Goal: Information Seeking & Learning: Learn about a topic

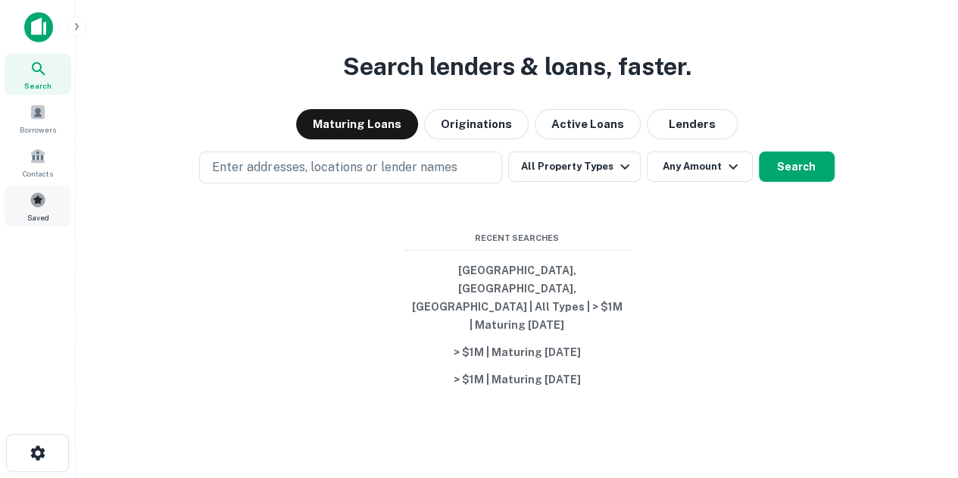
click at [47, 220] on span "Saved" at bounding box center [38, 217] width 22 height 12
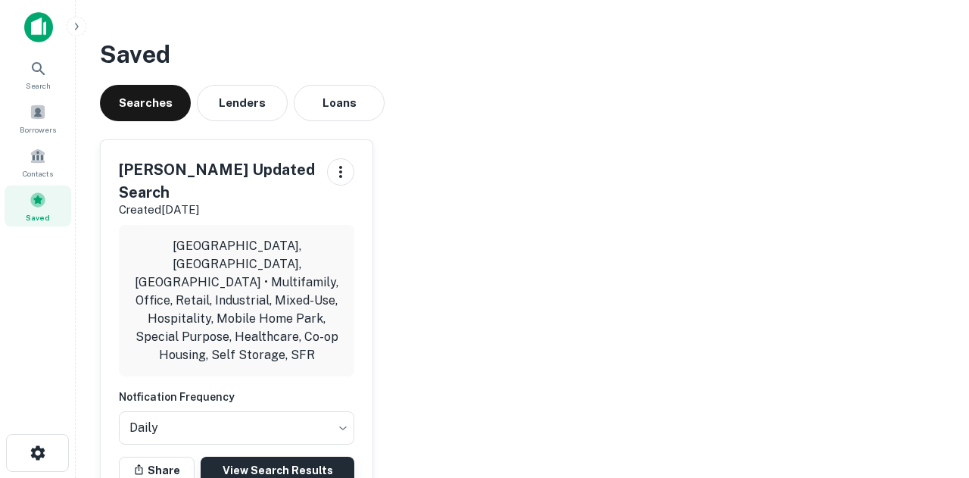
click at [269, 457] on link "View Search Results" at bounding box center [278, 470] width 154 height 27
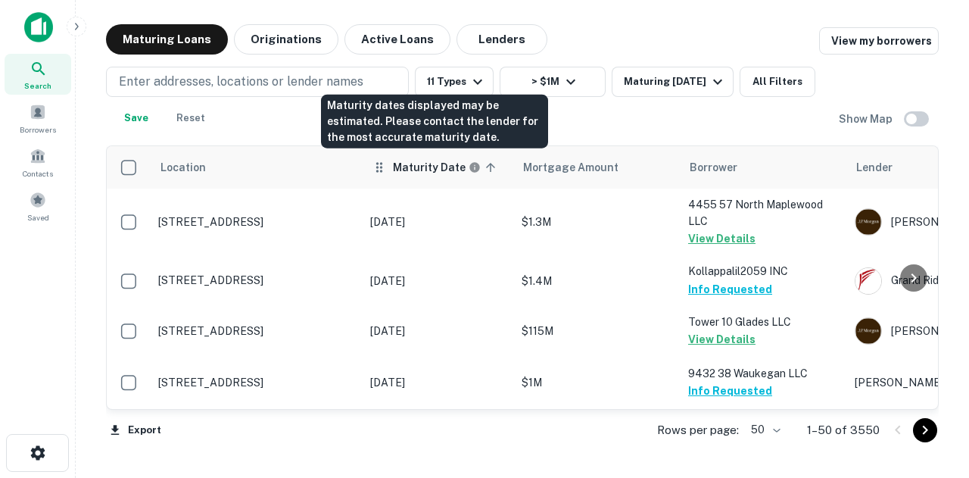
click at [424, 164] on h6 "Maturity Date" at bounding box center [429, 167] width 73 height 17
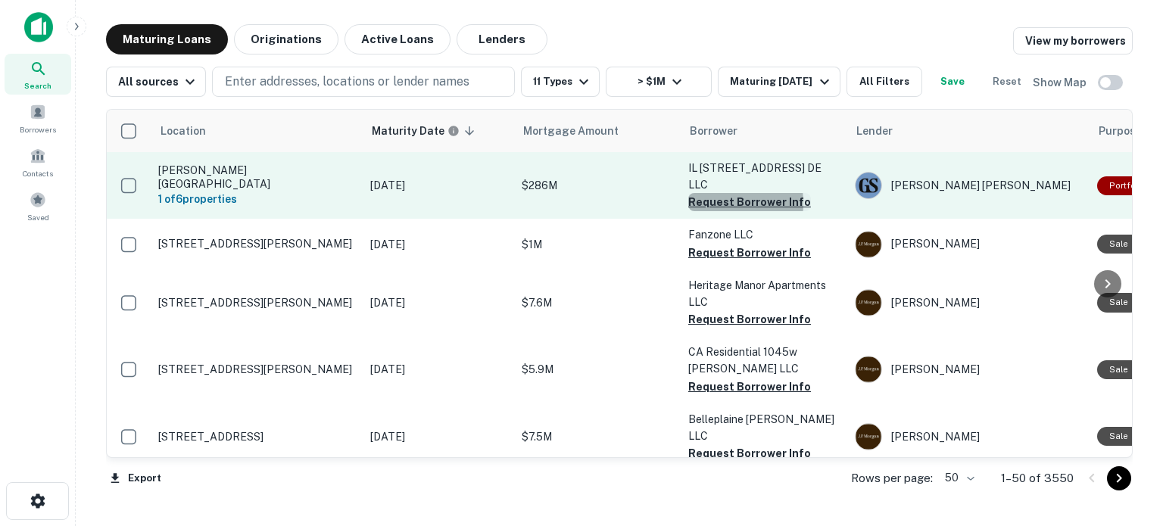
click at [706, 193] on button "Request Borrower Info" at bounding box center [749, 202] width 123 height 18
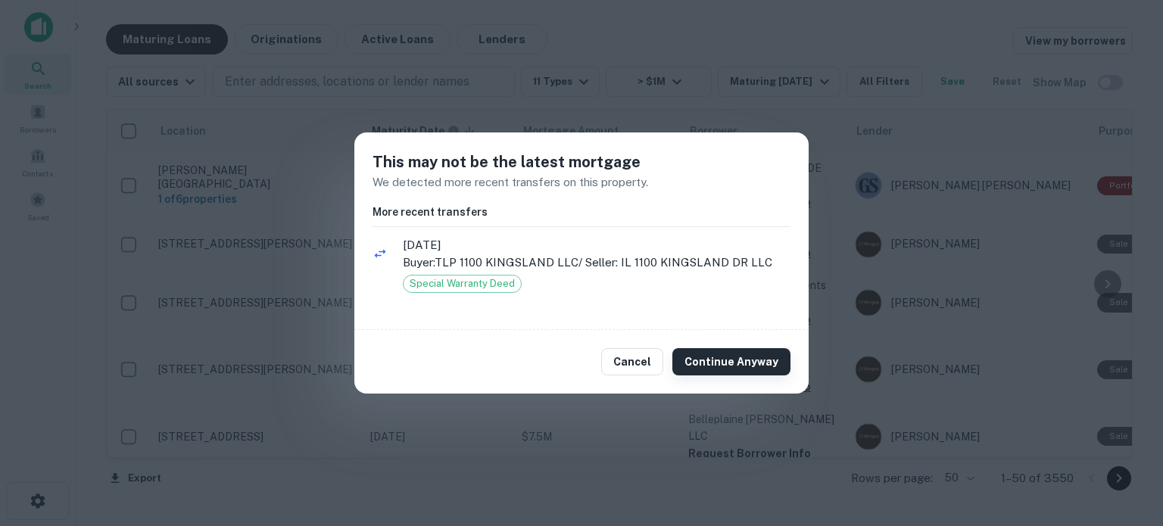
click at [756, 364] on button "Continue Anyway" at bounding box center [731, 361] width 118 height 27
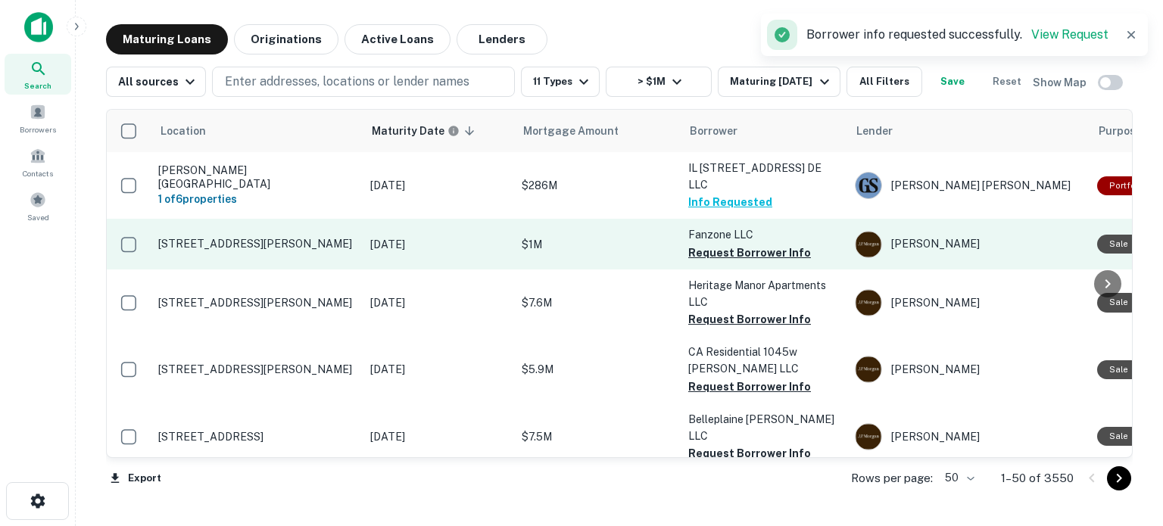
click at [769, 226] on p "Fanzone LLC" at bounding box center [763, 234] width 151 height 17
click at [741, 244] on button "Request Borrower Info" at bounding box center [749, 253] width 123 height 18
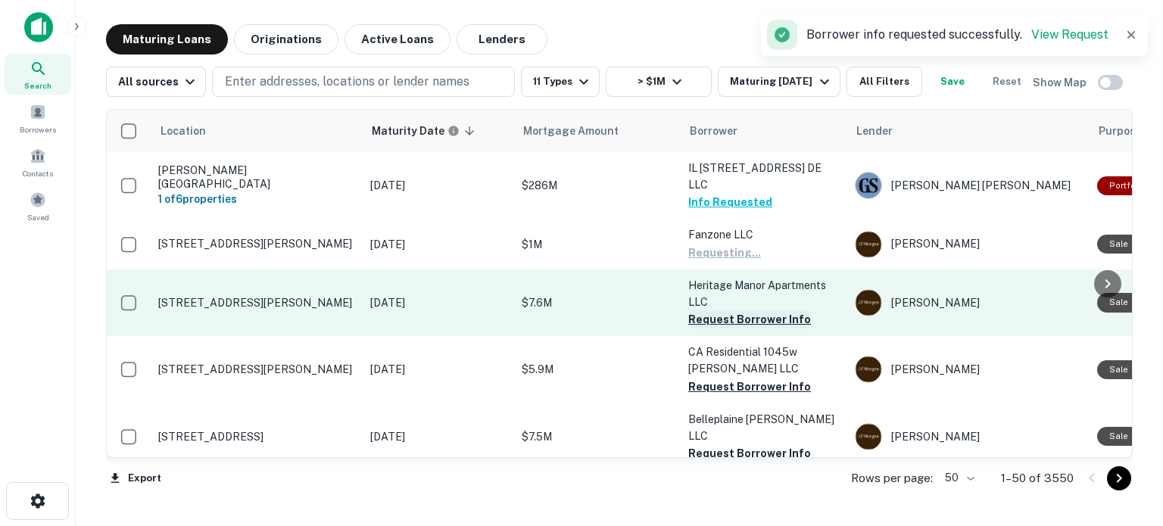
click at [772, 310] on button "Request Borrower Info" at bounding box center [749, 319] width 123 height 18
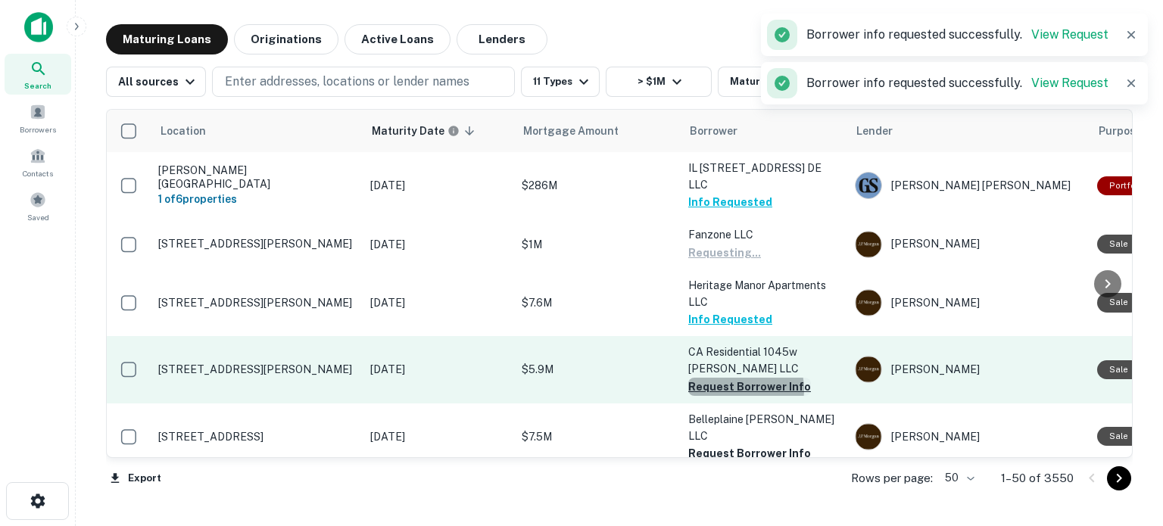
click at [735, 378] on button "Request Borrower Info" at bounding box center [749, 387] width 123 height 18
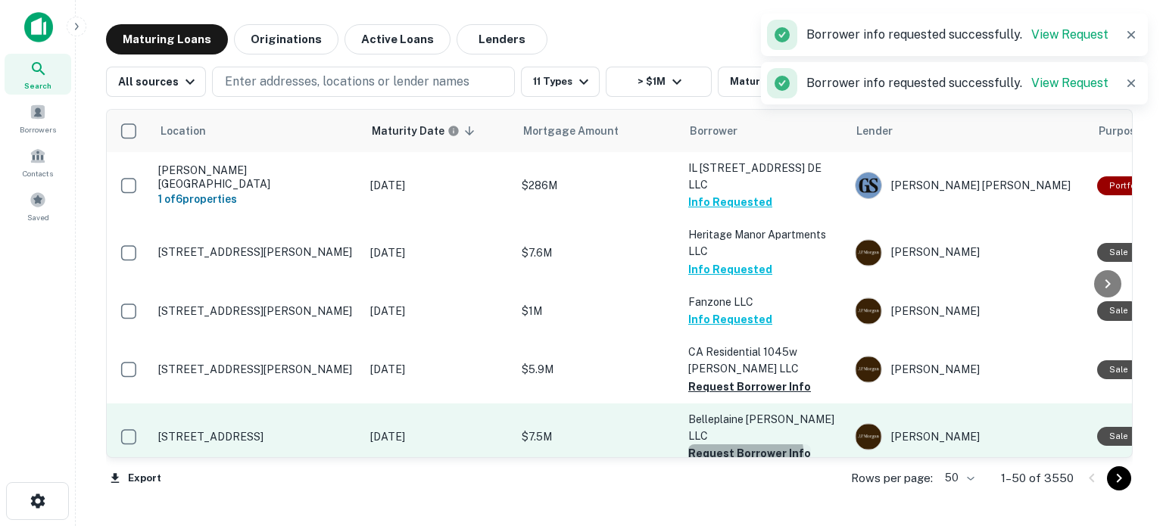
click at [726, 445] on button "Request Borrower Info" at bounding box center [749, 454] width 123 height 18
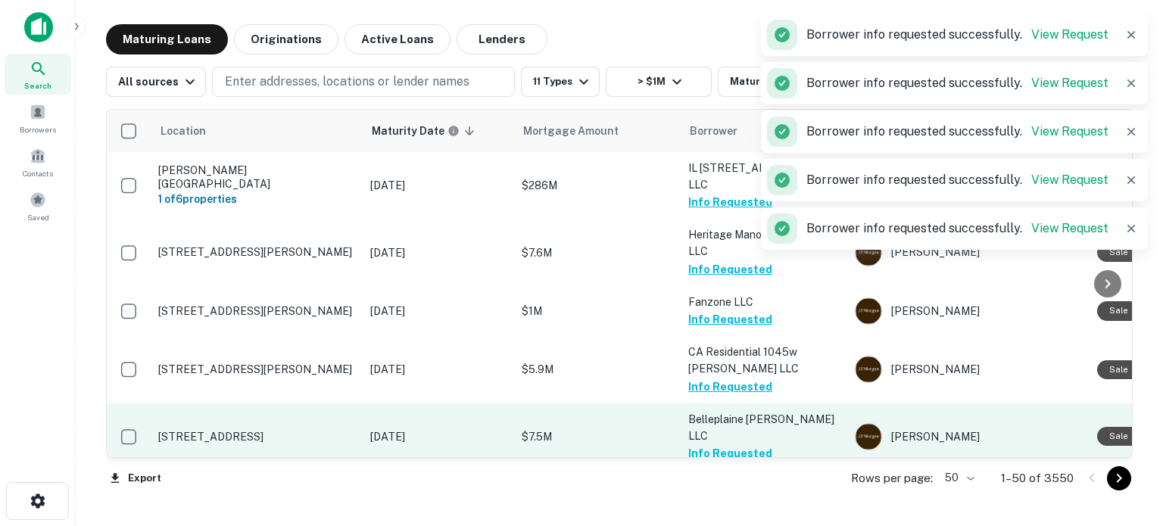
scroll to position [151, 0]
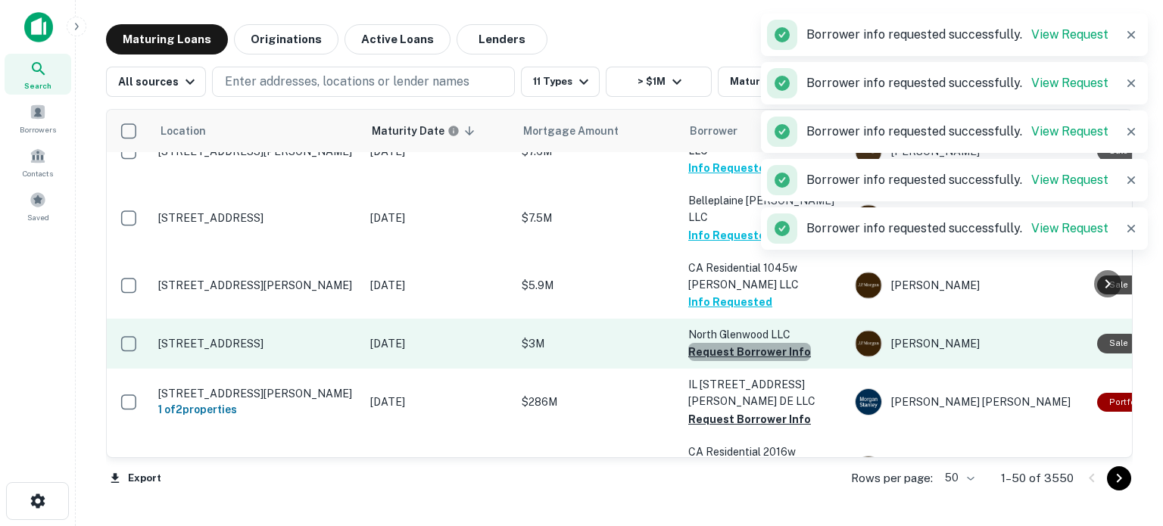
click at [752, 343] on button "Request Borrower Info" at bounding box center [749, 352] width 123 height 18
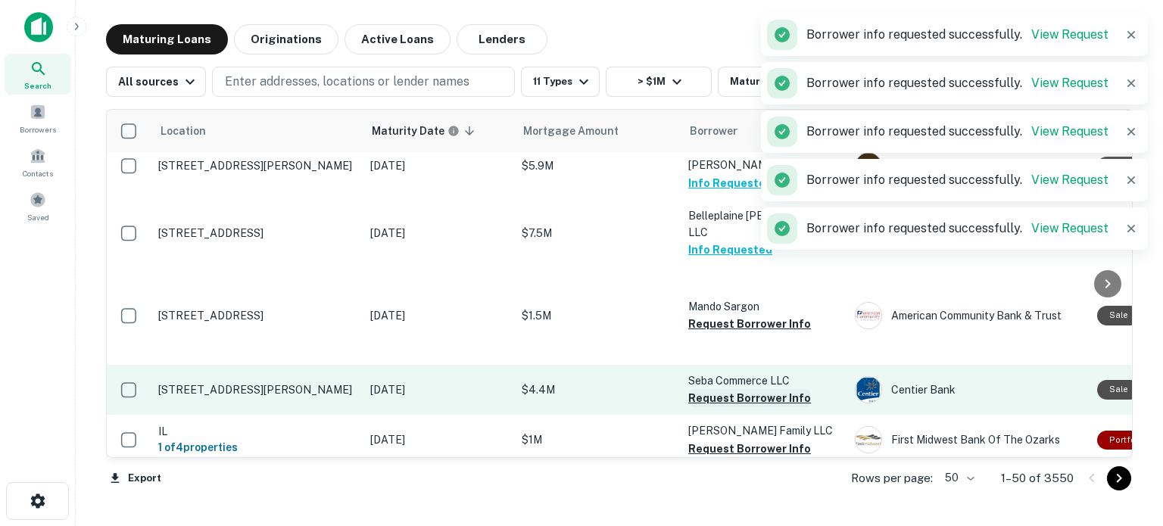
scroll to position [227, 0]
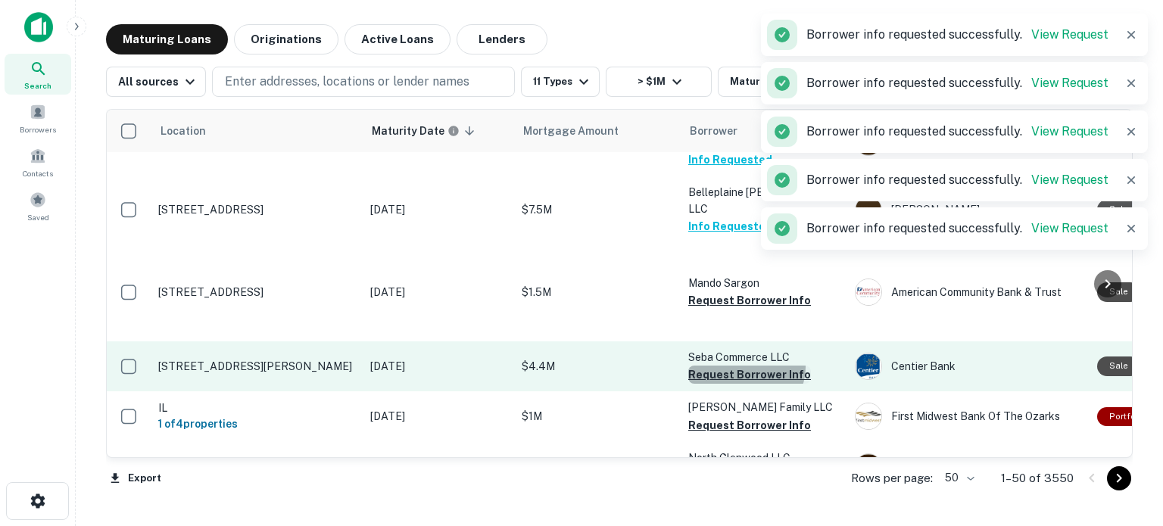
click at [745, 366] on button "Request Borrower Info" at bounding box center [749, 375] width 123 height 18
click at [774, 292] on button "Request Borrower Info" at bounding box center [749, 301] width 123 height 18
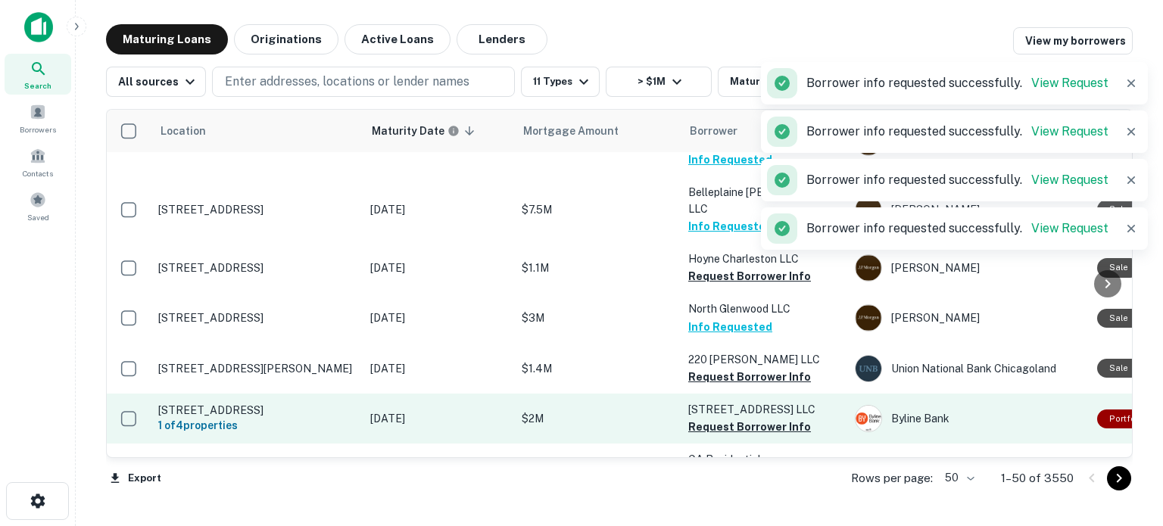
click at [741, 401] on p "8535 S 77th AVE Bridgeview IL 60445 LLC" at bounding box center [763, 409] width 151 height 17
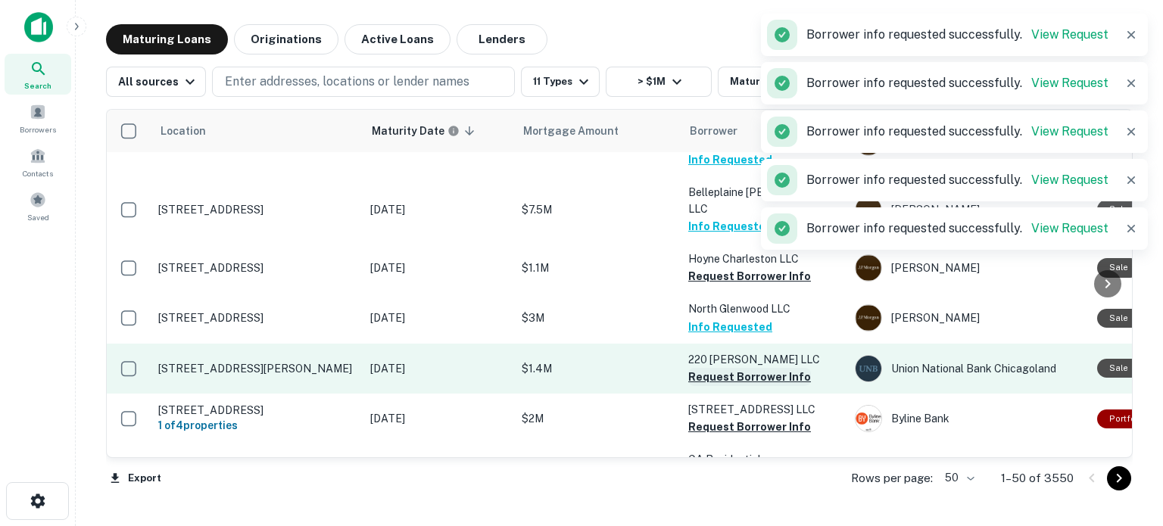
click at [747, 368] on button "Request Borrower Info" at bounding box center [749, 377] width 123 height 18
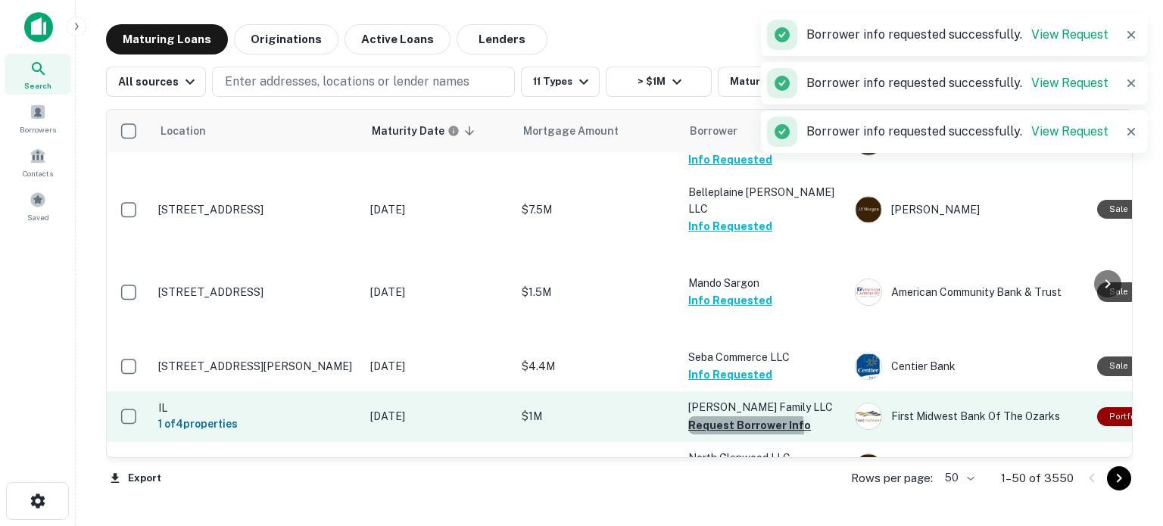
click at [728, 416] on button "Request Borrower Info" at bounding box center [749, 425] width 123 height 18
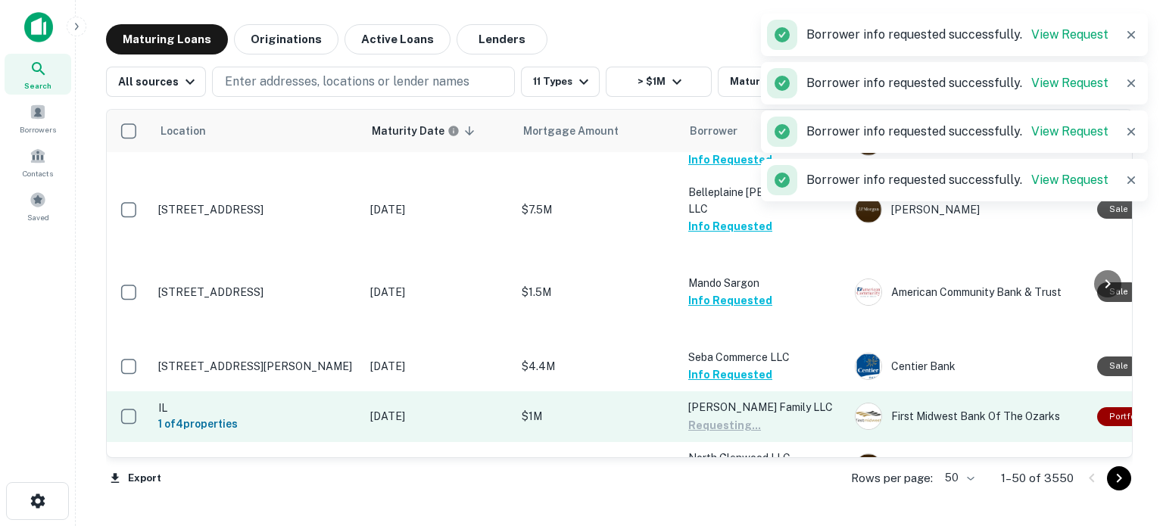
scroll to position [379, 0]
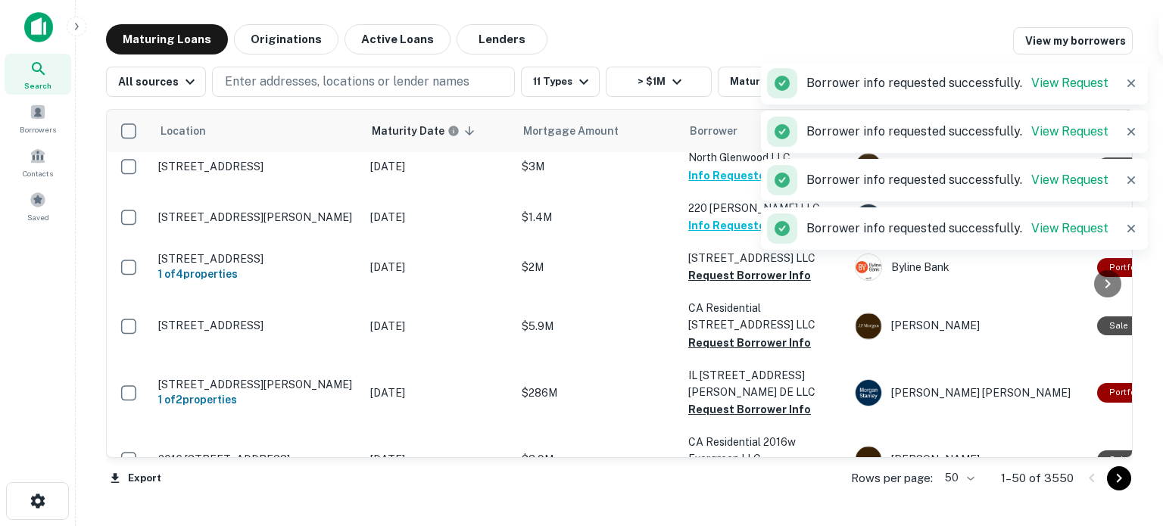
click at [750, 367] on p "IL 1601 Pratt Boulevard DE LLC" at bounding box center [763, 383] width 151 height 33
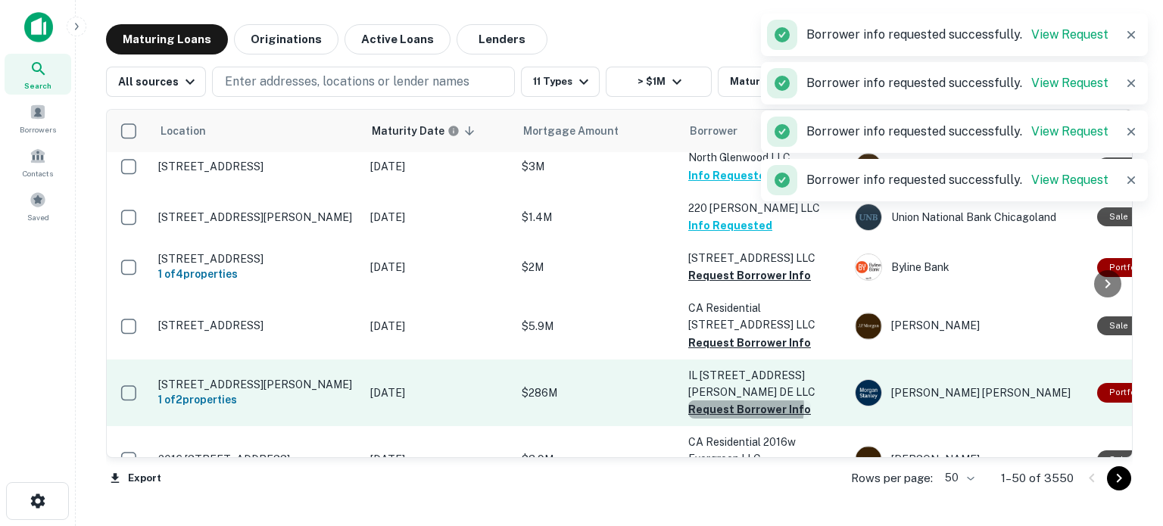
click at [738, 401] on button "Request Borrower Info" at bounding box center [749, 410] width 123 height 18
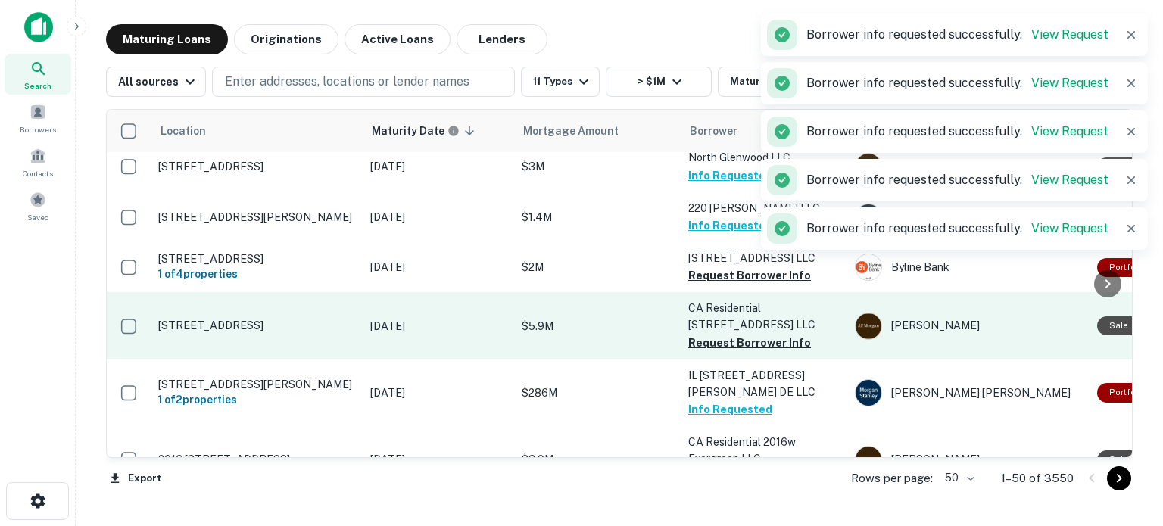
click at [743, 314] on p "CA Residential 4027 N Broadway LLC" at bounding box center [763, 316] width 151 height 33
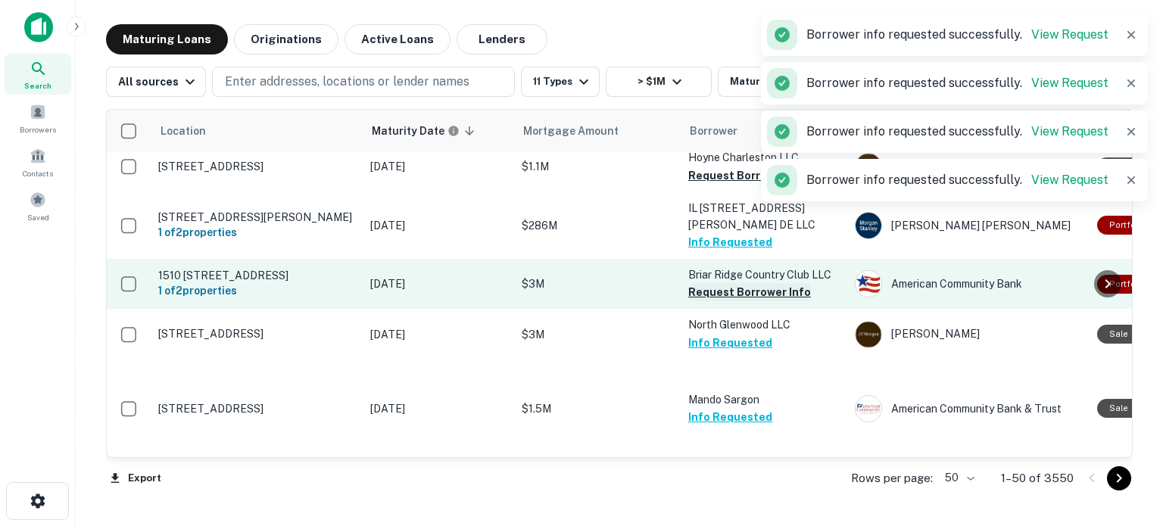
click at [763, 283] on button "Request Borrower Info" at bounding box center [749, 292] width 123 height 18
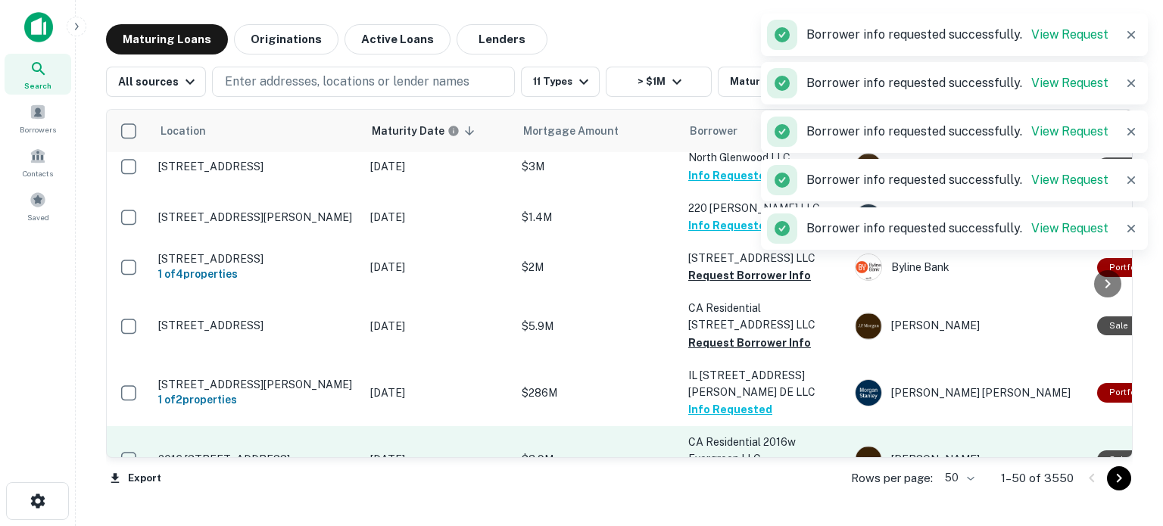
scroll to position [454, 0]
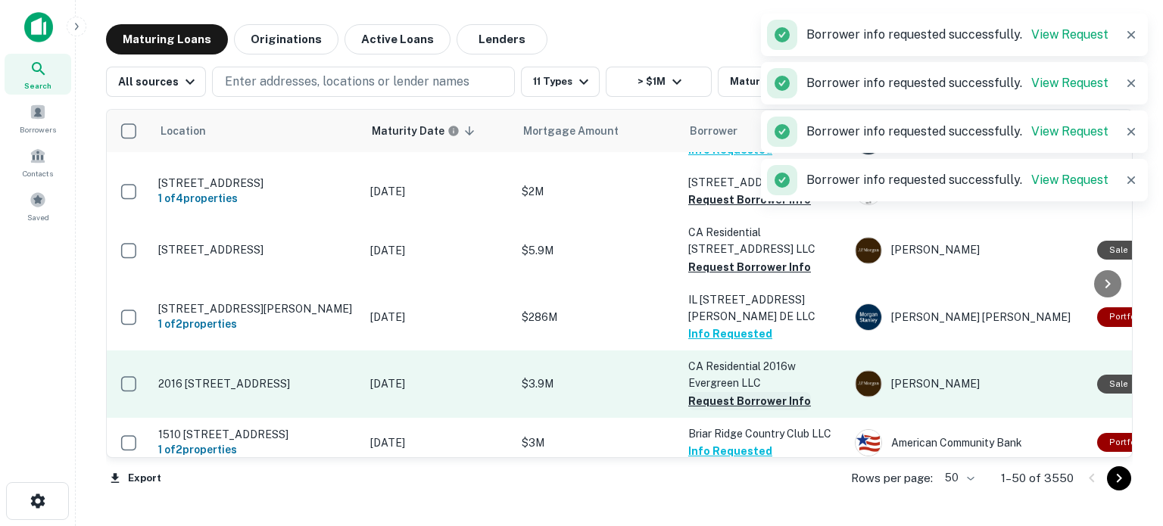
click at [772, 392] on button "Request Borrower Info" at bounding box center [749, 401] width 123 height 18
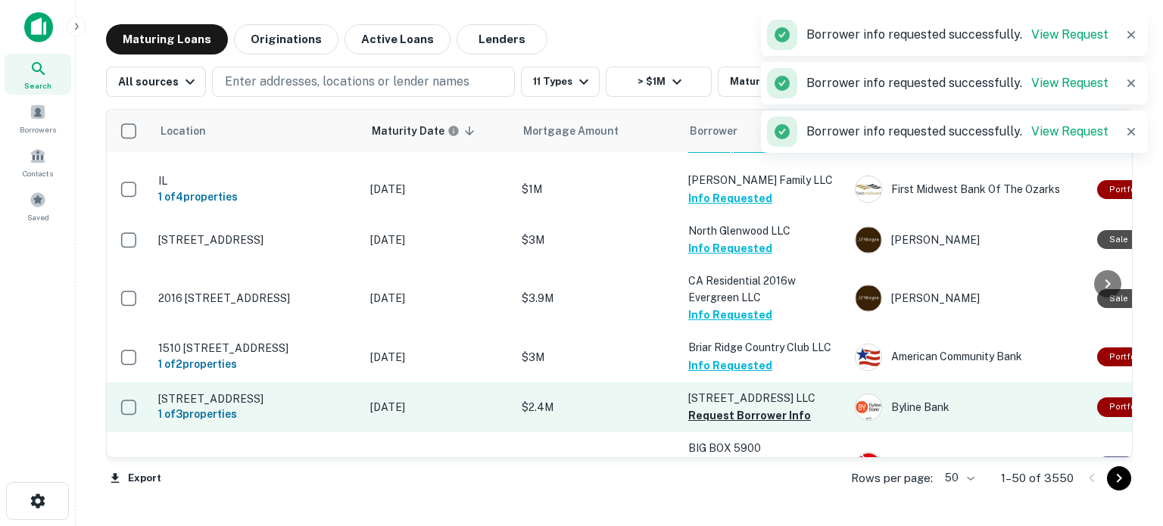
click at [759, 408] on td "8535 S 77th AVE Bridgeview IL 60445 LLC Request Borrower Info" at bounding box center [764, 407] width 167 height 50
click at [759, 407] on button "Request Borrower Info" at bounding box center [749, 416] width 123 height 18
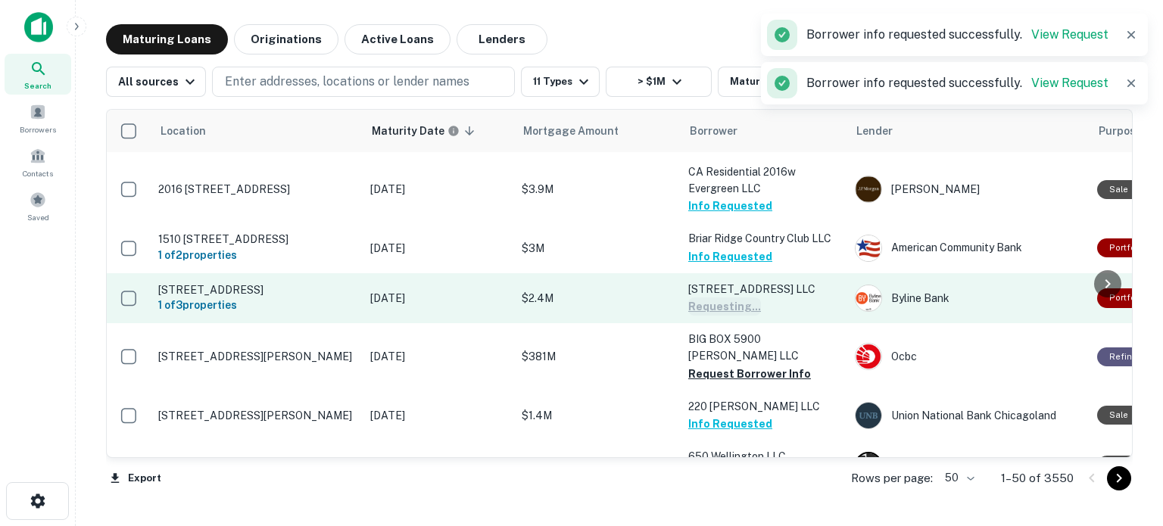
scroll to position [682, 0]
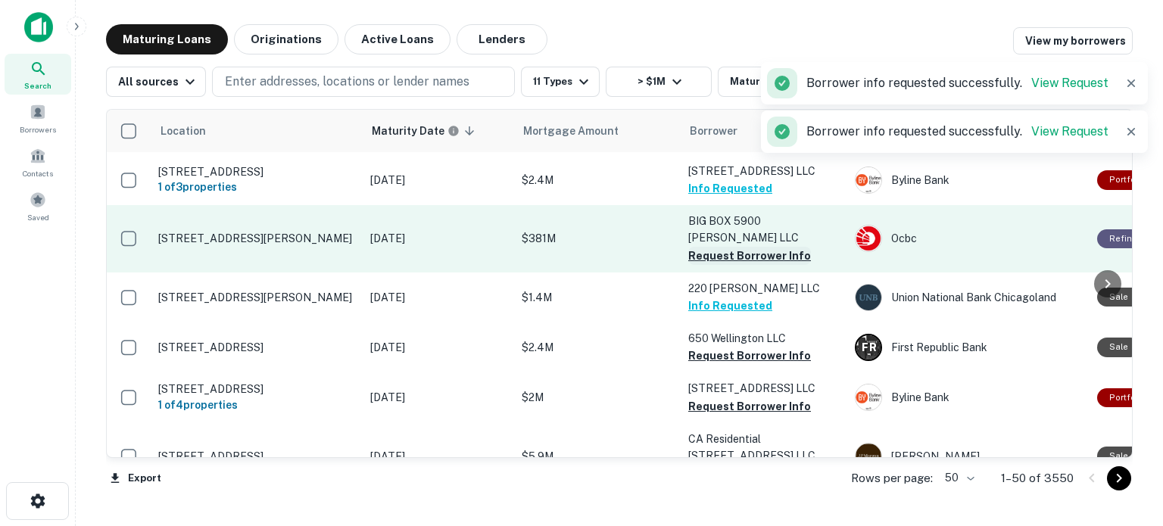
click at [761, 247] on button "Request Borrower Info" at bounding box center [749, 256] width 123 height 18
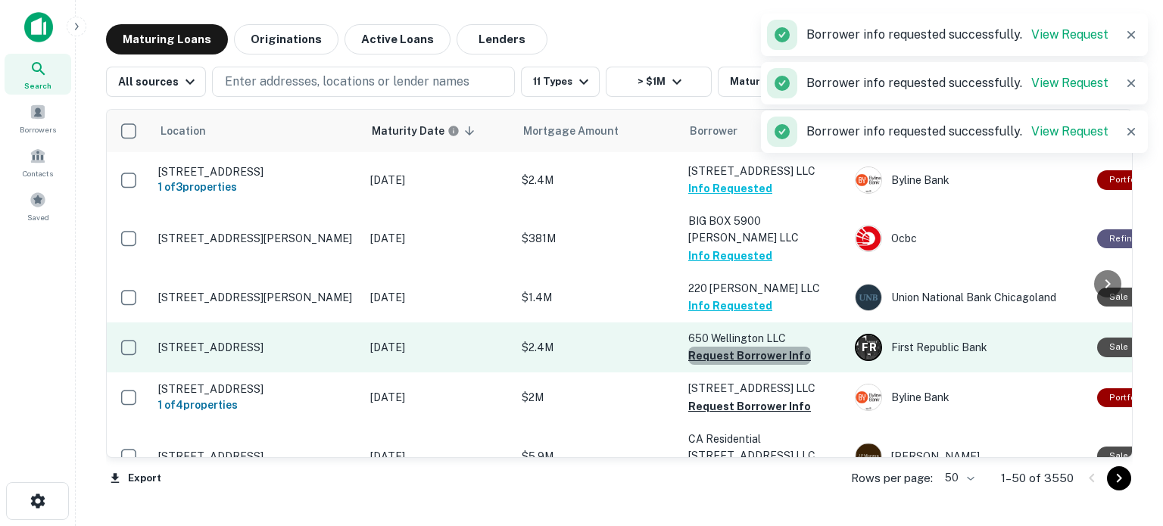
click at [768, 347] on button "Request Borrower Info" at bounding box center [749, 356] width 123 height 18
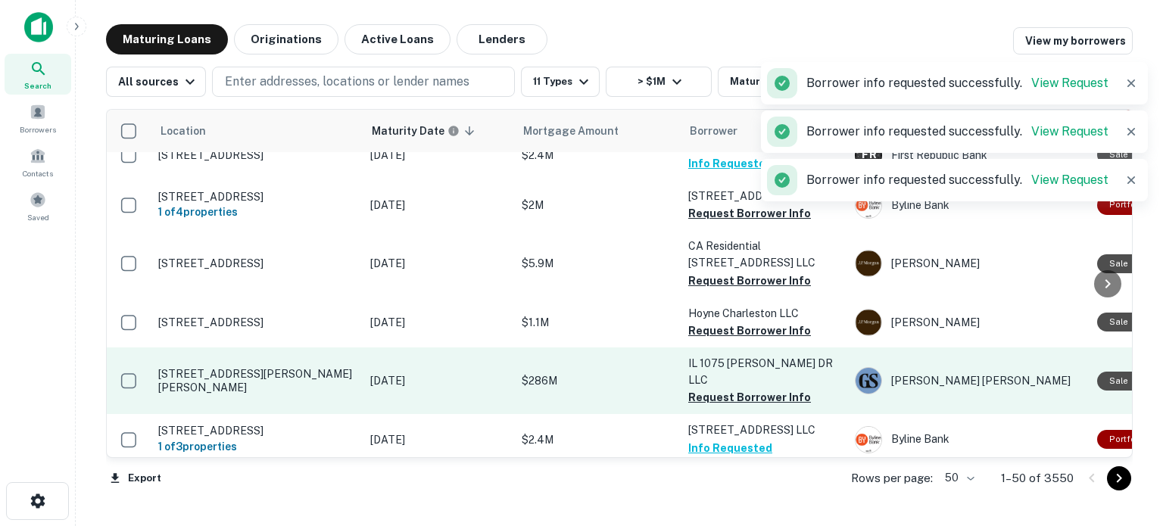
scroll to position [833, 0]
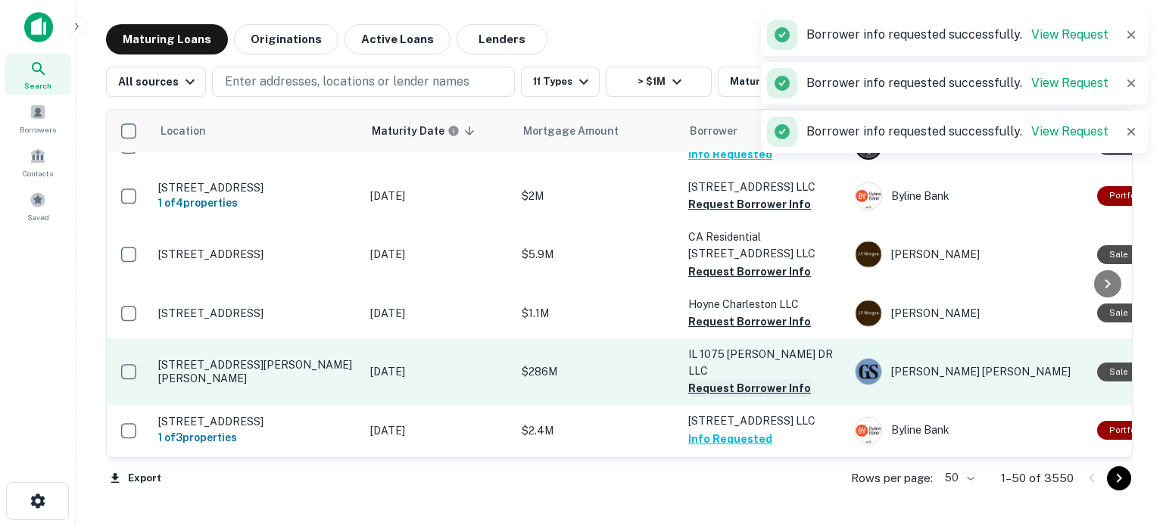
click at [757, 379] on button "Request Borrower Info" at bounding box center [749, 388] width 123 height 18
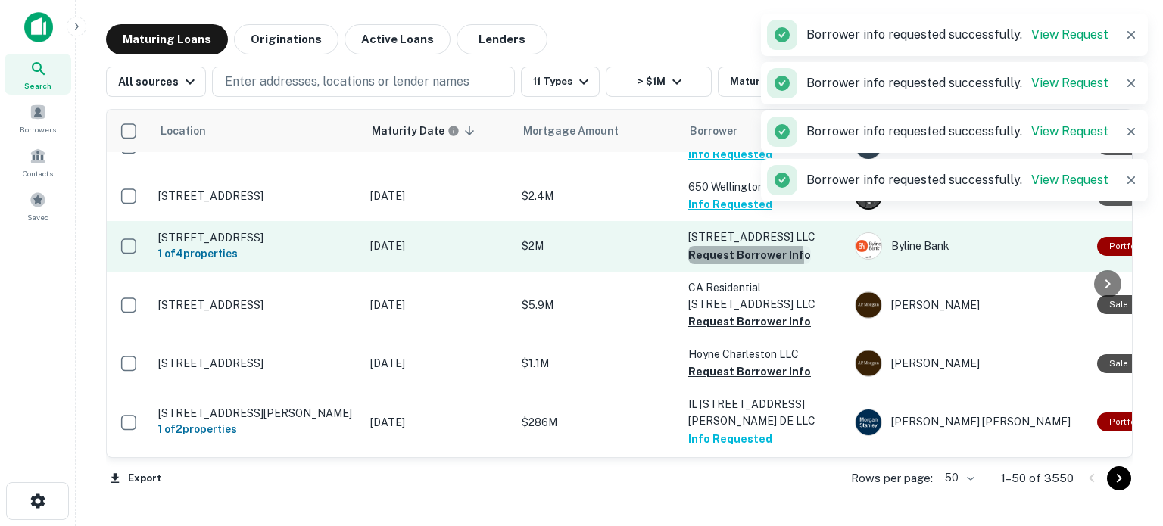
click at [719, 246] on button "Request Borrower Info" at bounding box center [749, 255] width 123 height 18
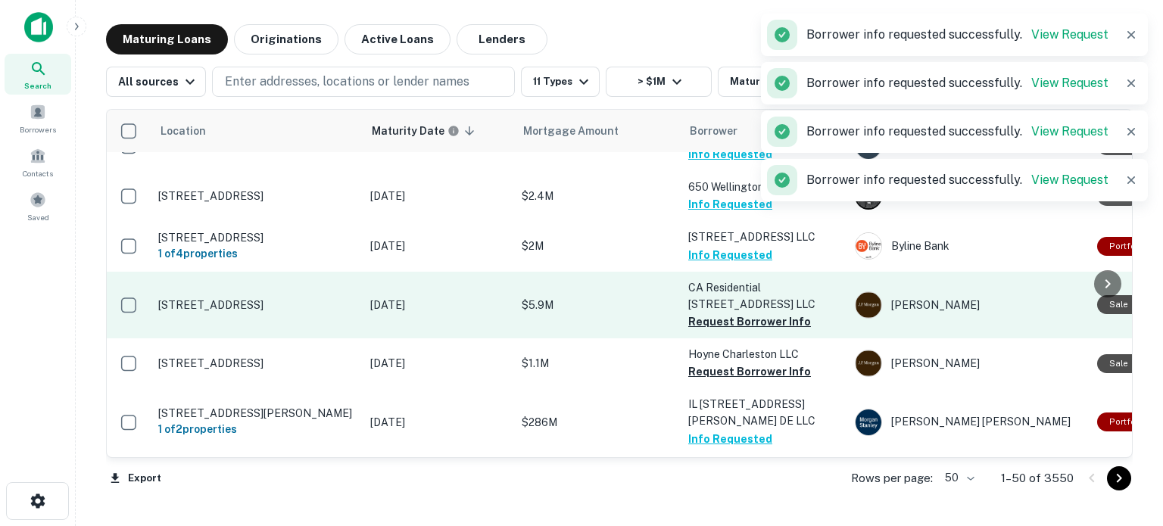
click at [738, 313] on button "Request Borrower Info" at bounding box center [749, 322] width 123 height 18
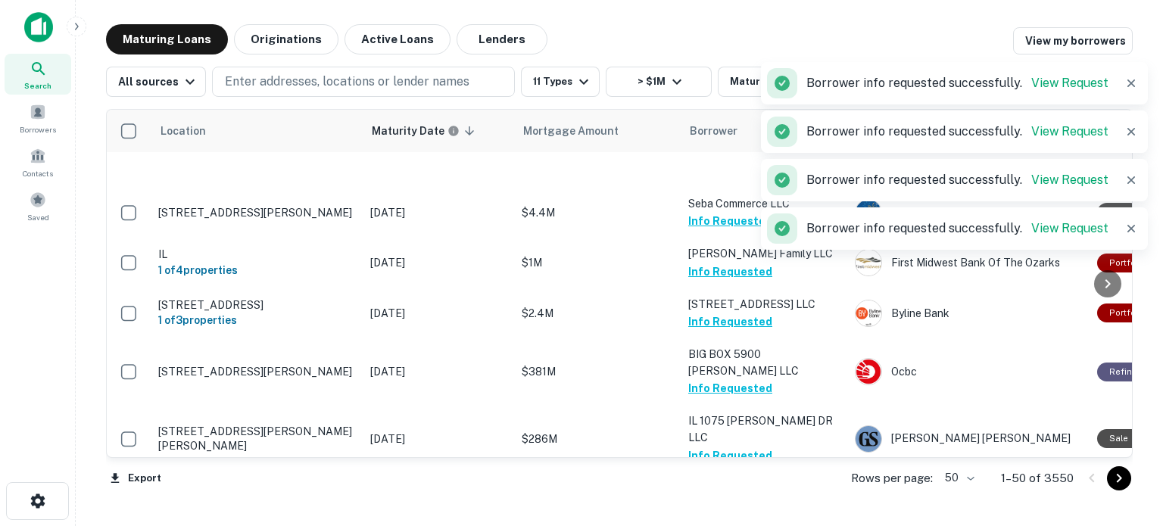
click at [749, 313] on button "Info Requested" at bounding box center [730, 322] width 84 height 18
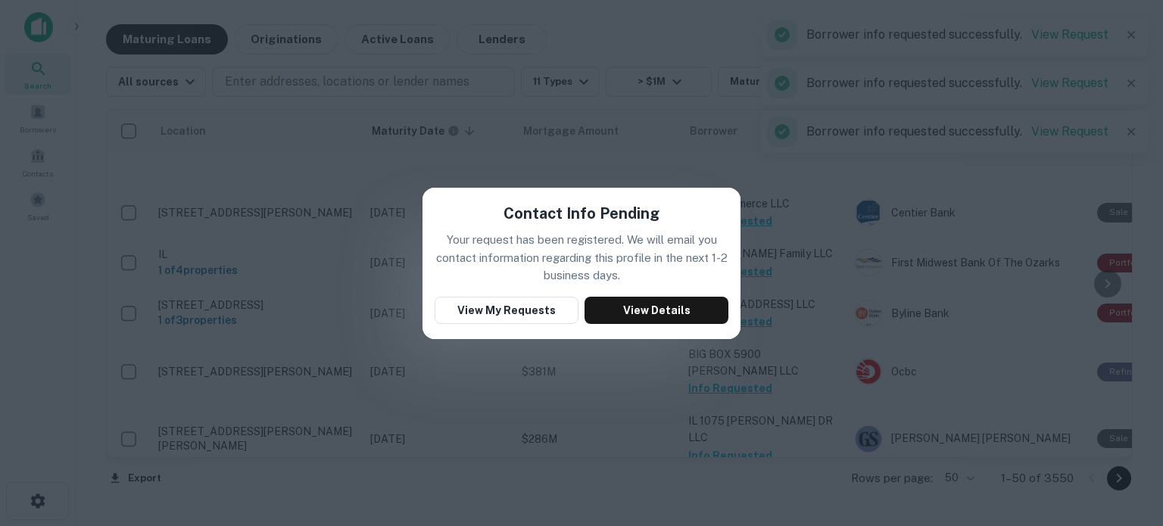
click at [814, 169] on div "Contact Info Pending Your request has been registered. We will email you contac…" at bounding box center [581, 263] width 1163 height 526
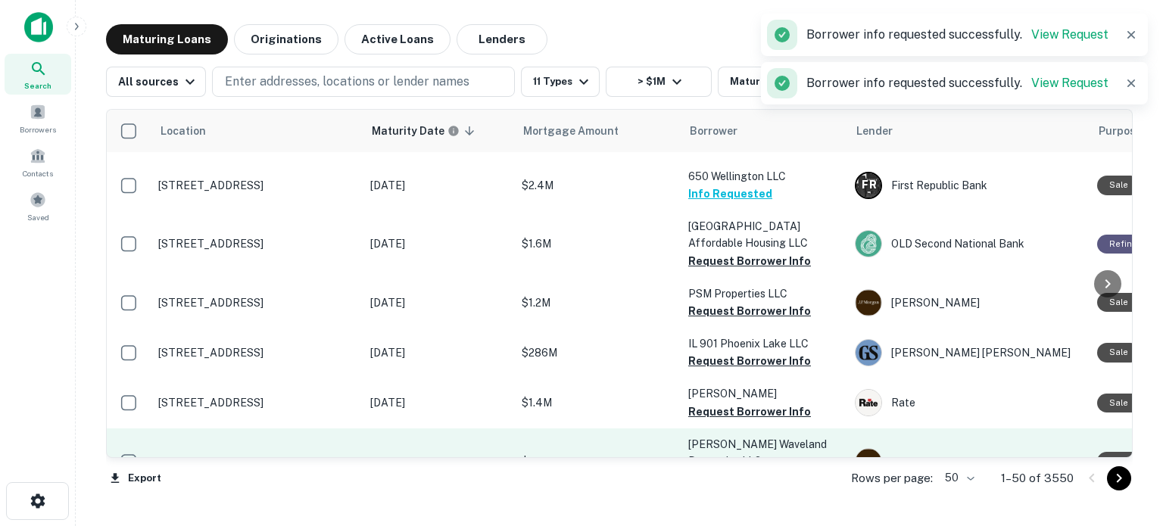
scroll to position [1363, 0]
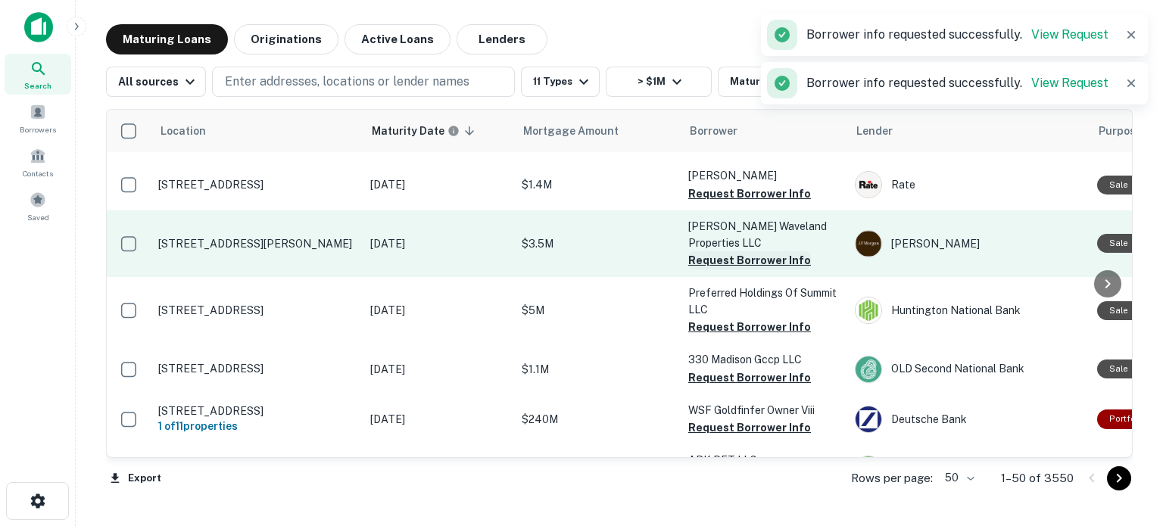
click at [744, 251] on button "Request Borrower Info" at bounding box center [749, 260] width 123 height 18
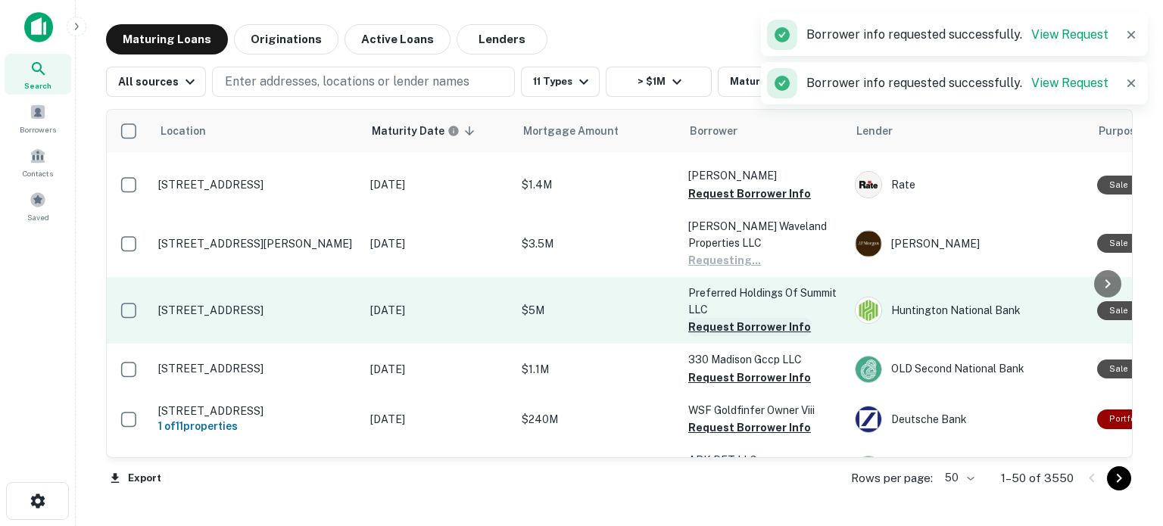
click at [747, 318] on button "Request Borrower Info" at bounding box center [749, 327] width 123 height 18
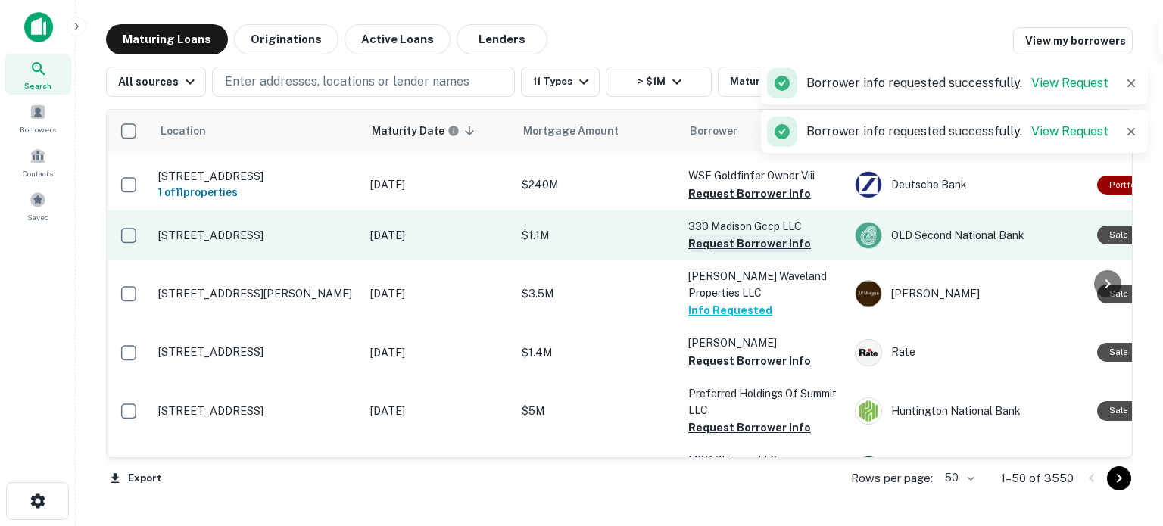
click at [738, 235] on button "Request Borrower Info" at bounding box center [749, 244] width 123 height 18
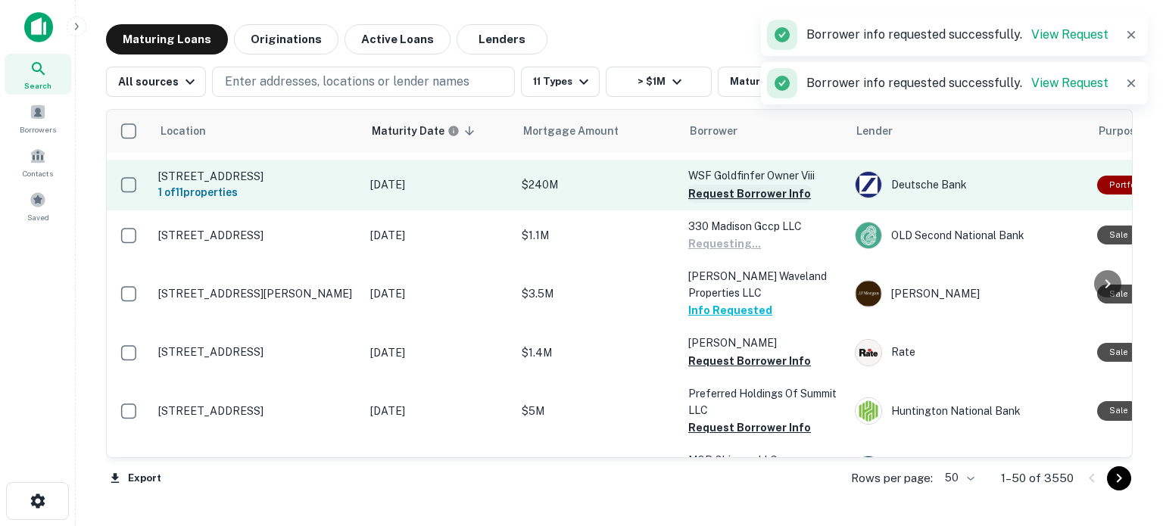
click at [757, 185] on button "Request Borrower Info" at bounding box center [749, 194] width 123 height 18
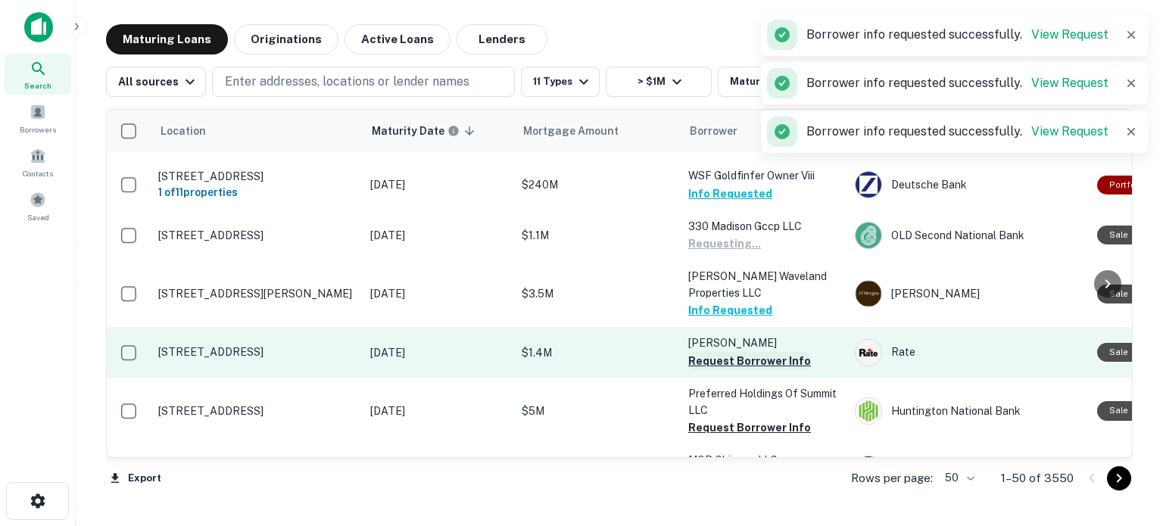
click at [785, 352] on button "Request Borrower Info" at bounding box center [749, 361] width 123 height 18
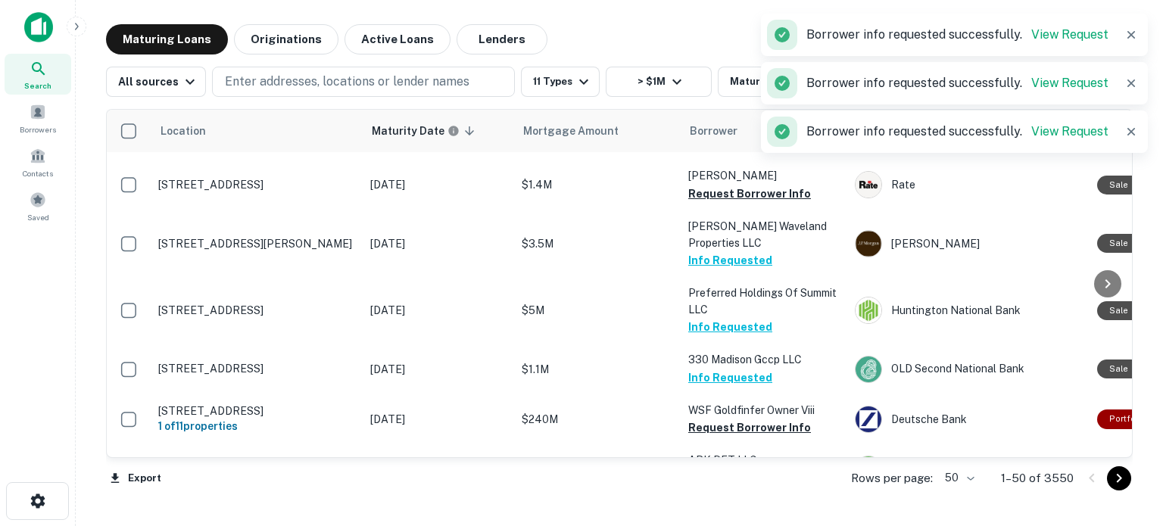
click at [770, 419] on button "Request Borrower Info" at bounding box center [749, 428] width 123 height 18
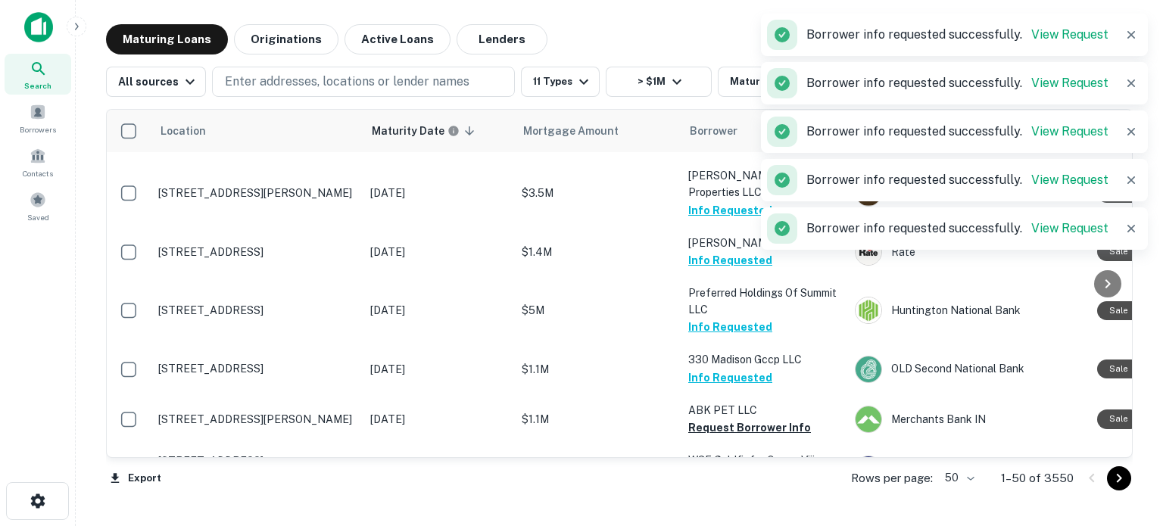
scroll to position [1514, 0]
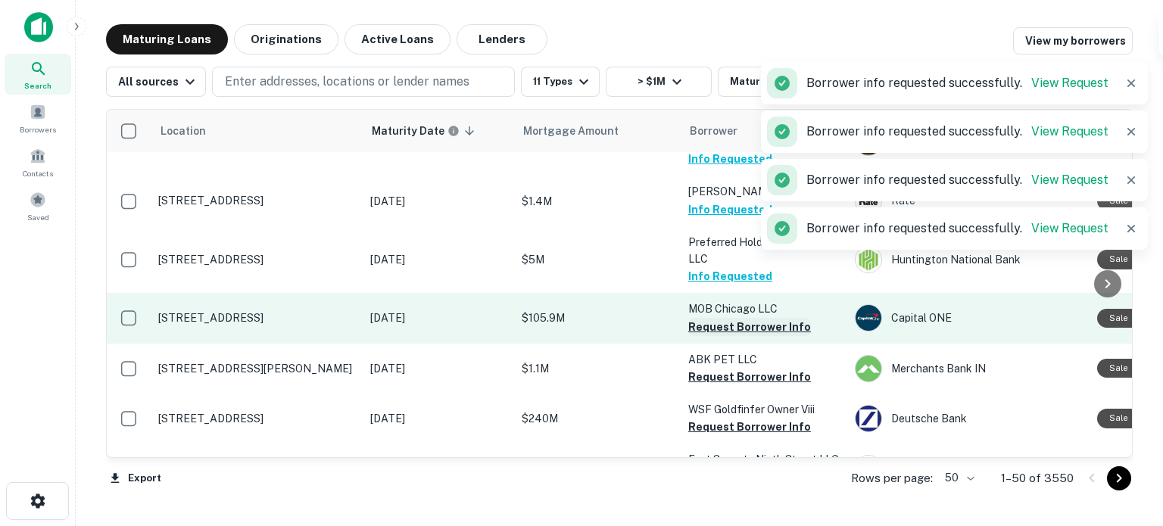
click at [787, 368] on button "Request Borrower Info" at bounding box center [749, 377] width 123 height 18
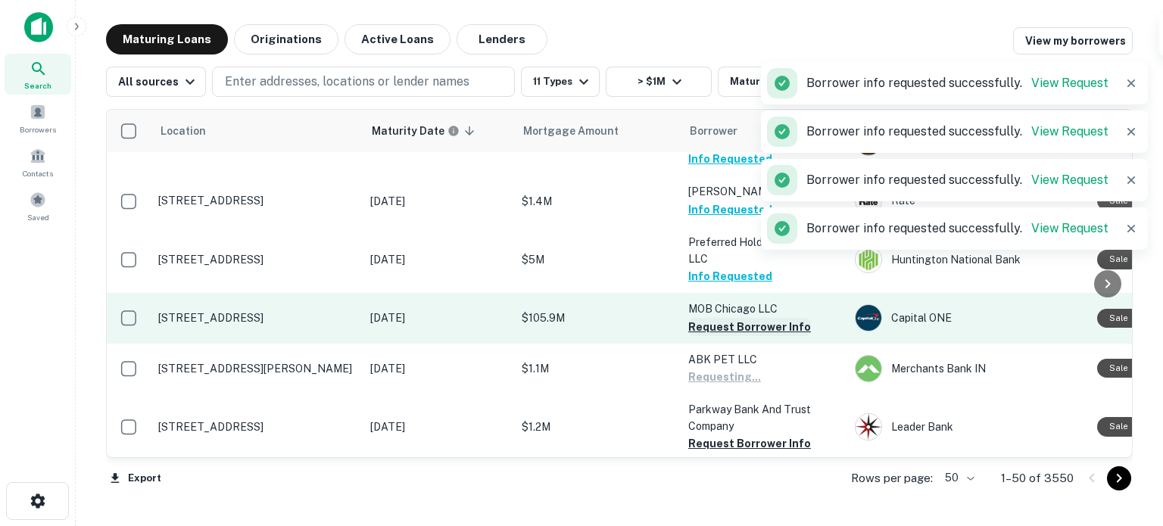
click at [764, 318] on button "Request Borrower Info" at bounding box center [749, 327] width 123 height 18
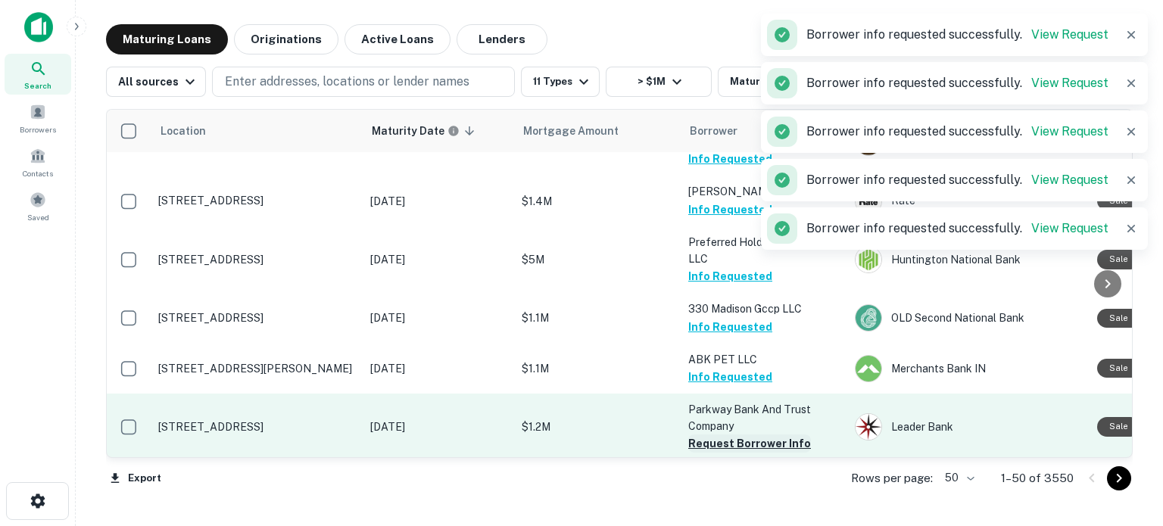
click at [753, 435] on button "Request Borrower Info" at bounding box center [749, 444] width 123 height 18
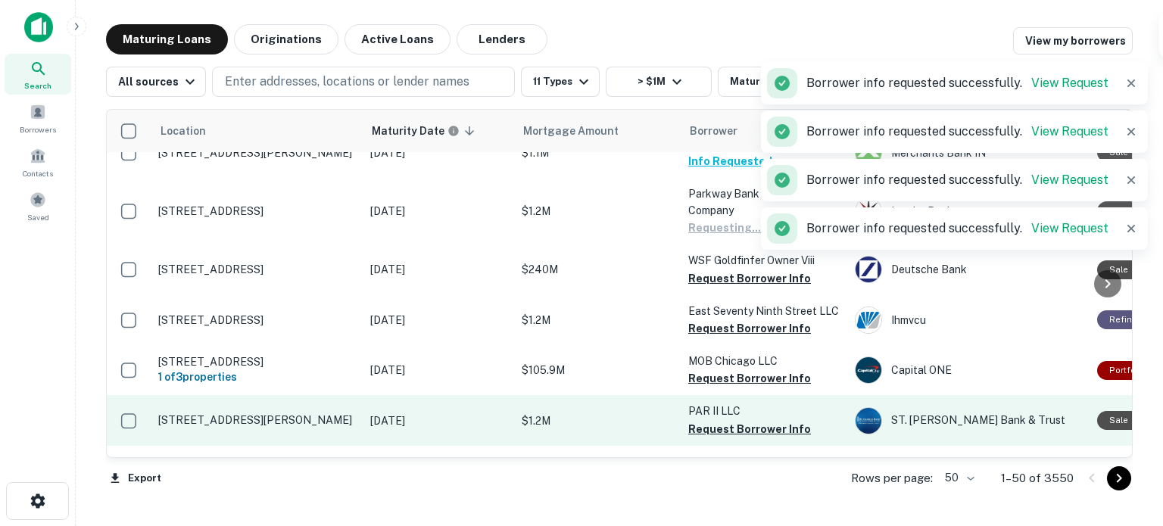
scroll to position [1742, 0]
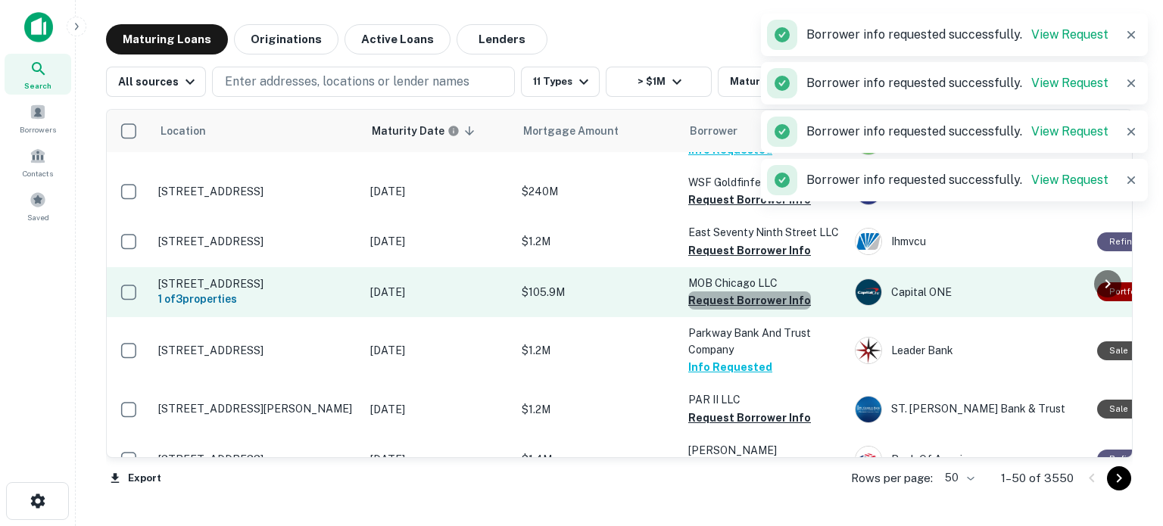
click at [756, 292] on button "Request Borrower Info" at bounding box center [749, 301] width 123 height 18
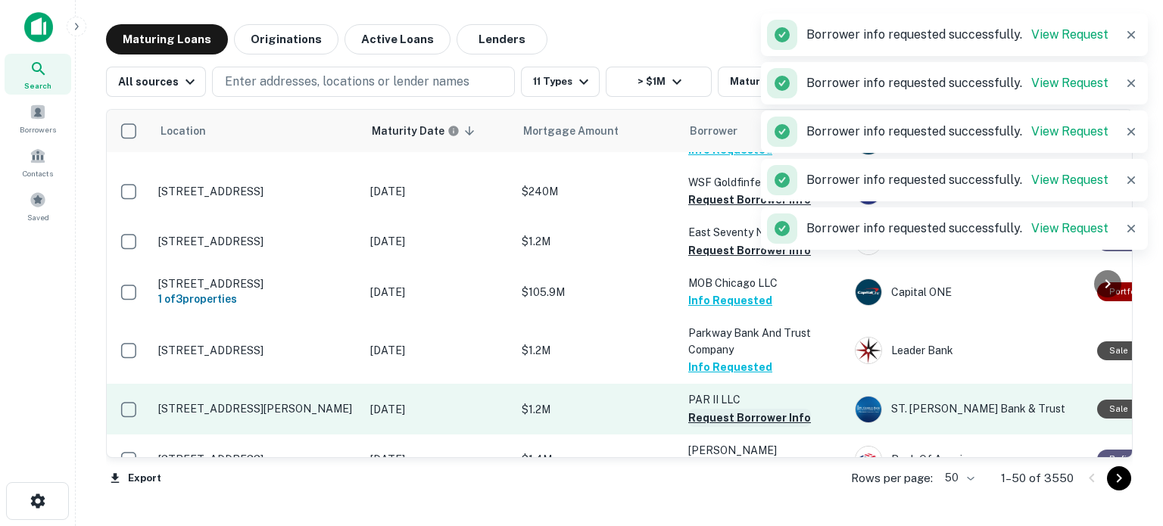
click at [760, 409] on button "Request Borrower Info" at bounding box center [749, 418] width 123 height 18
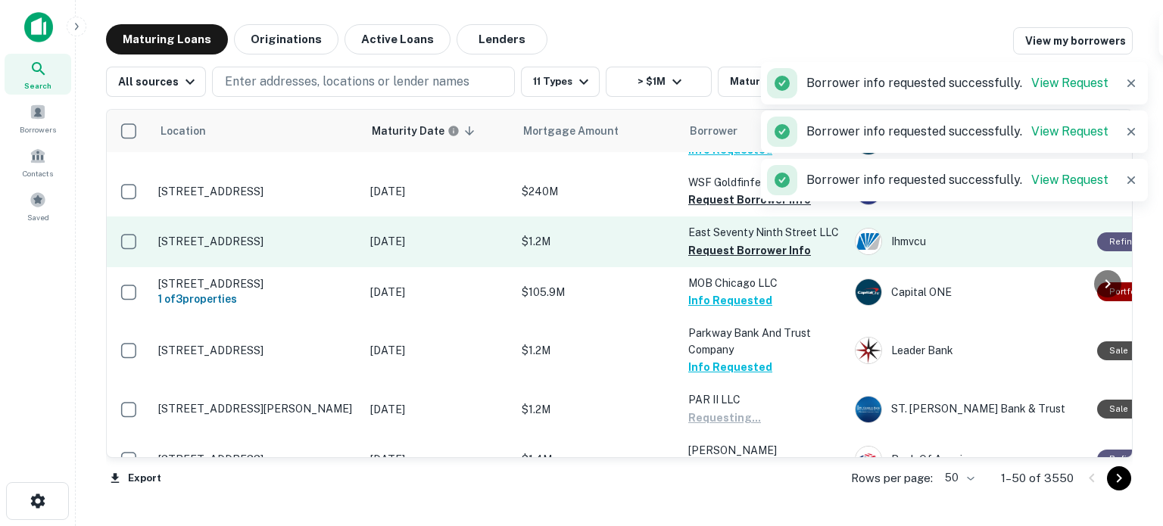
click at [722, 220] on td "East Seventy Ninth Street LLC Request Borrower Info" at bounding box center [764, 242] width 167 height 50
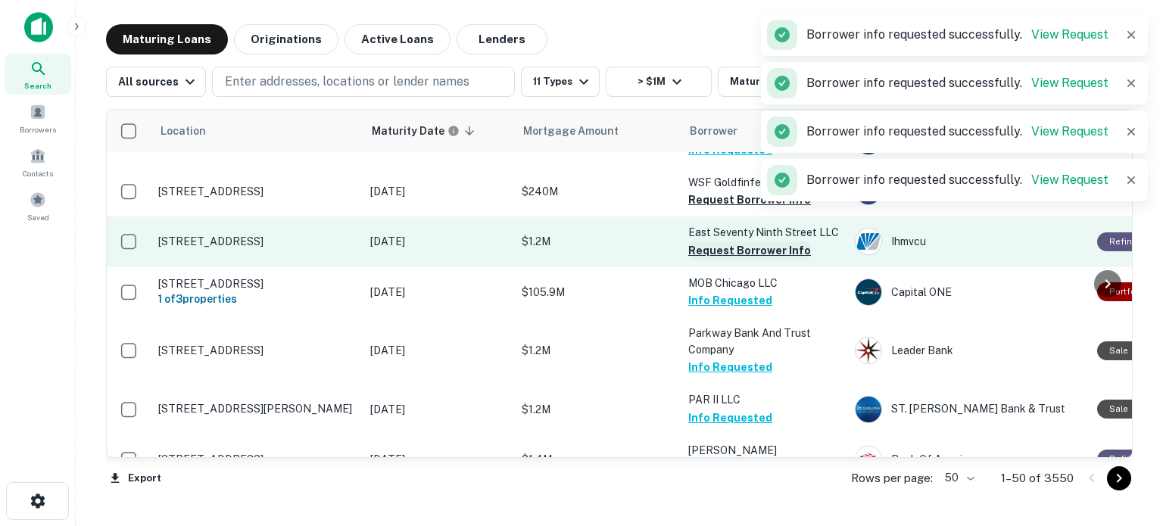
click at [728, 242] on button "Request Borrower Info" at bounding box center [749, 251] width 123 height 18
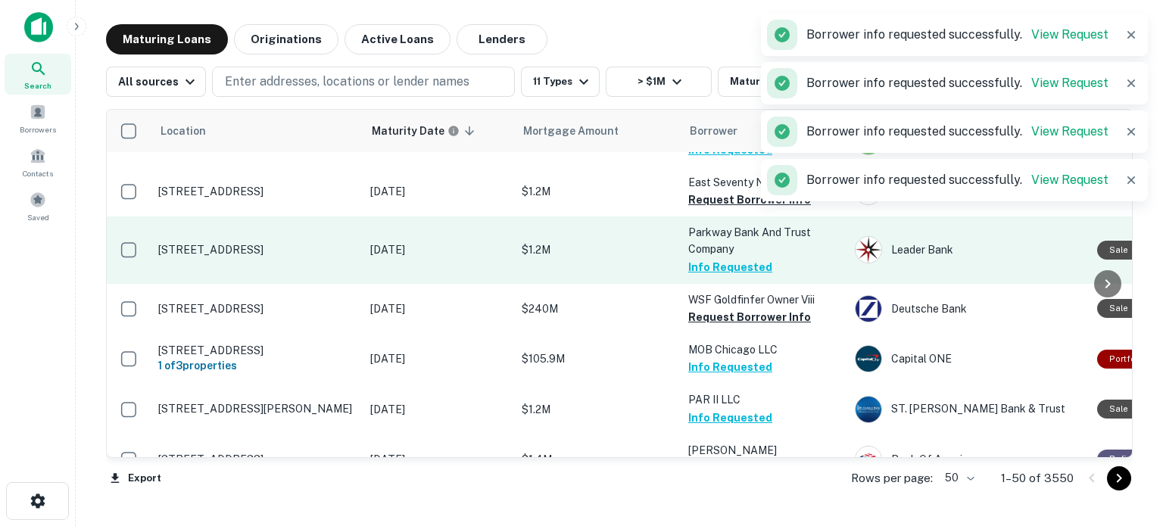
scroll to position [1666, 0]
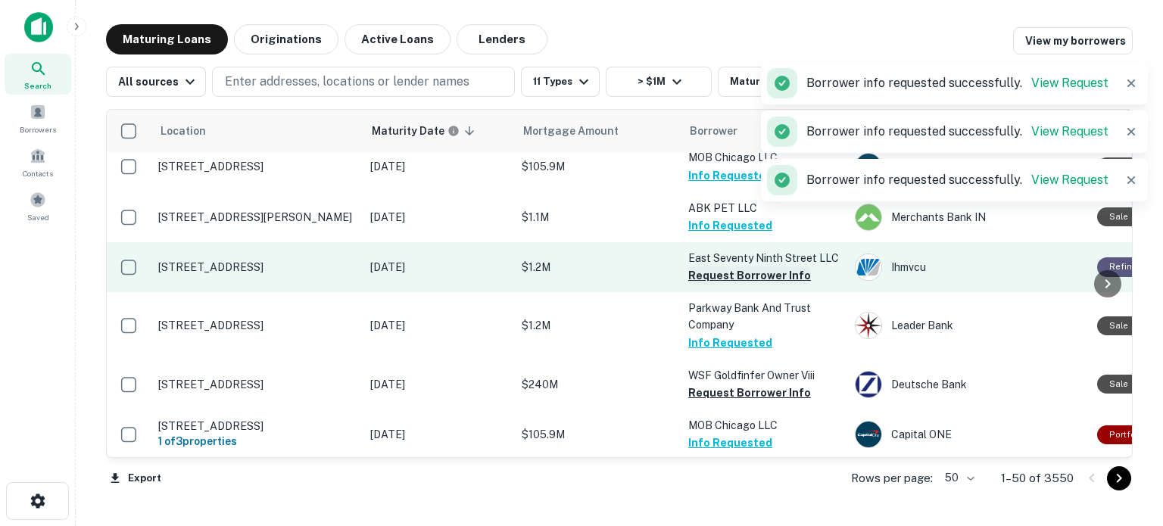
click at [772, 267] on button "Request Borrower Info" at bounding box center [749, 276] width 123 height 18
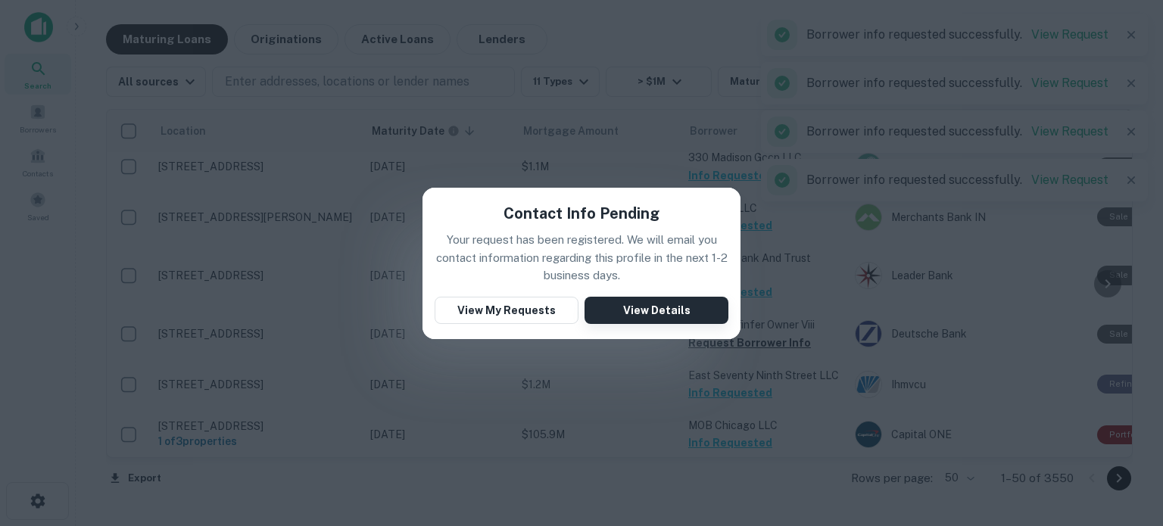
click at [694, 317] on button "View Details" at bounding box center [657, 310] width 144 height 27
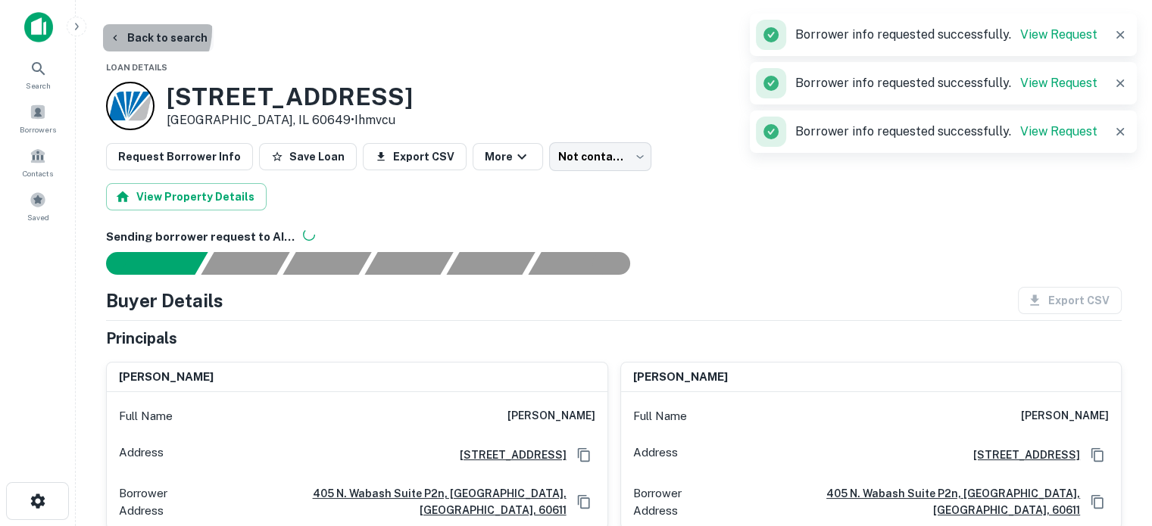
click at [136, 33] on button "Back to search" at bounding box center [158, 37] width 111 height 27
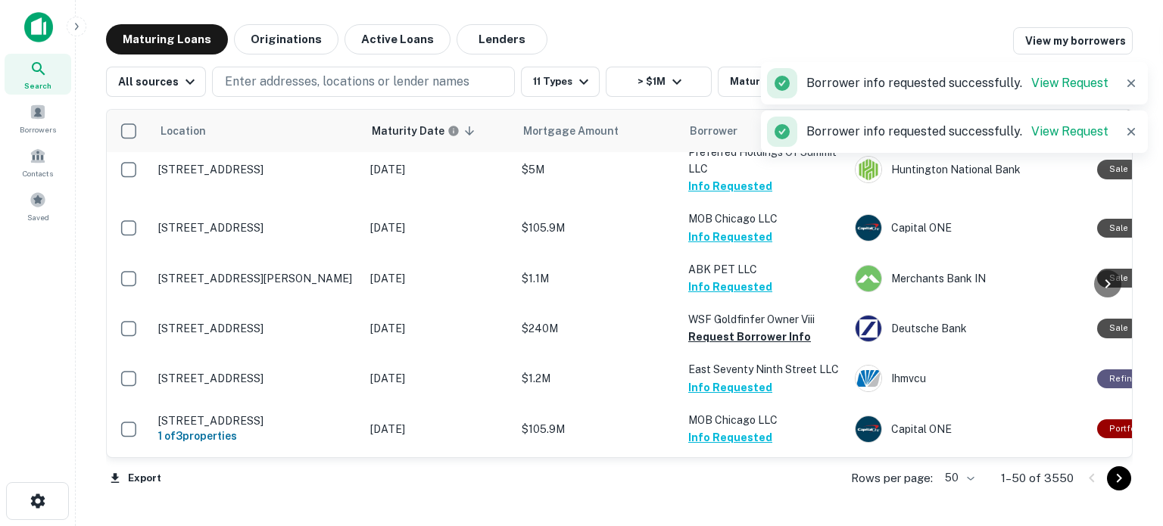
scroll to position [1666, 0]
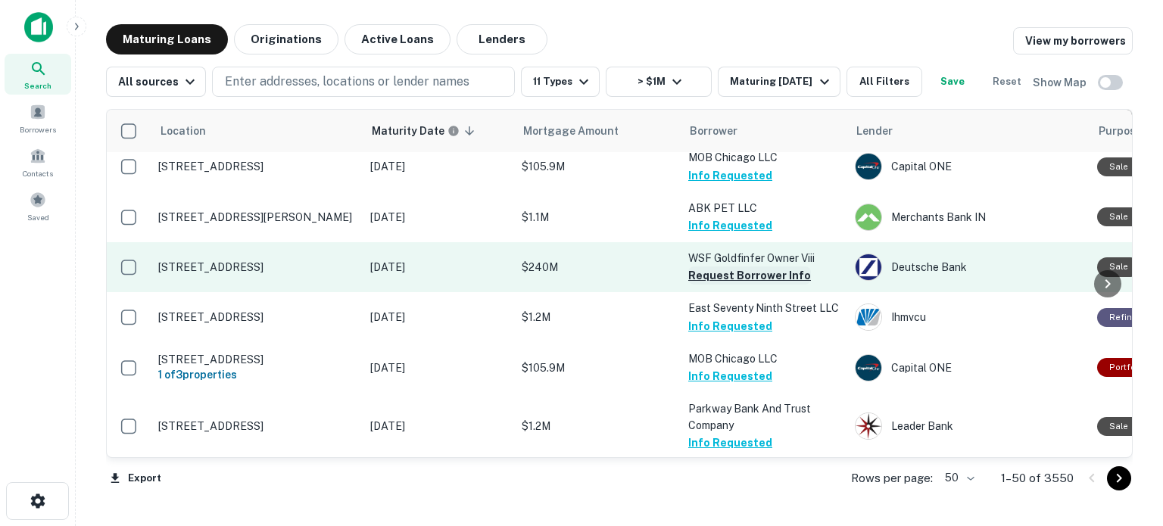
click at [791, 267] on button "Request Borrower Info" at bounding box center [749, 276] width 123 height 18
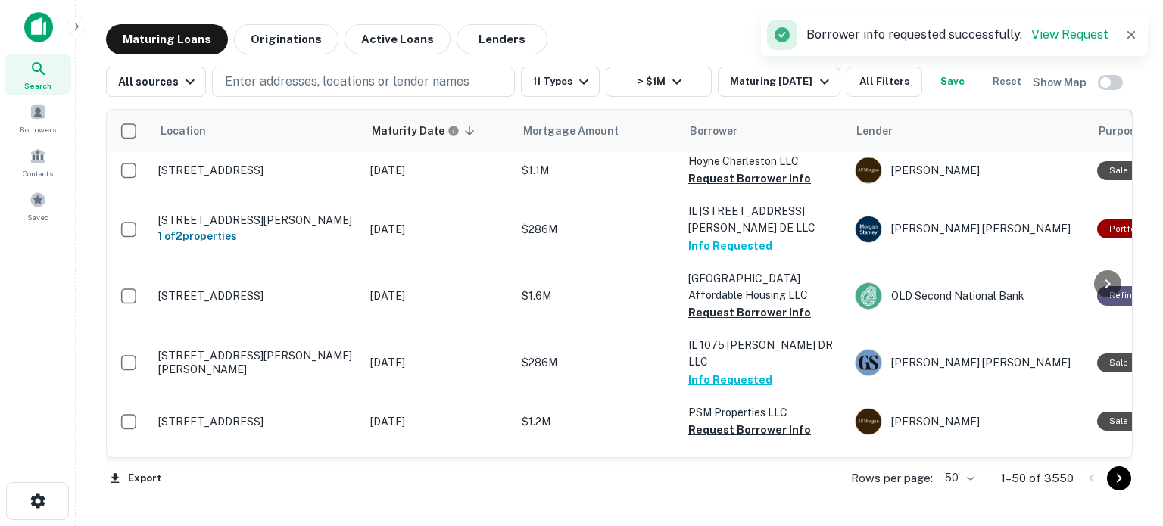
scroll to position [909, 0]
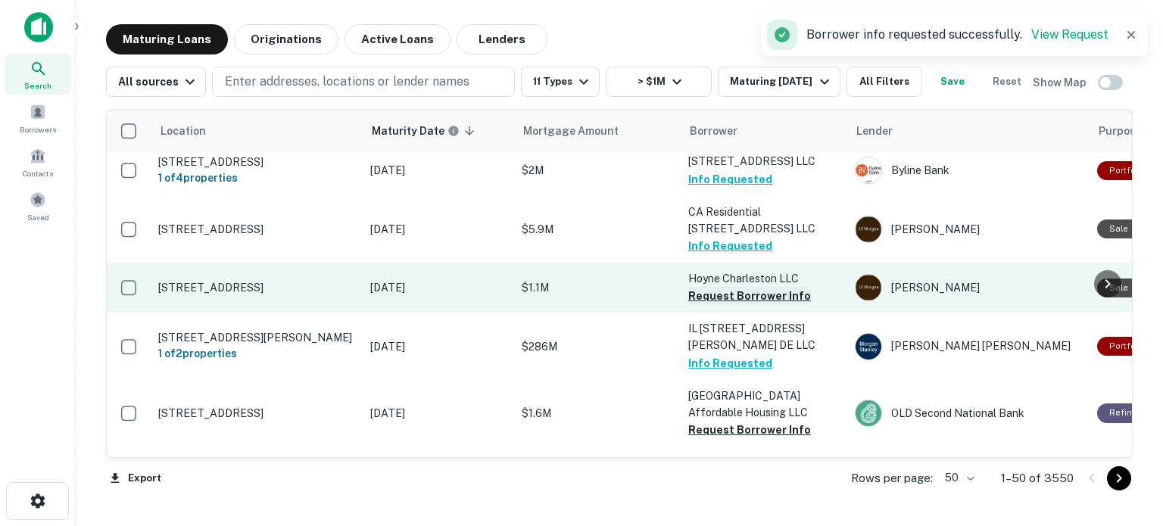
click at [763, 287] on button "Request Borrower Info" at bounding box center [749, 296] width 123 height 18
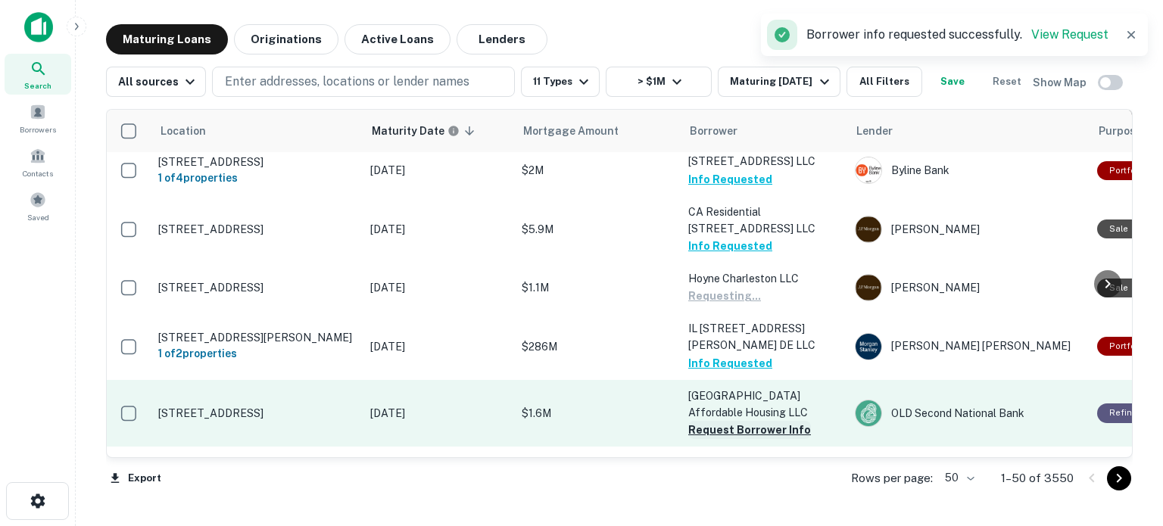
click at [753, 421] on button "Request Borrower Info" at bounding box center [749, 430] width 123 height 18
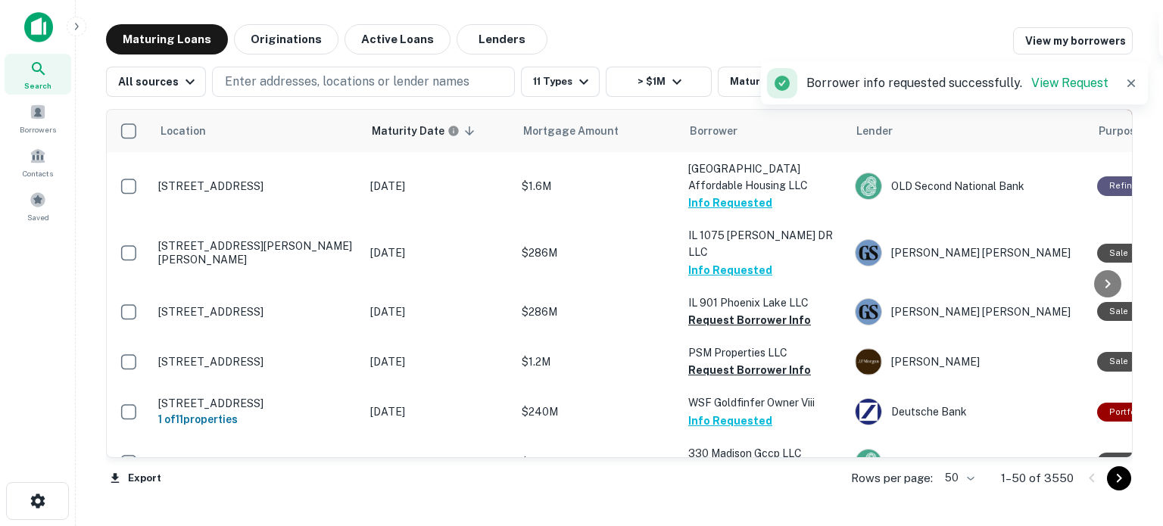
scroll to position [1212, 0]
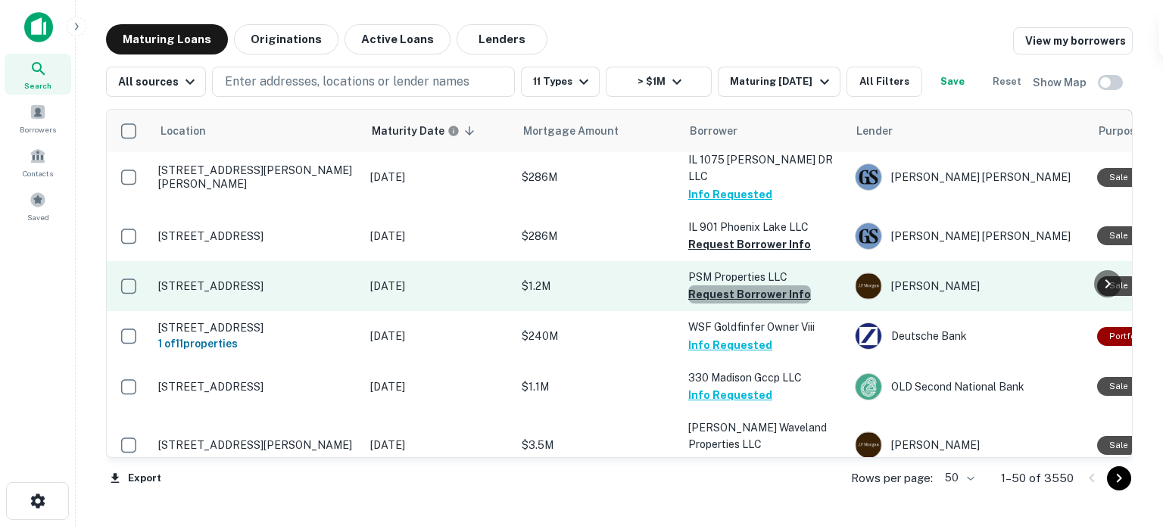
click at [761, 285] on button "Request Borrower Info" at bounding box center [749, 294] width 123 height 18
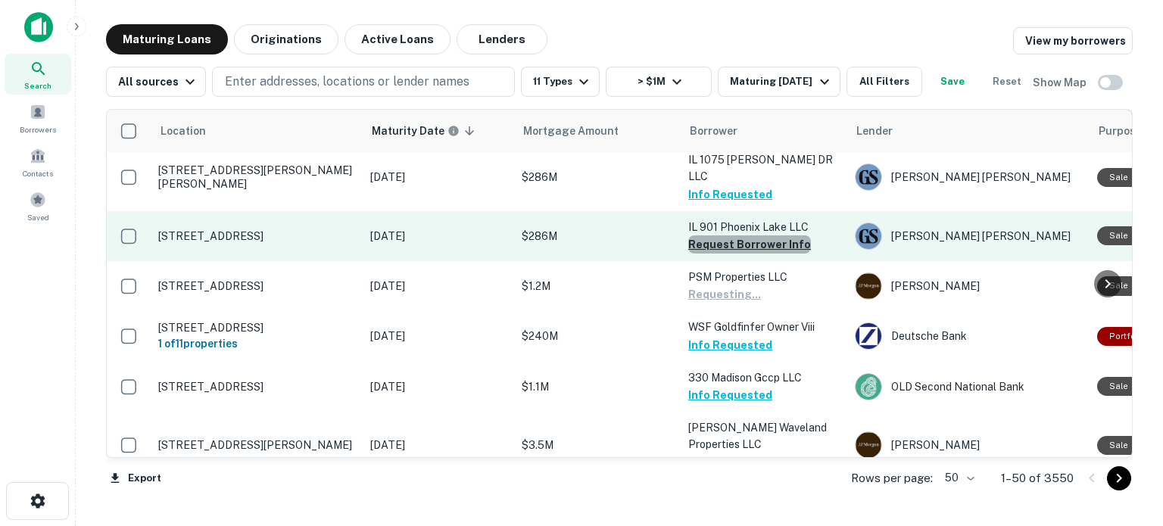
click at [794, 236] on button "Request Borrower Info" at bounding box center [749, 245] width 123 height 18
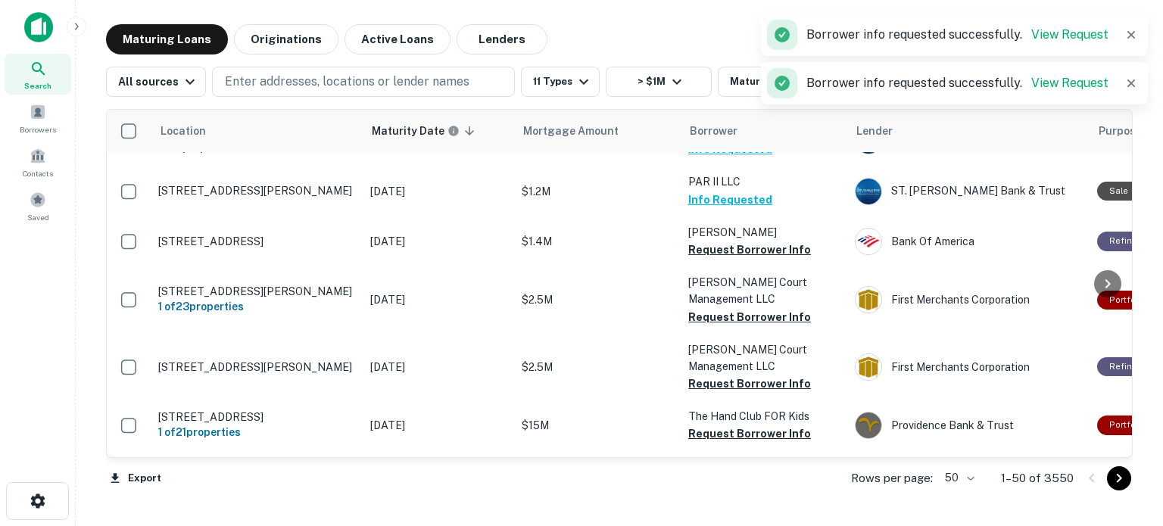
scroll to position [1969, 0]
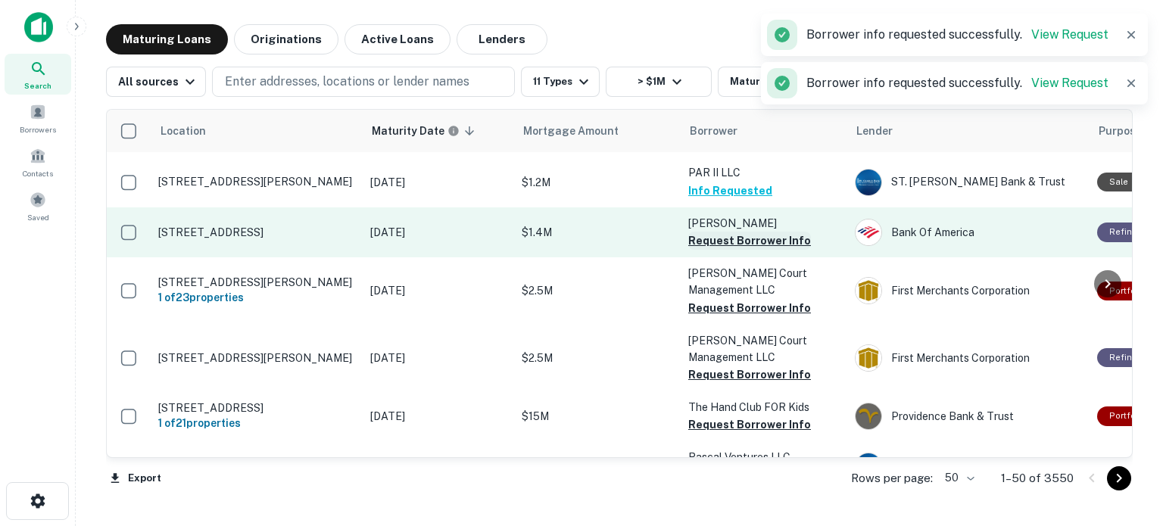
click at [788, 232] on button "Request Borrower Info" at bounding box center [749, 241] width 123 height 18
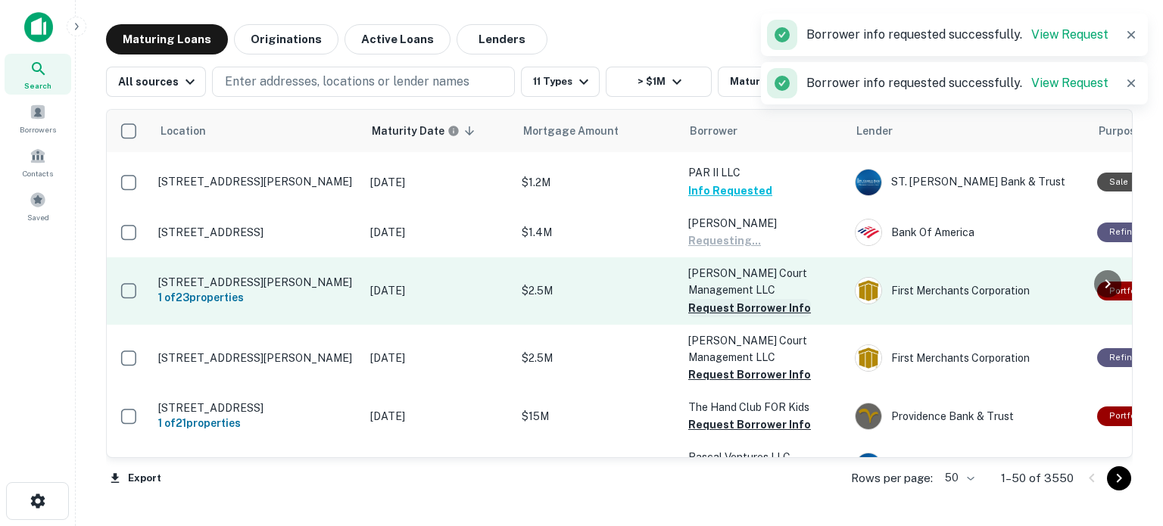
click at [778, 299] on button "Request Borrower Info" at bounding box center [749, 308] width 123 height 18
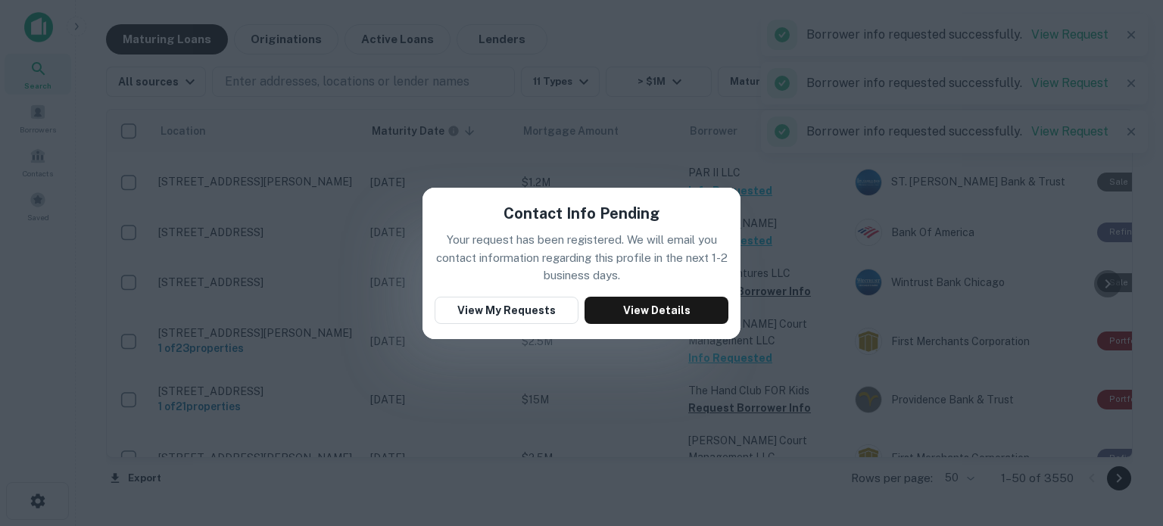
click at [703, 324] on div "Contact Info Pending Your request has been registered. We will email you contac…" at bounding box center [582, 263] width 318 height 151
click at [794, 193] on div "Contact Info Pending Your request has been registered. We will email you contac…" at bounding box center [581, 263] width 1163 height 526
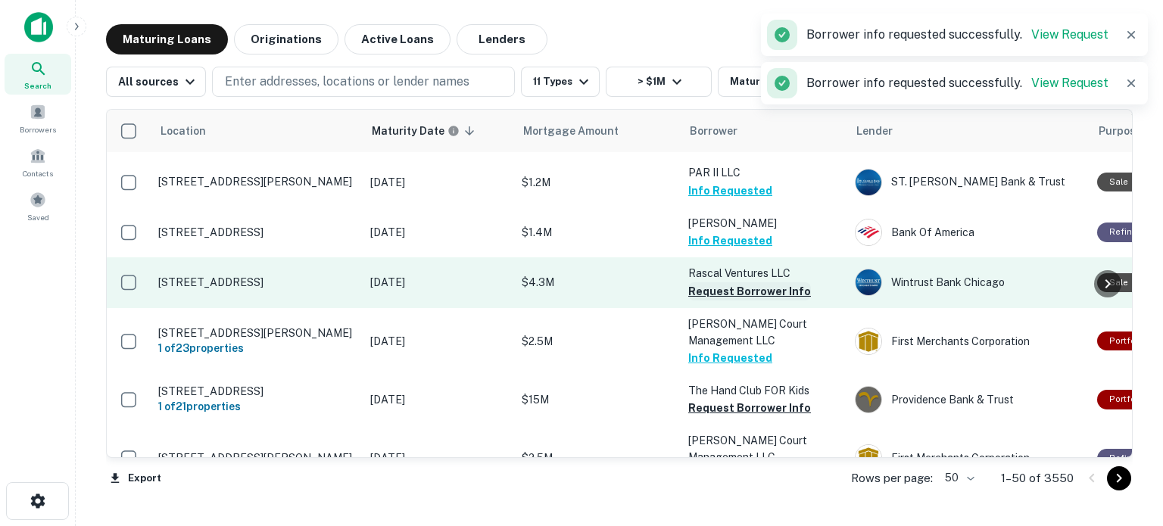
click at [756, 282] on button "Request Borrower Info" at bounding box center [749, 291] width 123 height 18
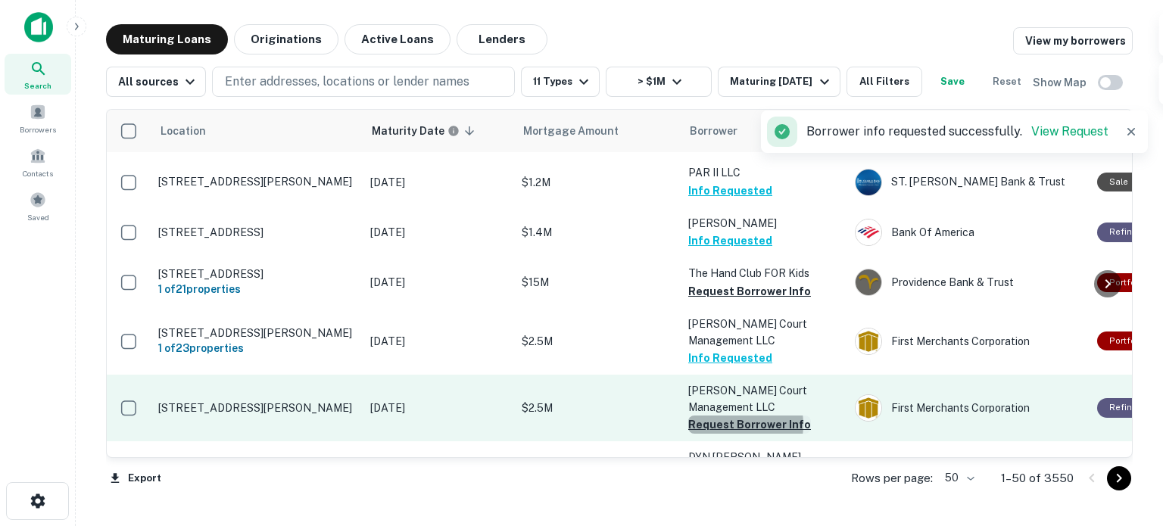
click at [726, 416] on button "Request Borrower Info" at bounding box center [749, 425] width 123 height 18
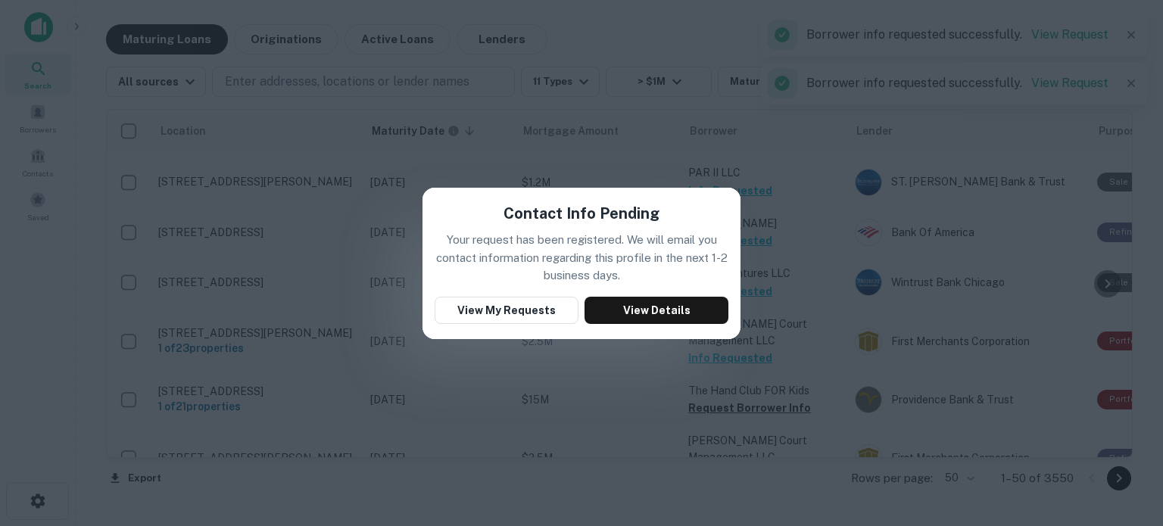
click at [815, 314] on div "Contact Info Pending Your request has been registered. We will email you contac…" at bounding box center [581, 263] width 1163 height 526
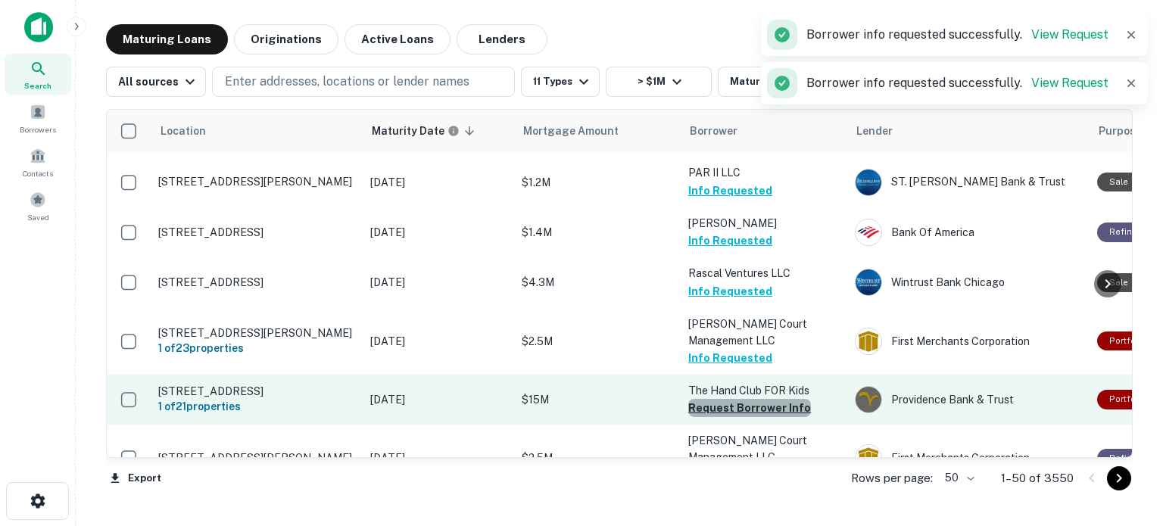
click at [756, 399] on button "Request Borrower Info" at bounding box center [749, 408] width 123 height 18
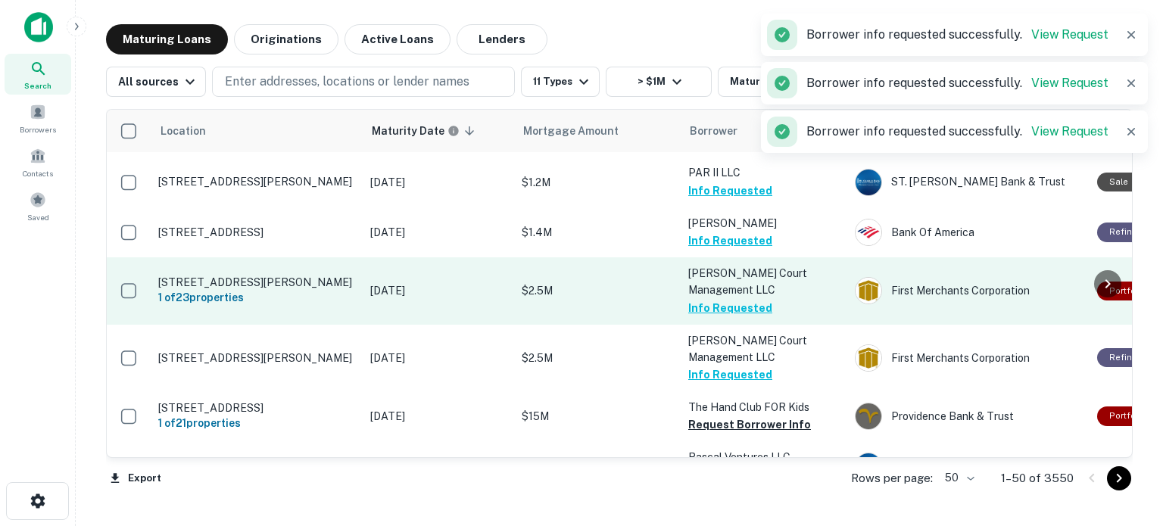
scroll to position [2120, 0]
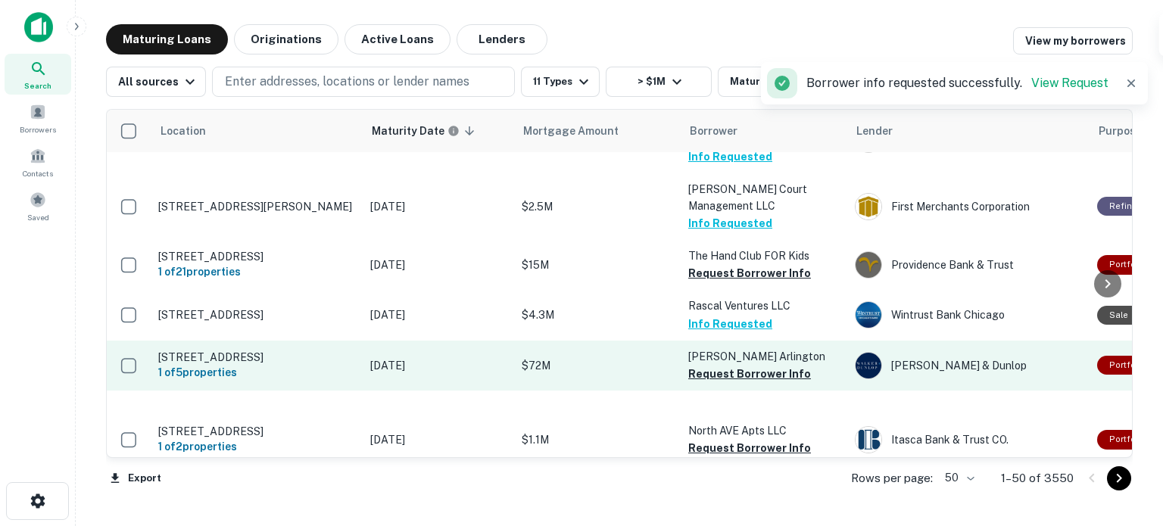
click at [780, 341] on td "Heigh Bradford Allen Arlington Request Borrower Info" at bounding box center [764, 366] width 167 height 50
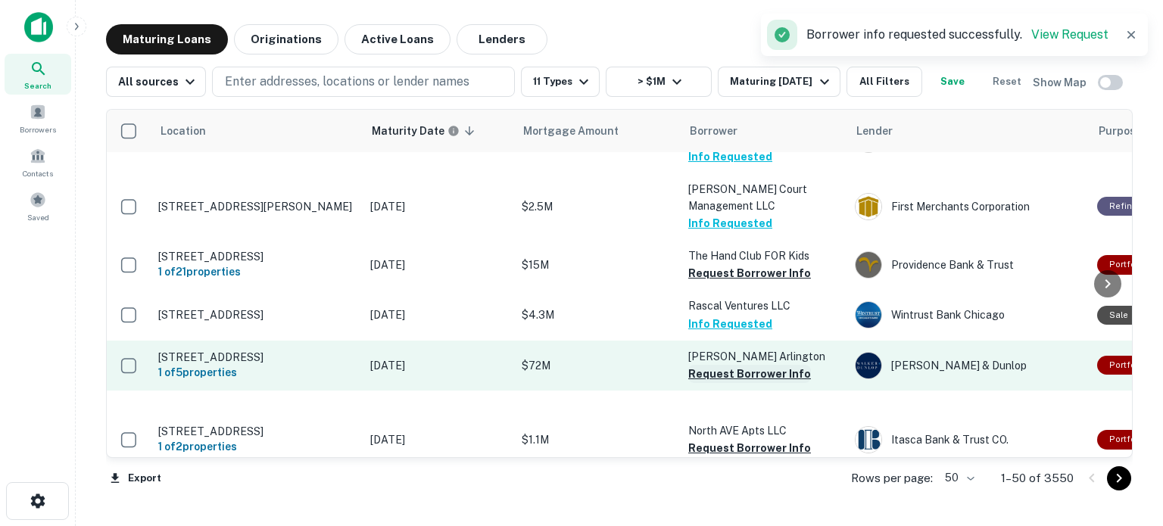
click at [785, 365] on button "Request Borrower Info" at bounding box center [749, 374] width 123 height 18
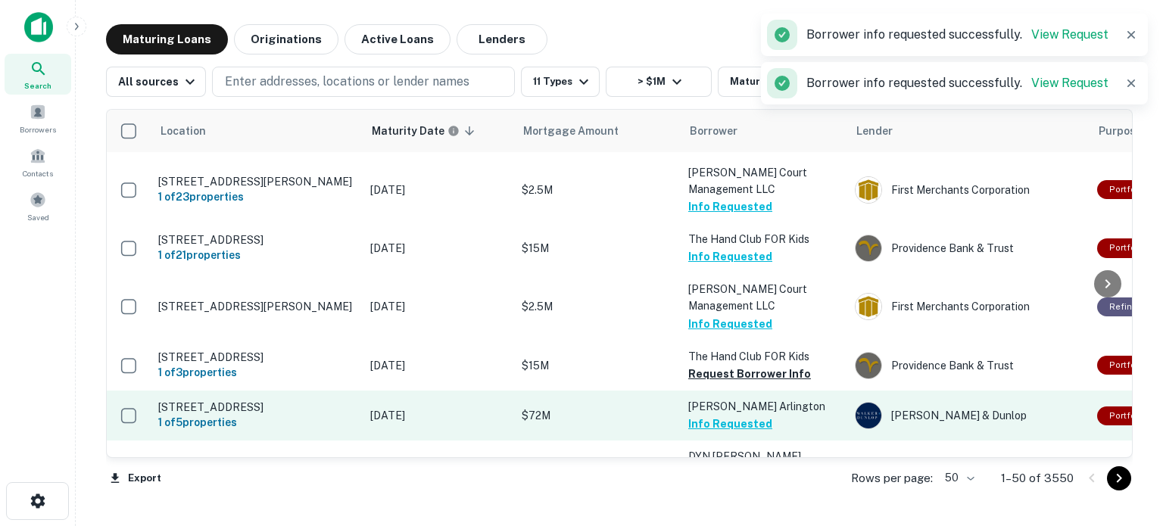
scroll to position [2081, 0]
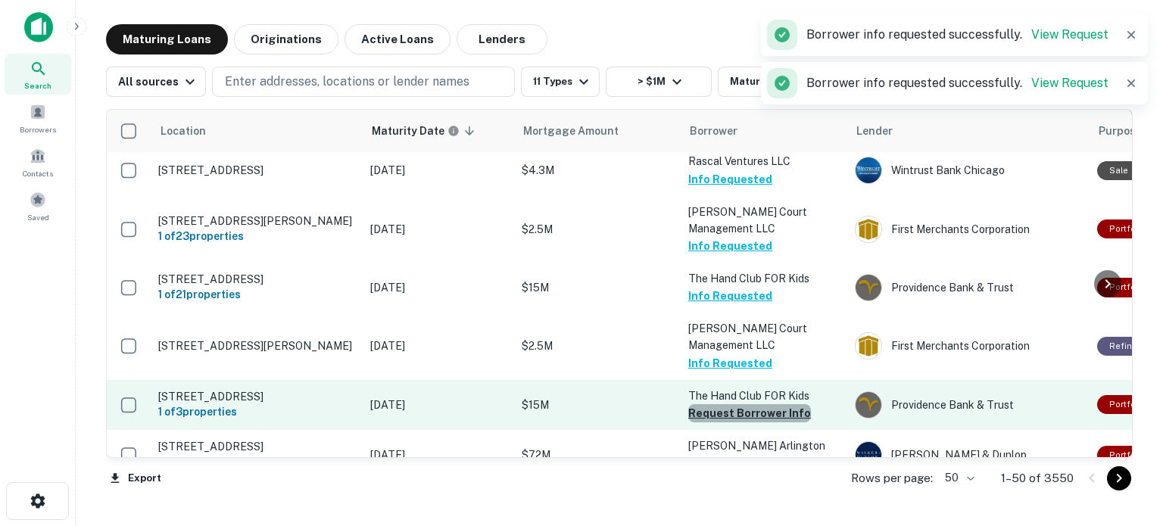
click at [755, 404] on button "Request Borrower Info" at bounding box center [749, 413] width 123 height 18
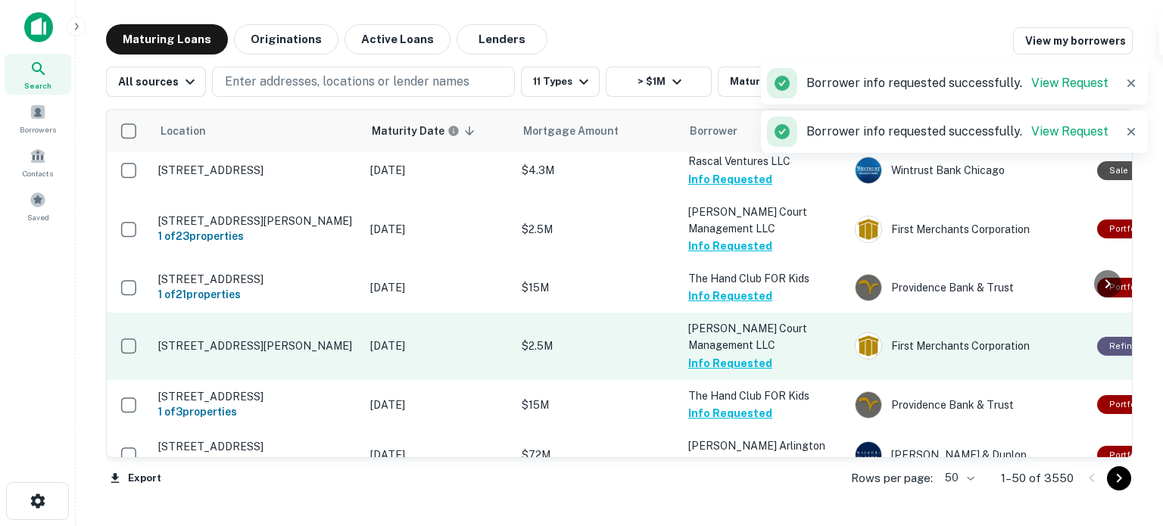
scroll to position [2384, 0]
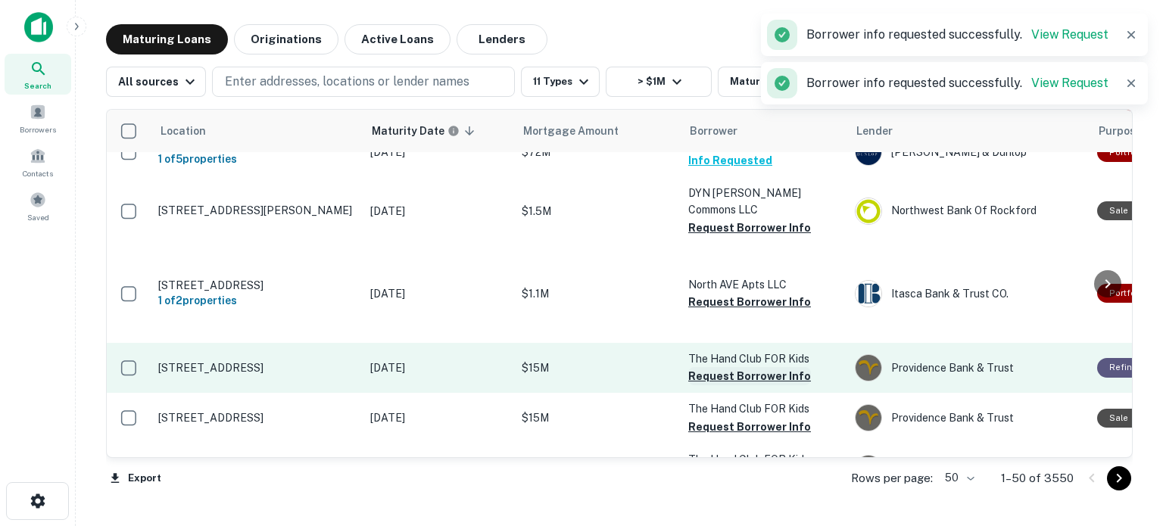
click at [760, 367] on button "Request Borrower Info" at bounding box center [749, 376] width 123 height 18
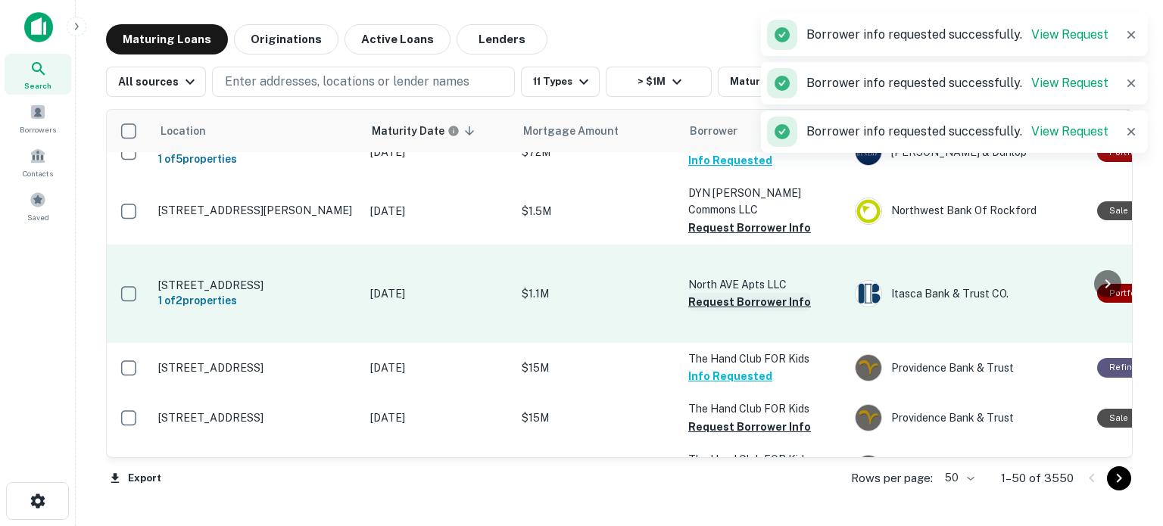
click at [756, 293] on button "Request Borrower Info" at bounding box center [749, 302] width 123 height 18
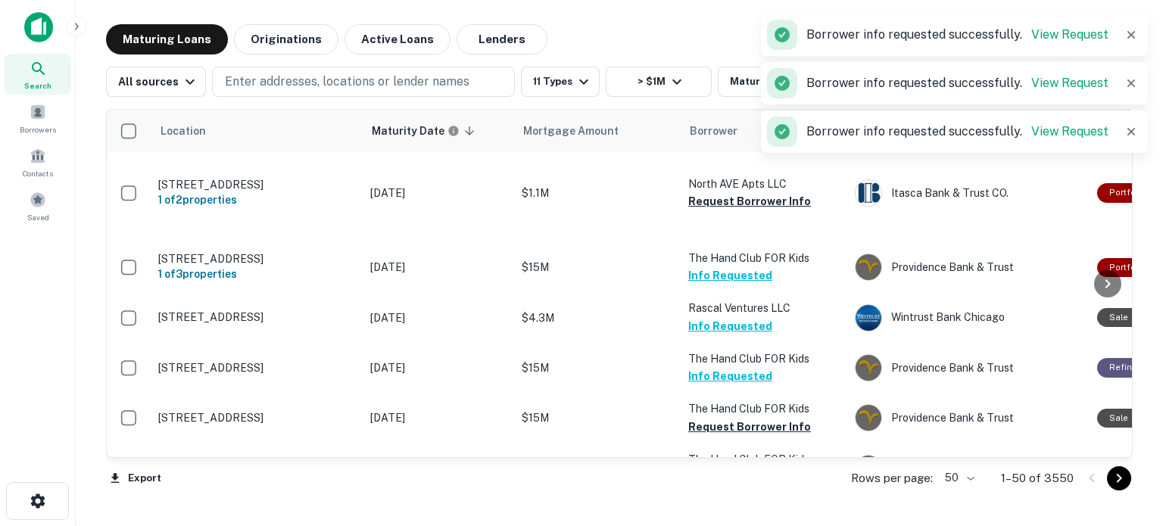
scroll to position [2375, 0]
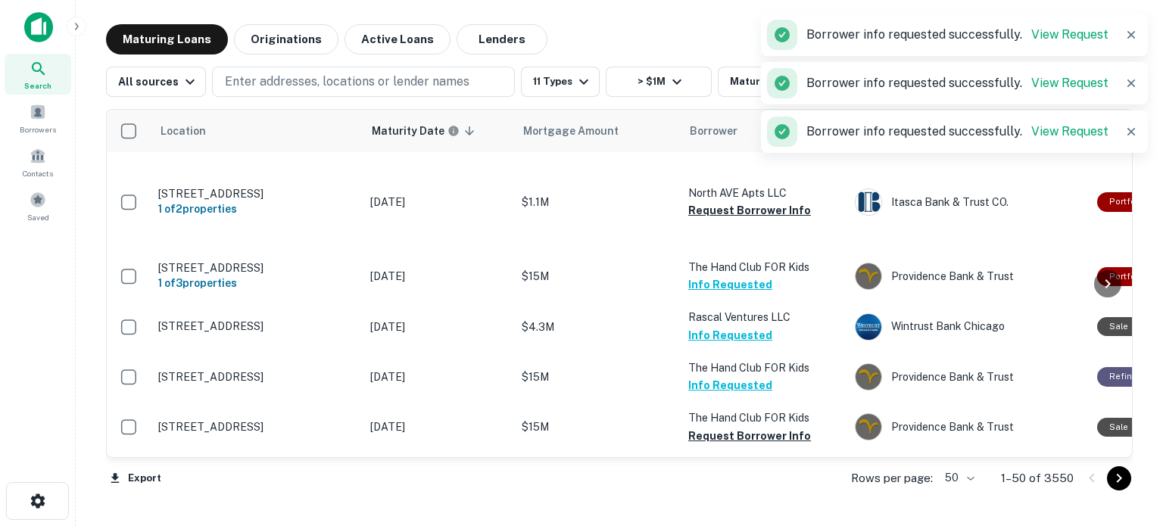
click at [755, 170] on td "North AVE Apts LLC Request Borrower Info" at bounding box center [764, 202] width 167 height 98
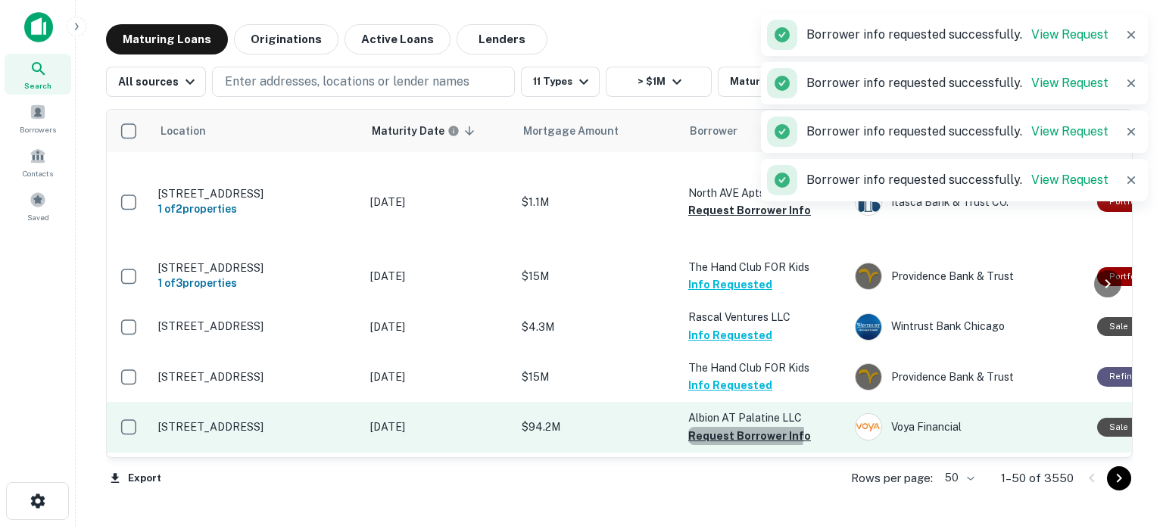
click at [743, 427] on button "Request Borrower Info" at bounding box center [749, 436] width 123 height 18
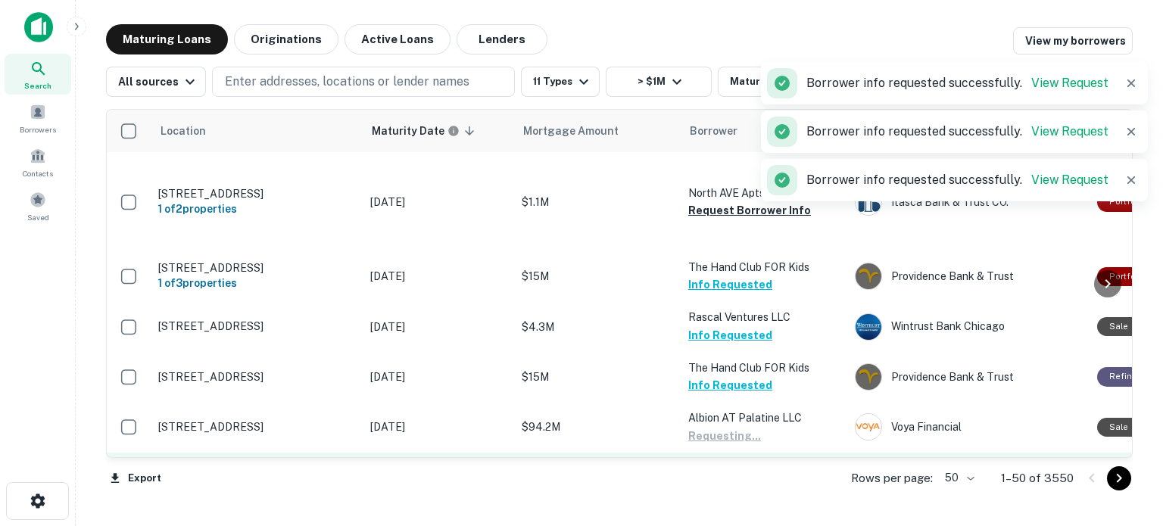
click at [737, 477] on button "Request Borrower Info" at bounding box center [749, 486] width 123 height 18
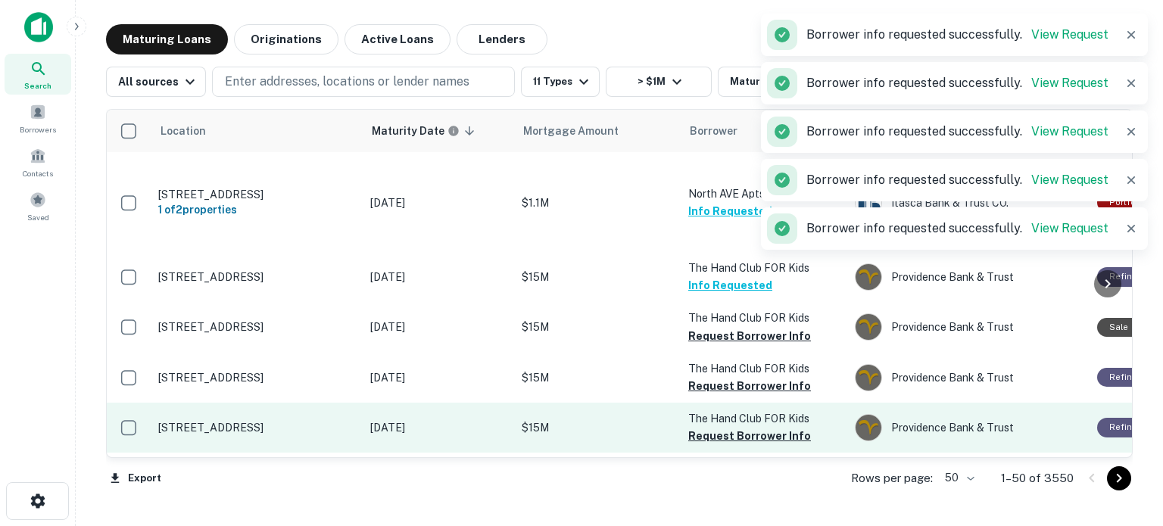
scroll to position [2525, 0]
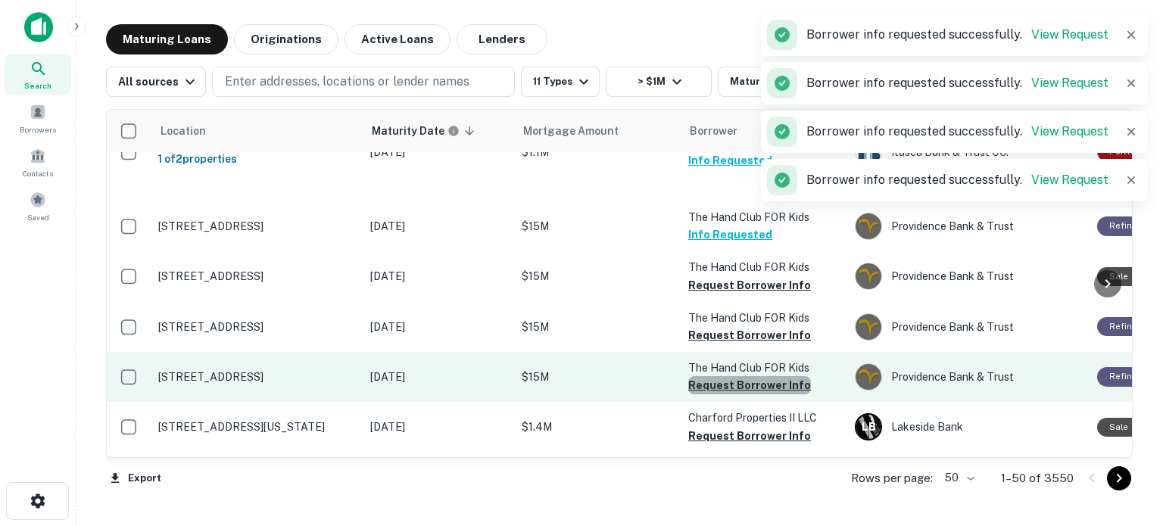
click at [752, 376] on button "Request Borrower Info" at bounding box center [749, 385] width 123 height 18
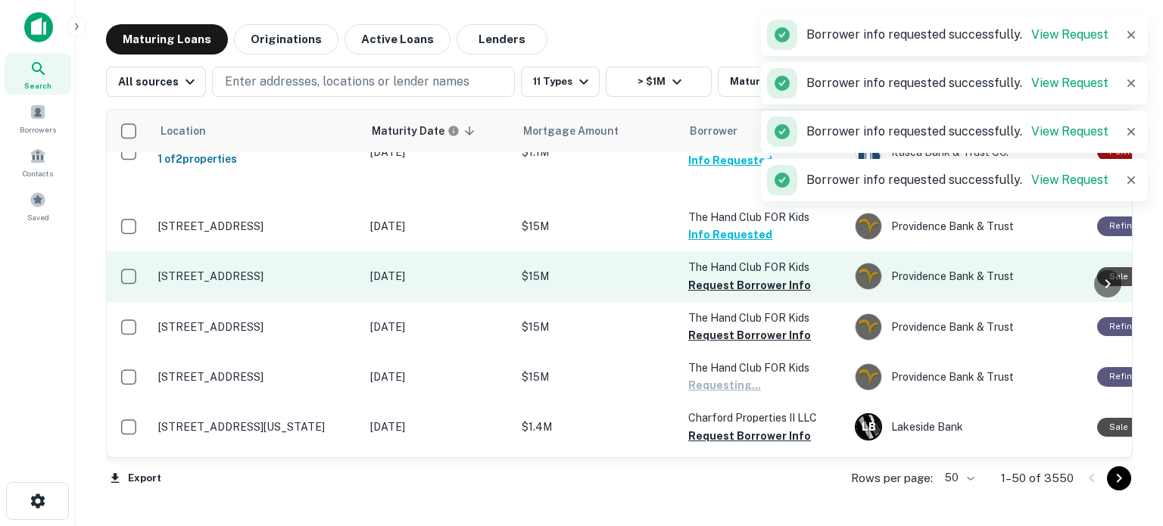
click at [746, 326] on button "Request Borrower Info" at bounding box center [749, 335] width 123 height 18
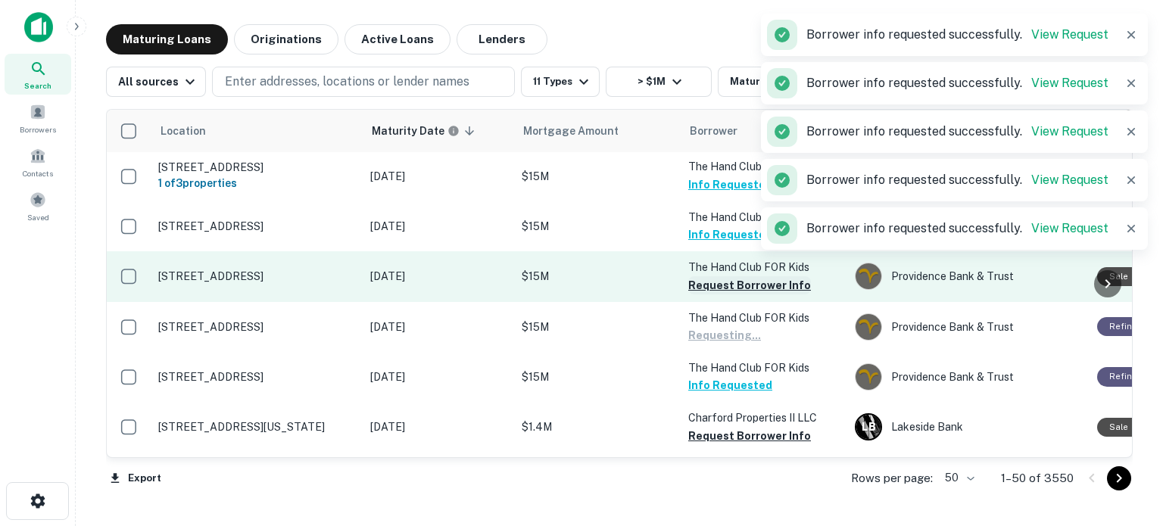
scroll to position [2516, 0]
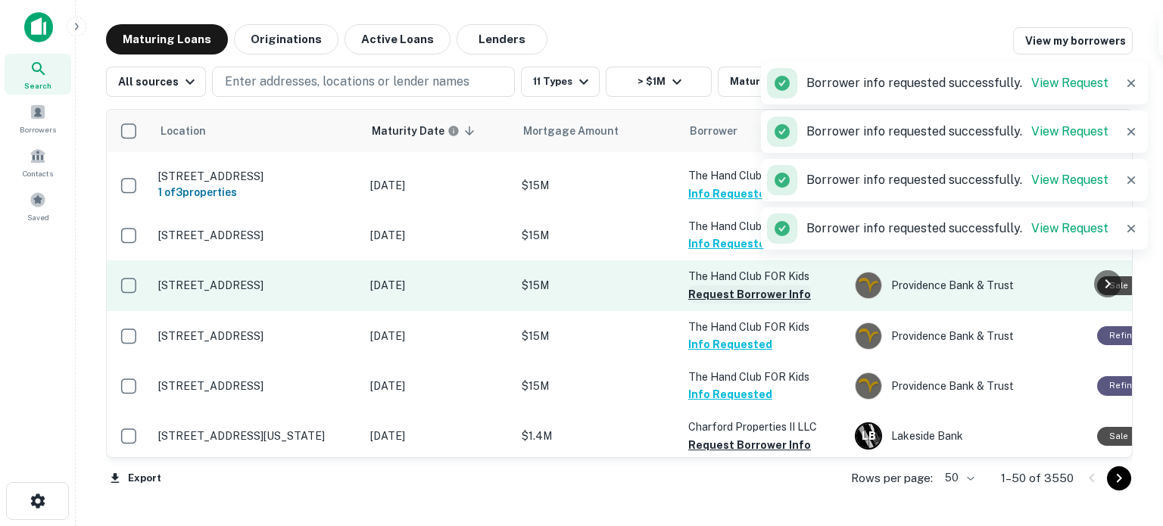
click at [743, 285] on button "Request Borrower Info" at bounding box center [749, 294] width 123 height 18
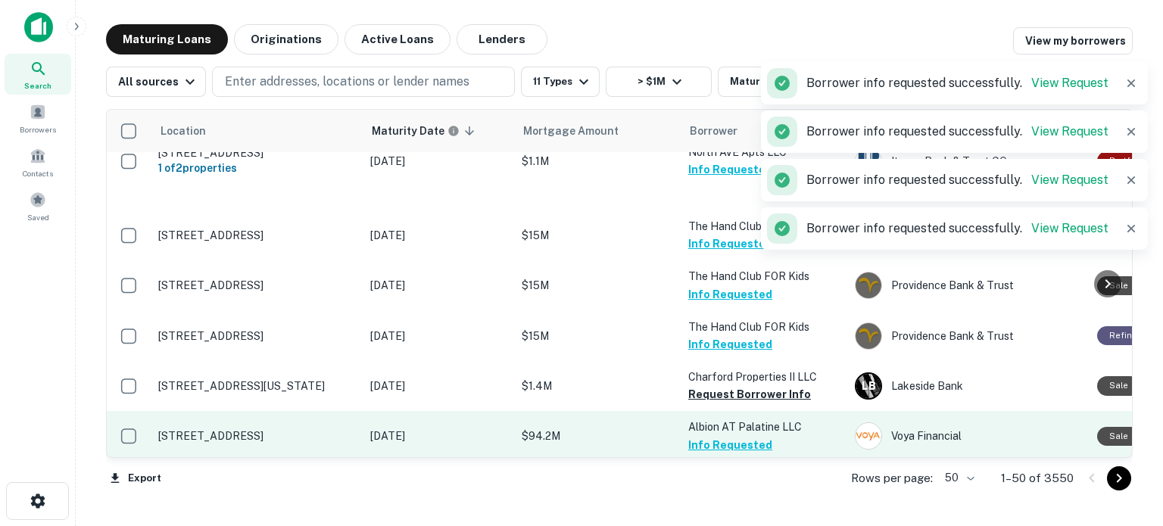
click at [747, 436] on button "Info Requested" at bounding box center [730, 445] width 84 height 18
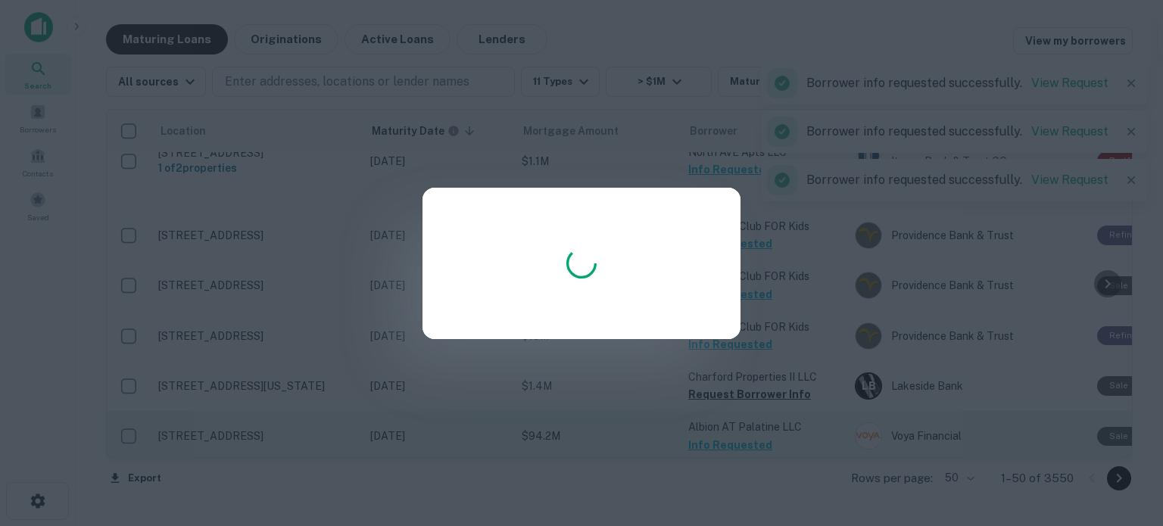
scroll to position [2525, 0]
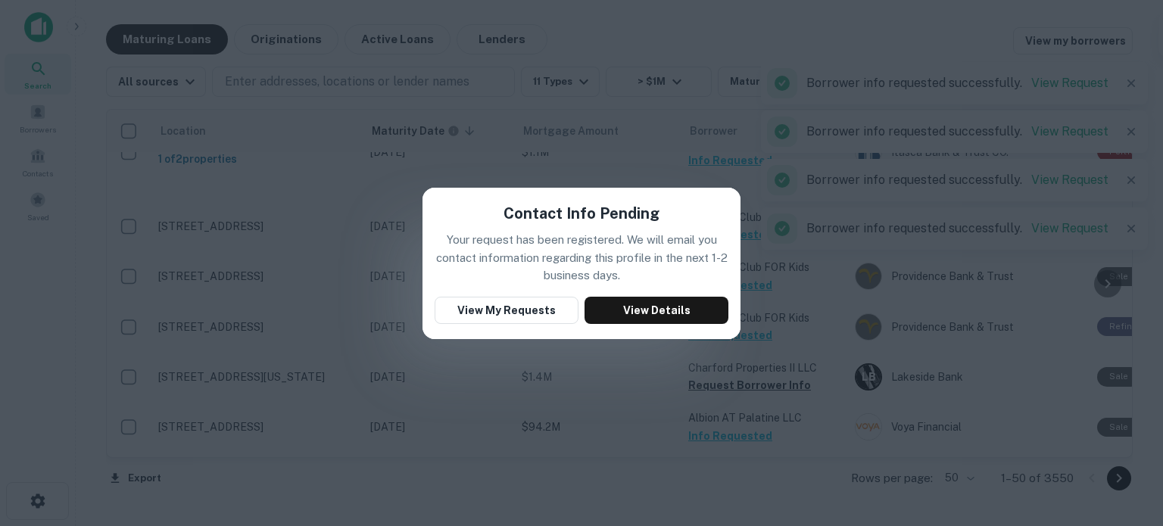
click at [757, 120] on div "Contact Info Pending Your request has been registered. We will email you contac…" at bounding box center [581, 263] width 1163 height 526
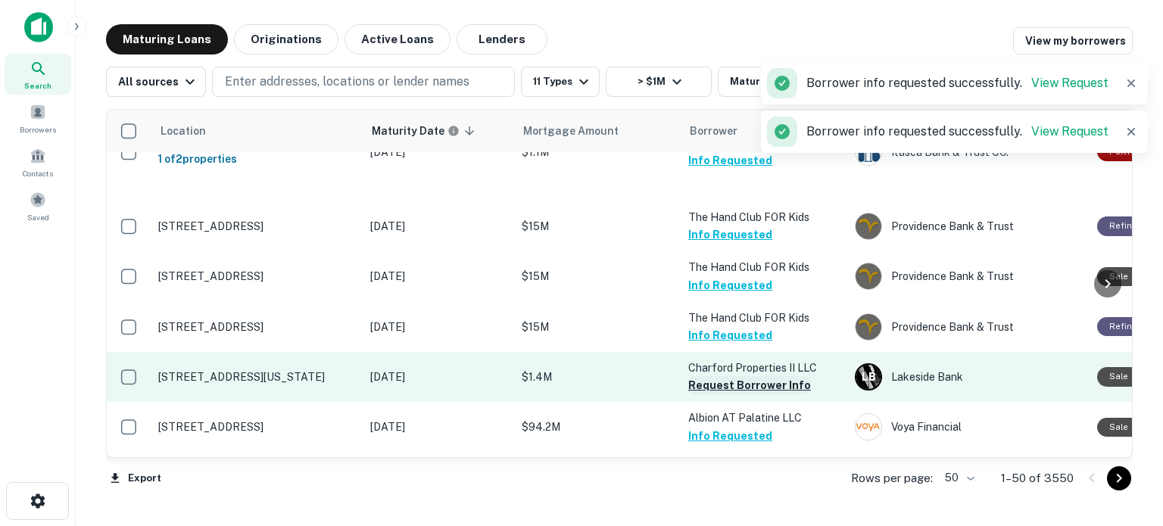
click at [781, 376] on button "Request Borrower Info" at bounding box center [749, 385] width 123 height 18
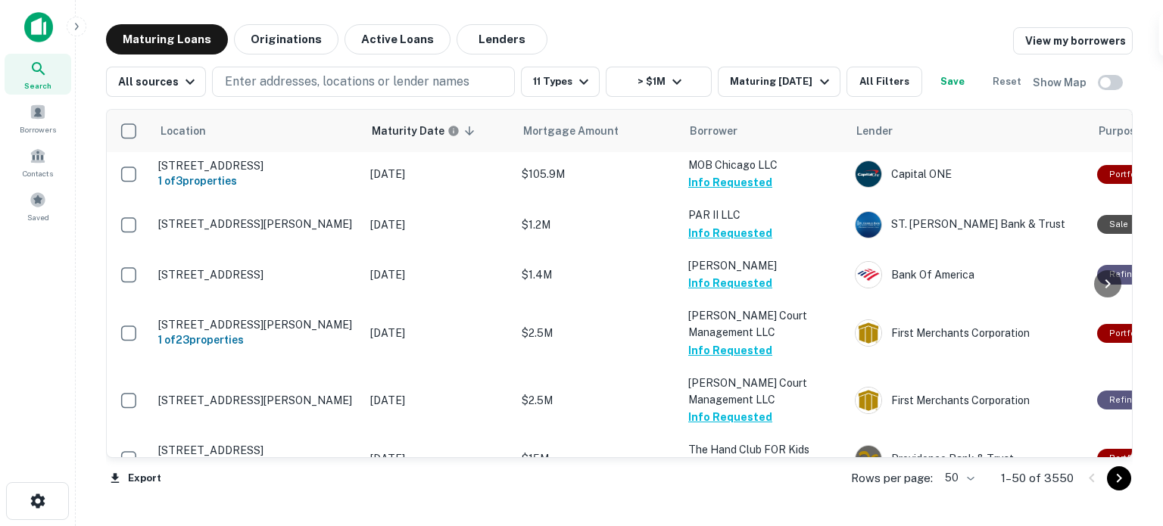
scroll to position [2196, 0]
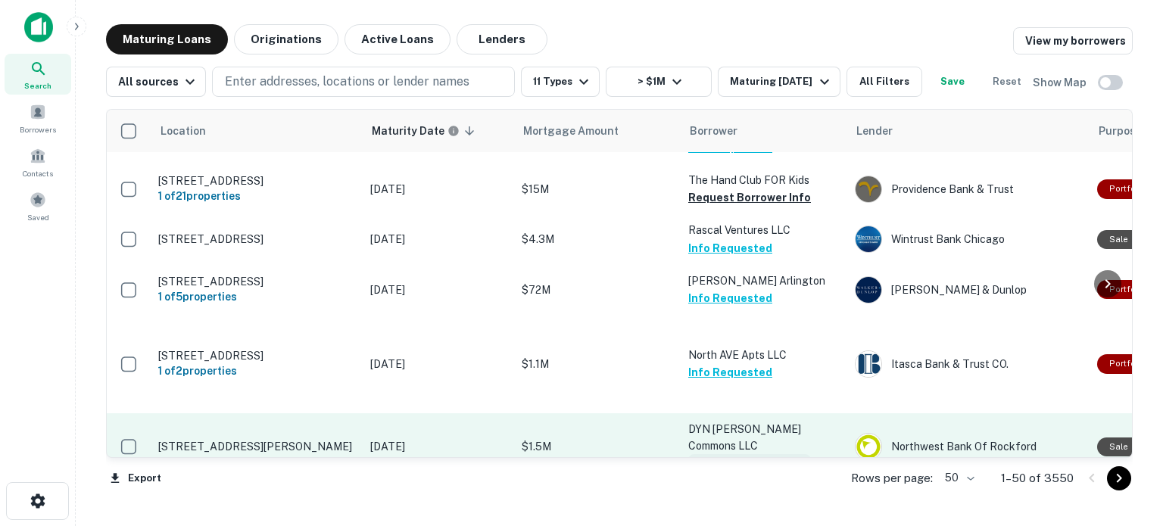
click at [772, 454] on button "Request Borrower Info" at bounding box center [749, 463] width 123 height 18
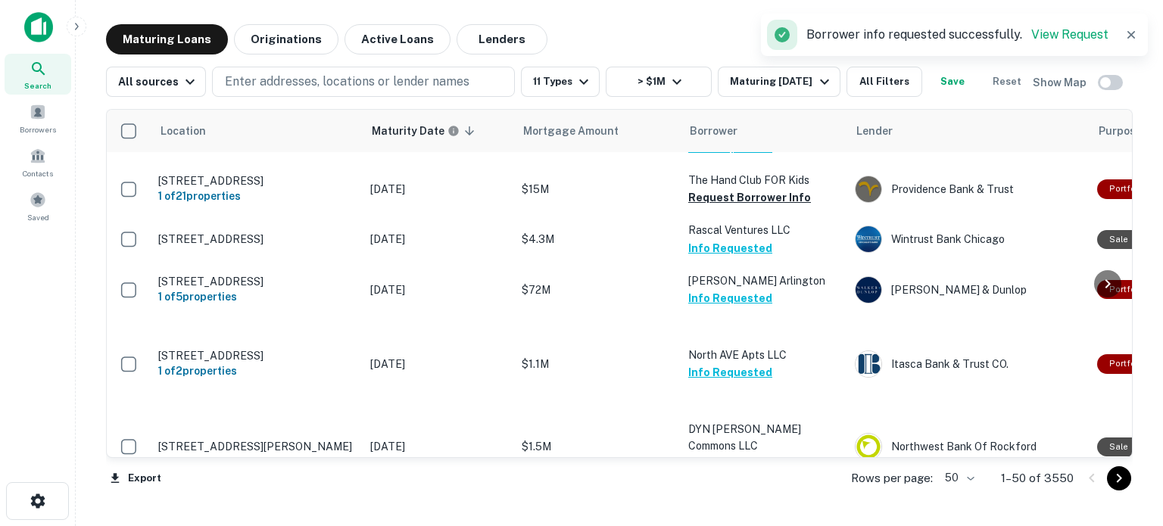
click at [969, 468] on div "Rows per page: 50 ** 1–50 of 3550" at bounding box center [983, 478] width 300 height 41
click at [969, 477] on body "Search Borrowers Contacts Saved Maturing Loans Originations Active Loans Lender…" at bounding box center [581, 263] width 1163 height 526
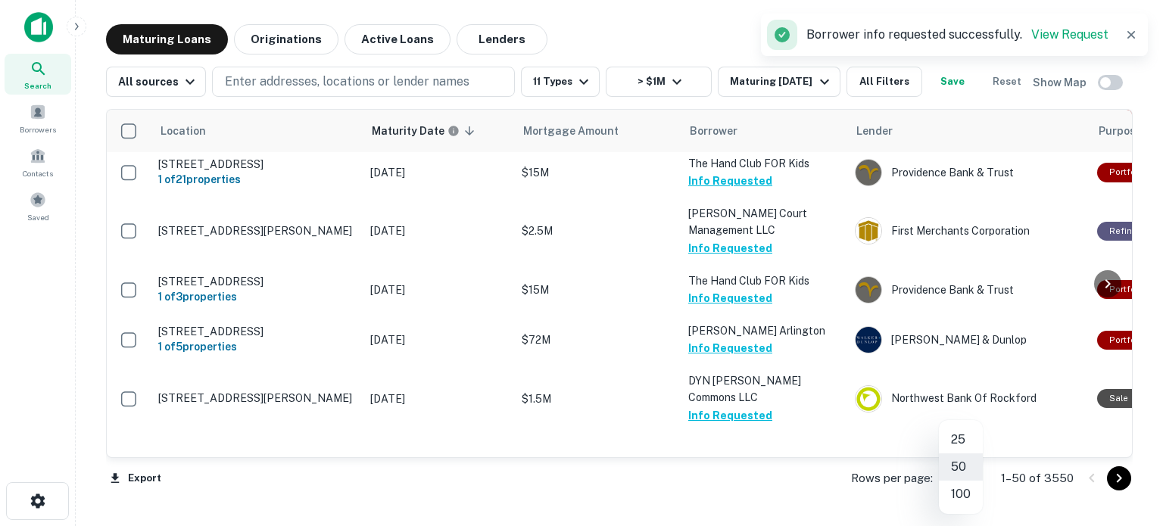
scroll to position [2157, 0]
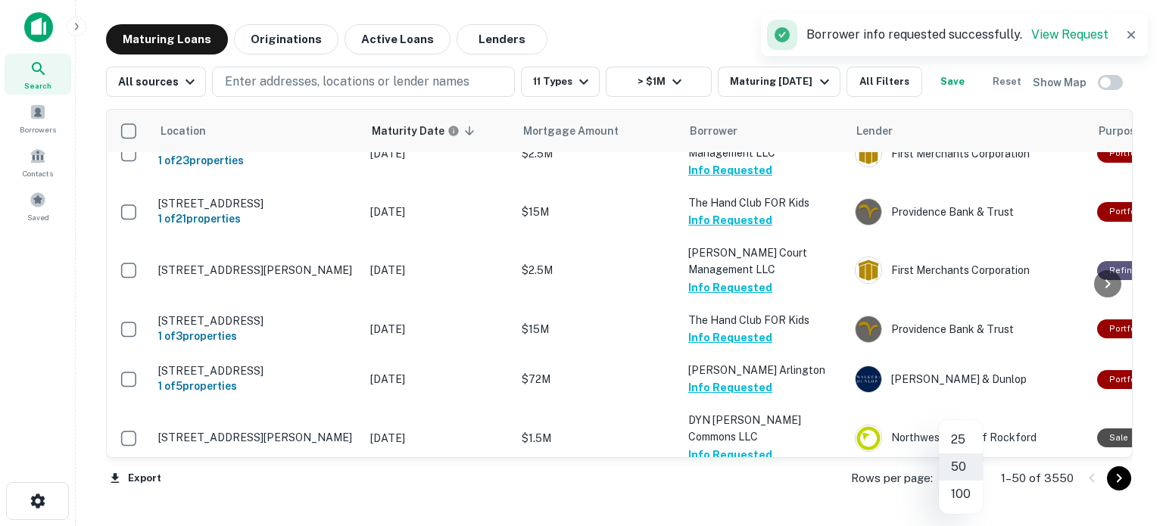
drag, startPoint x: 972, startPoint y: 491, endPoint x: 36, endPoint y: 318, distance: 951.7
click at [969, 477] on li "100" at bounding box center [961, 494] width 44 height 27
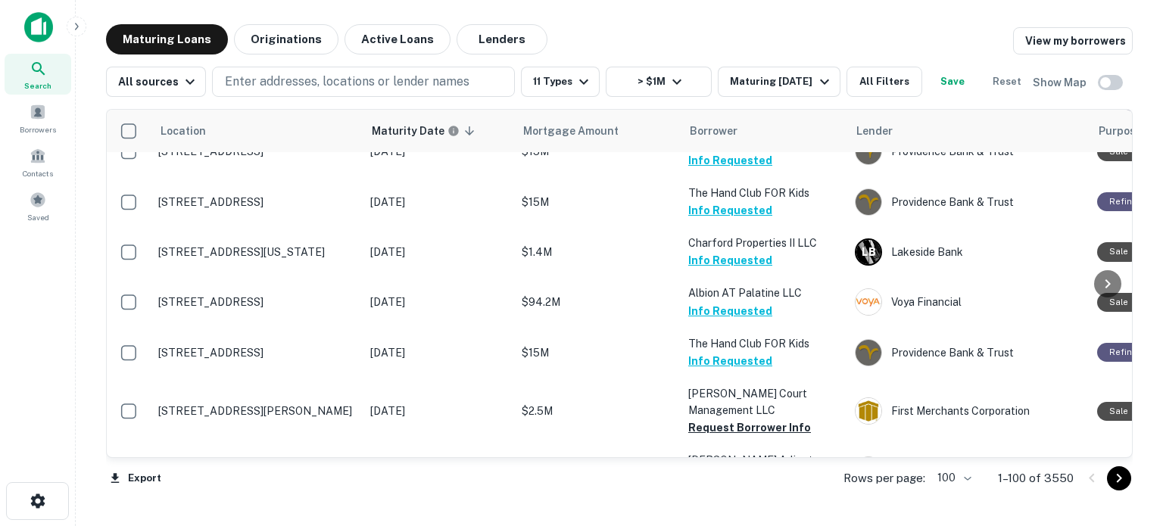
scroll to position [2802, 0]
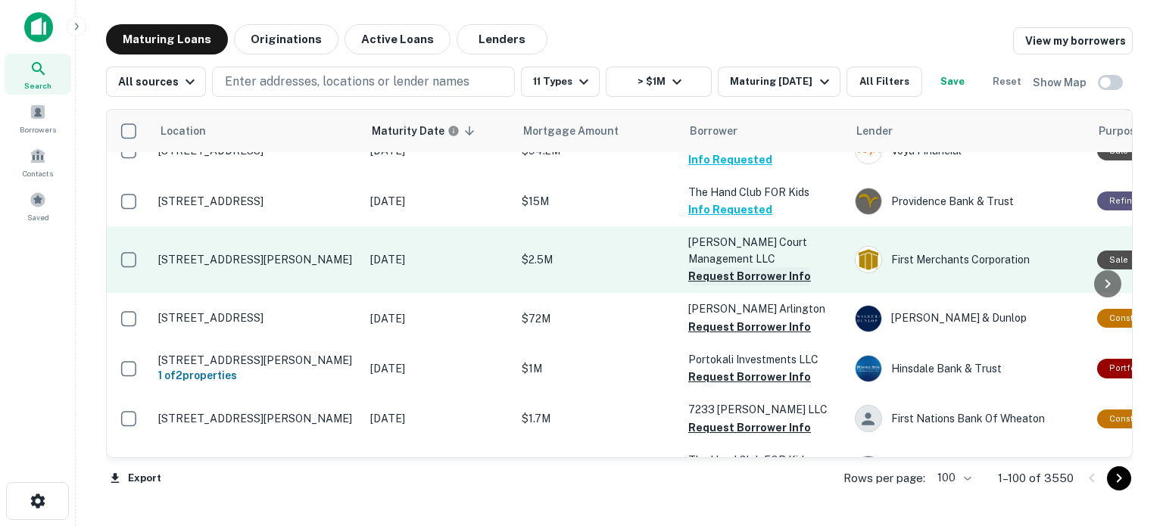
click at [756, 267] on button "Request Borrower Info" at bounding box center [749, 276] width 123 height 18
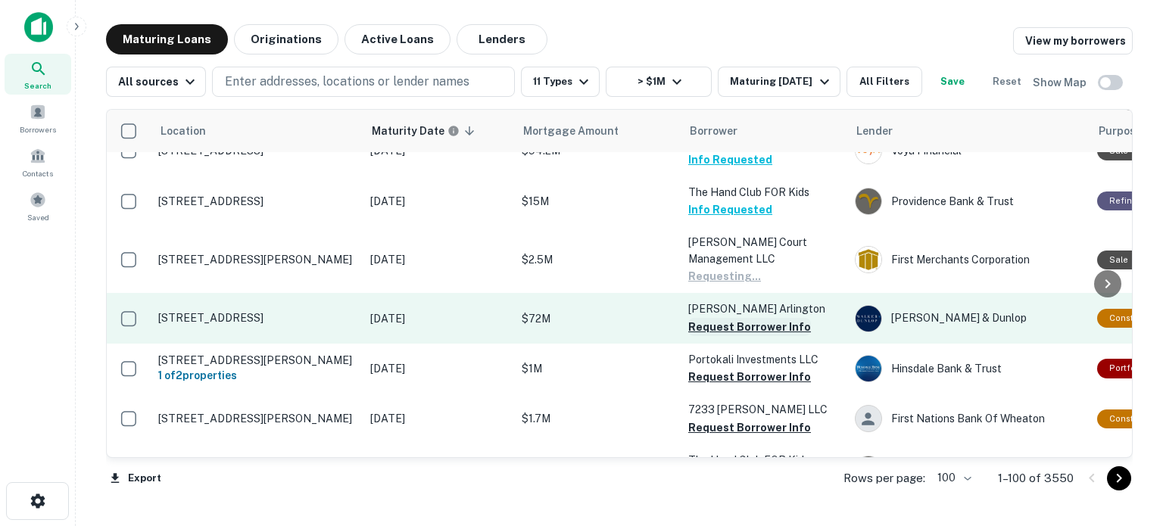
click at [750, 318] on button "Request Borrower Info" at bounding box center [749, 327] width 123 height 18
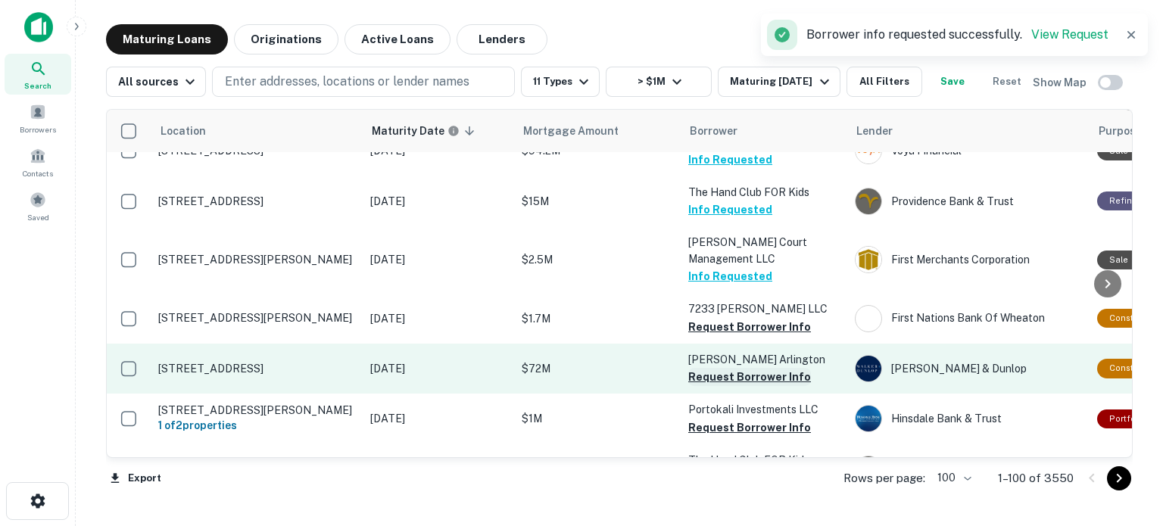
scroll to position [2793, 0]
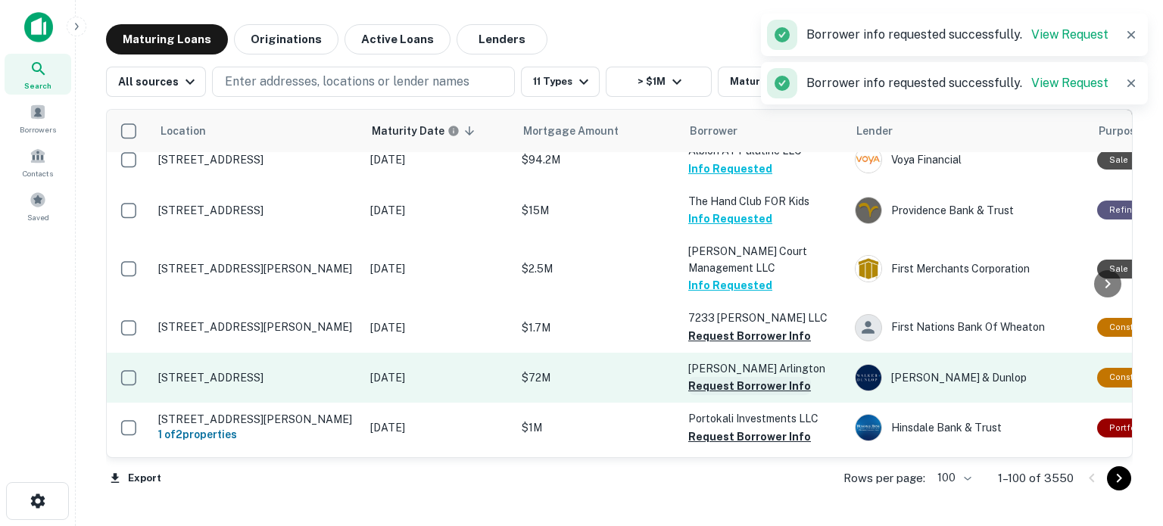
click at [735, 377] on button "Request Borrower Info" at bounding box center [749, 386] width 123 height 18
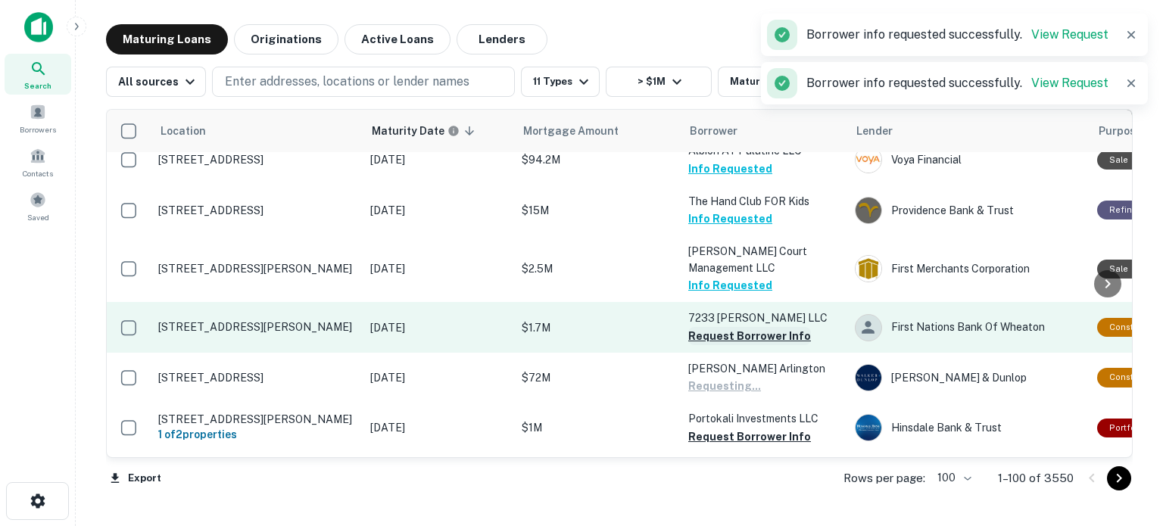
click at [745, 327] on button "Request Borrower Info" at bounding box center [749, 336] width 123 height 18
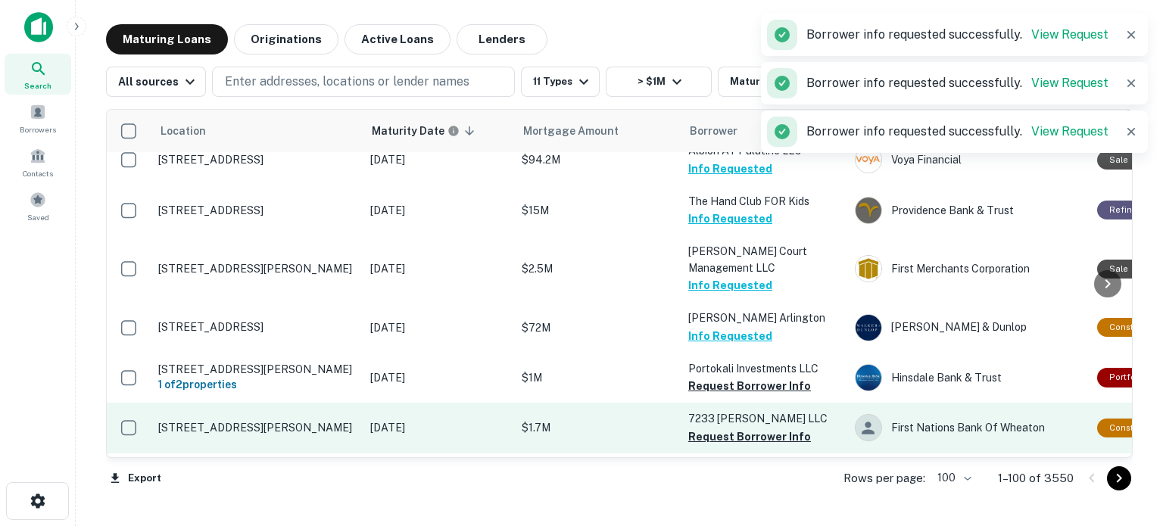
scroll to position [2802, 0]
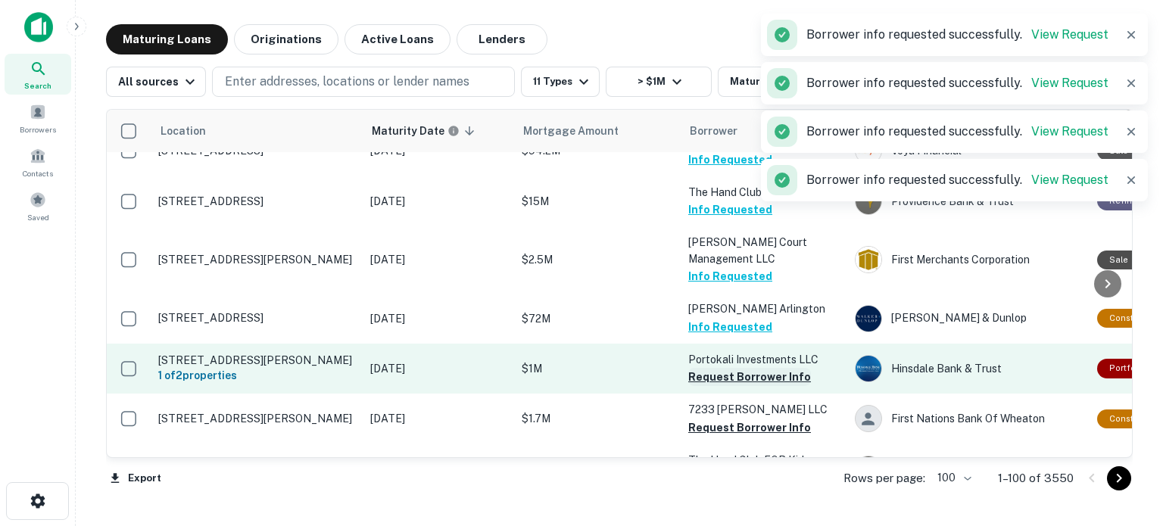
click at [753, 394] on td "7233 Wolcott LLC Request Borrower Info" at bounding box center [764, 419] width 167 height 50
click at [752, 419] on button "Request Borrower Info" at bounding box center [749, 428] width 123 height 18
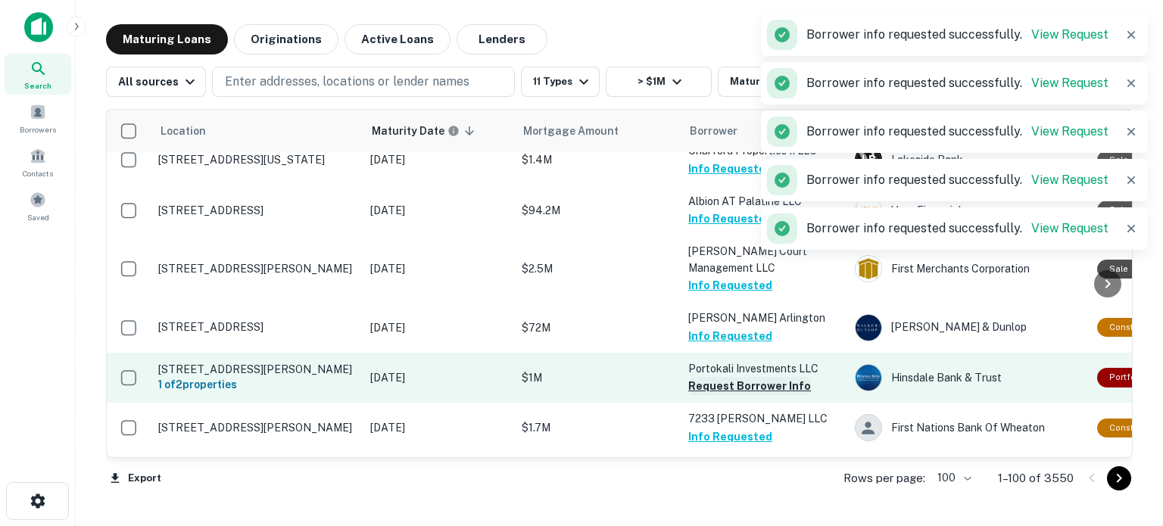
click at [763, 377] on button "Request Borrower Info" at bounding box center [749, 386] width 123 height 18
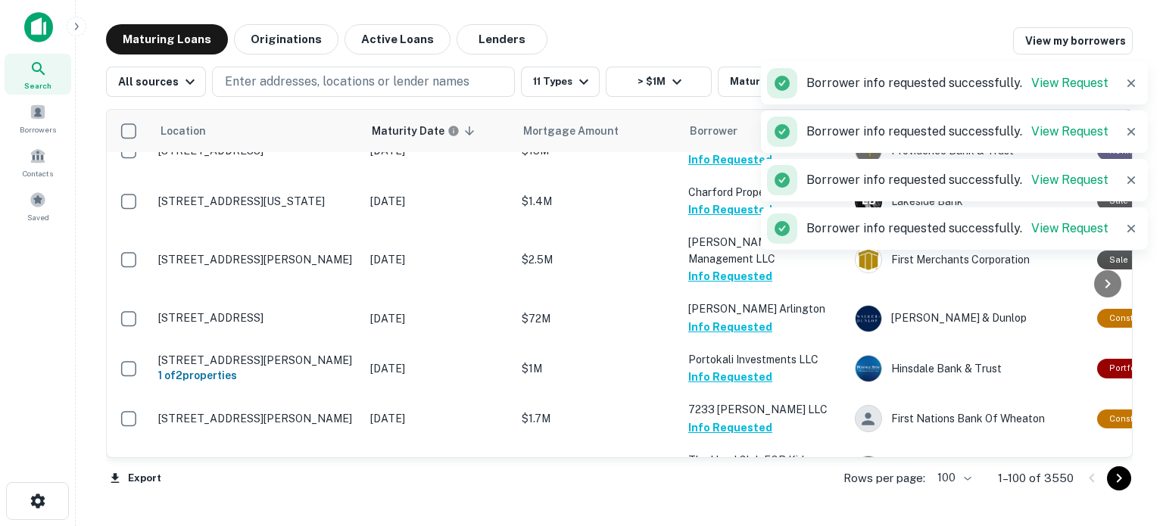
scroll to position [3029, 0]
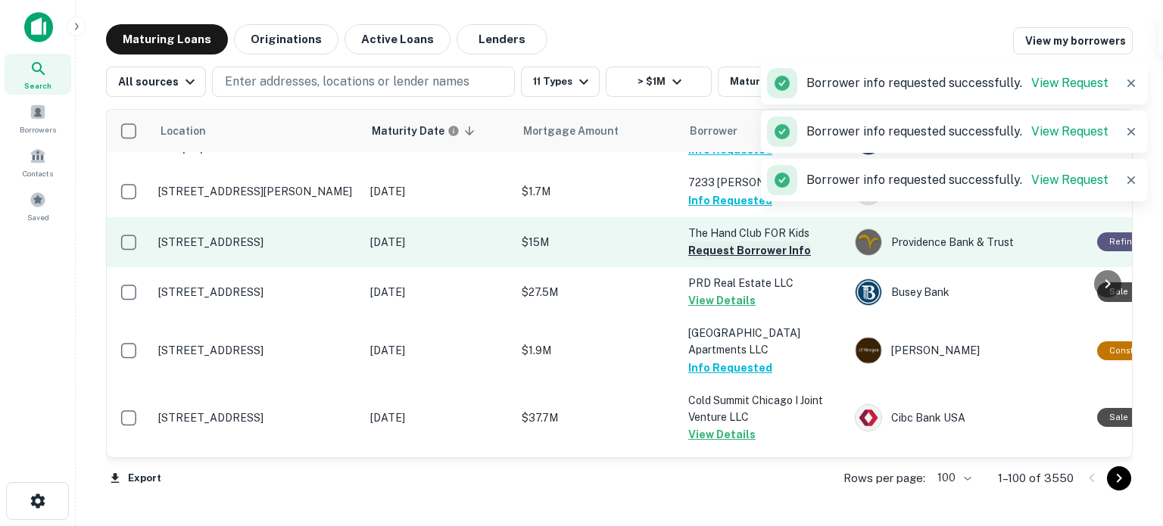
click at [710, 242] on button "Request Borrower Info" at bounding box center [749, 251] width 123 height 18
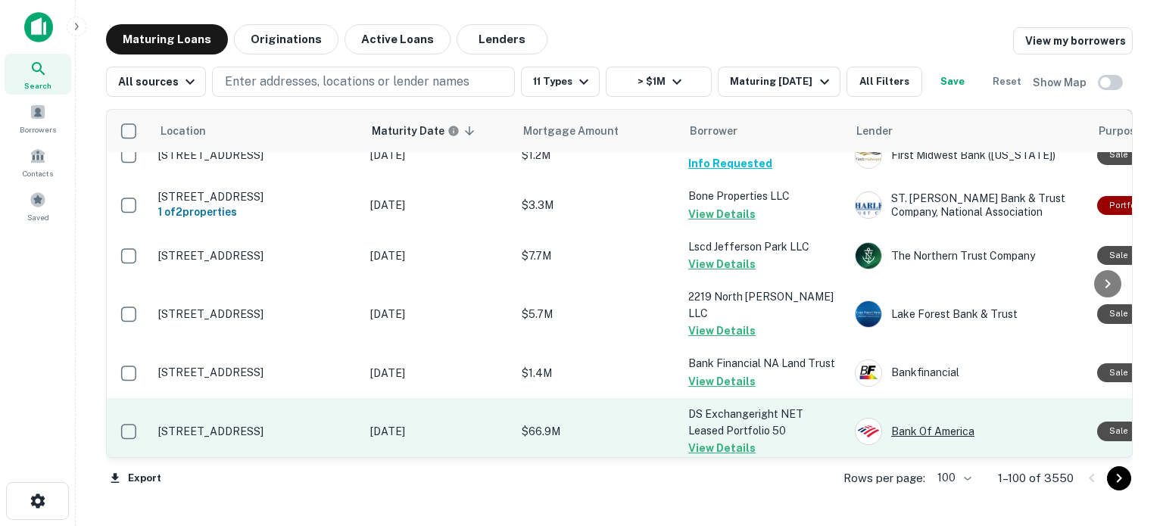
scroll to position [5261, 0]
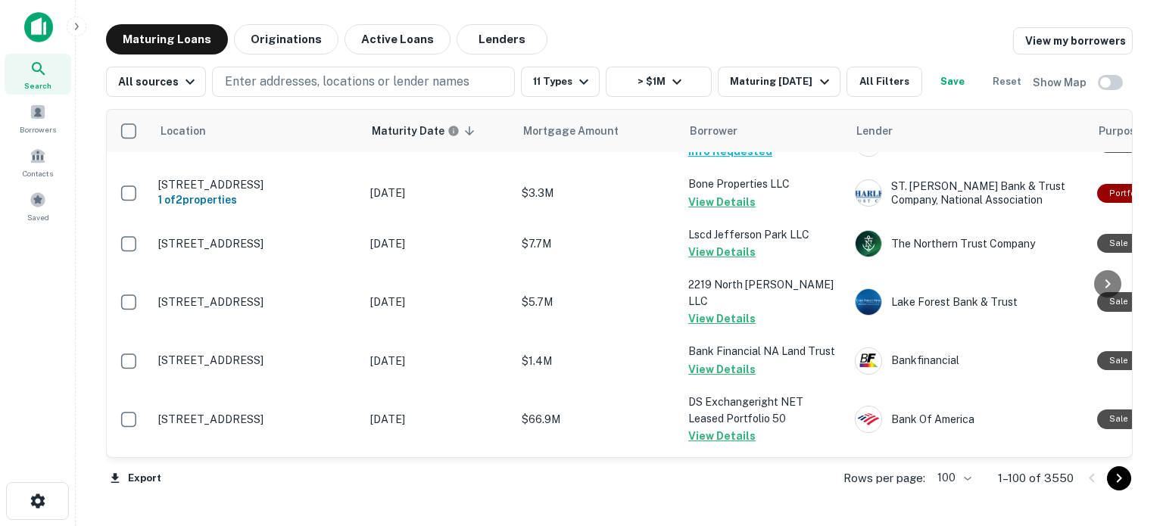
click at [969, 477] on div "Rows per page: 100 *** 1–100 of 3550" at bounding box center [978, 478] width 307 height 41
click at [969, 477] on icon "Go to next page" at bounding box center [1119, 478] width 18 height 18
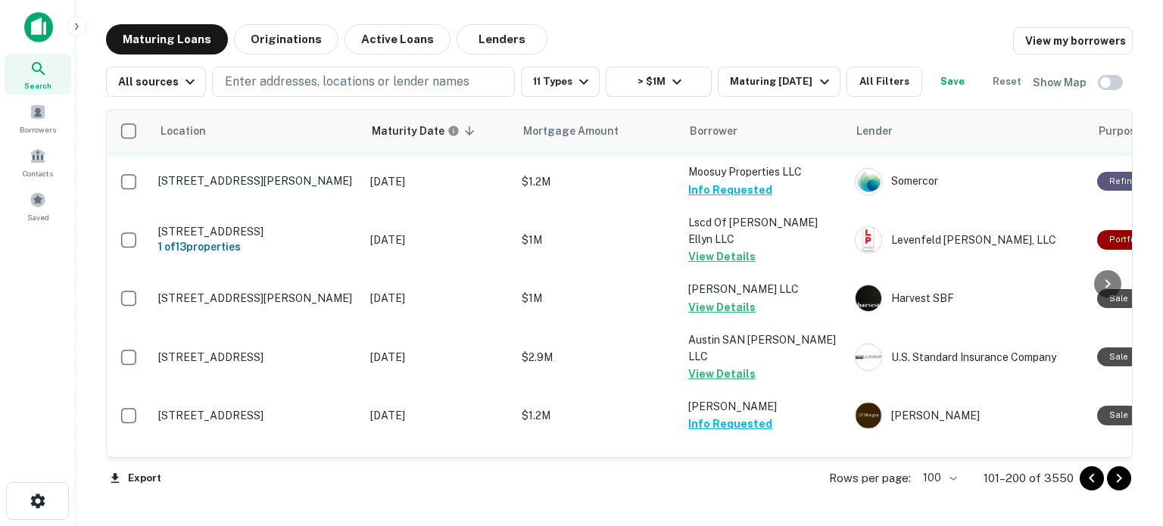
scroll to position [151, 0]
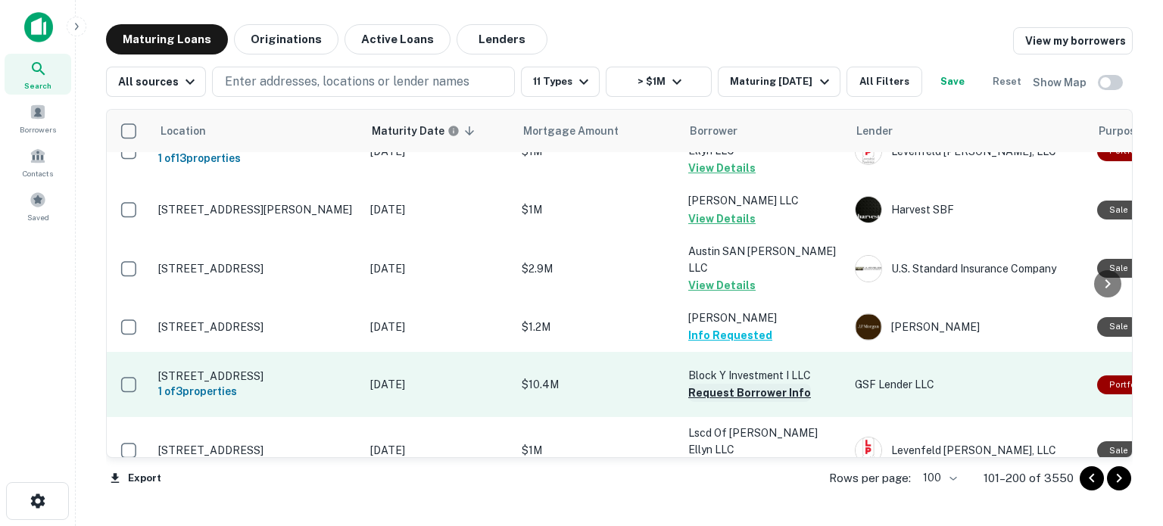
click at [693, 384] on button "Request Borrower Info" at bounding box center [749, 393] width 123 height 18
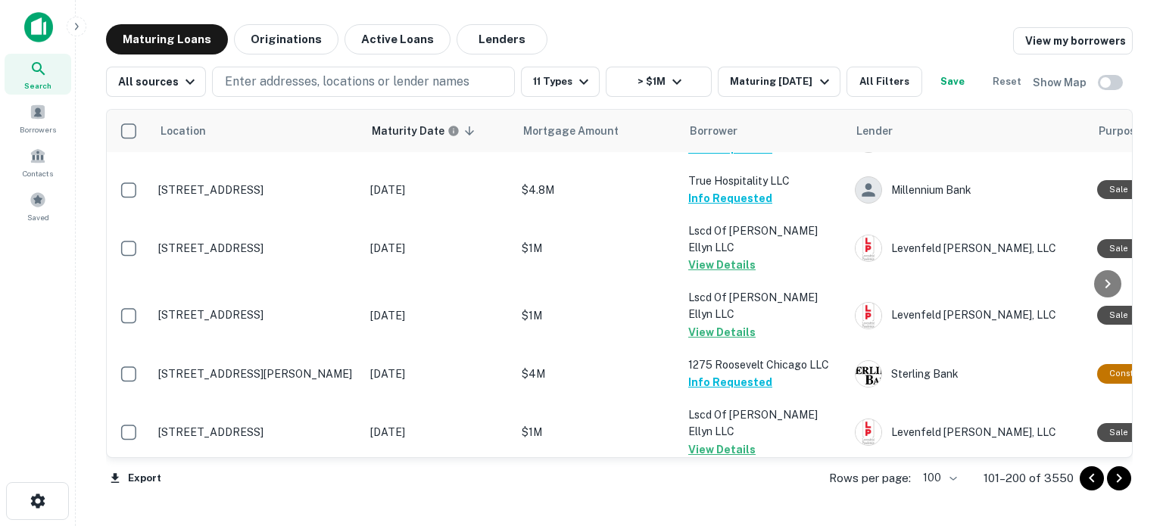
scroll to position [513, 0]
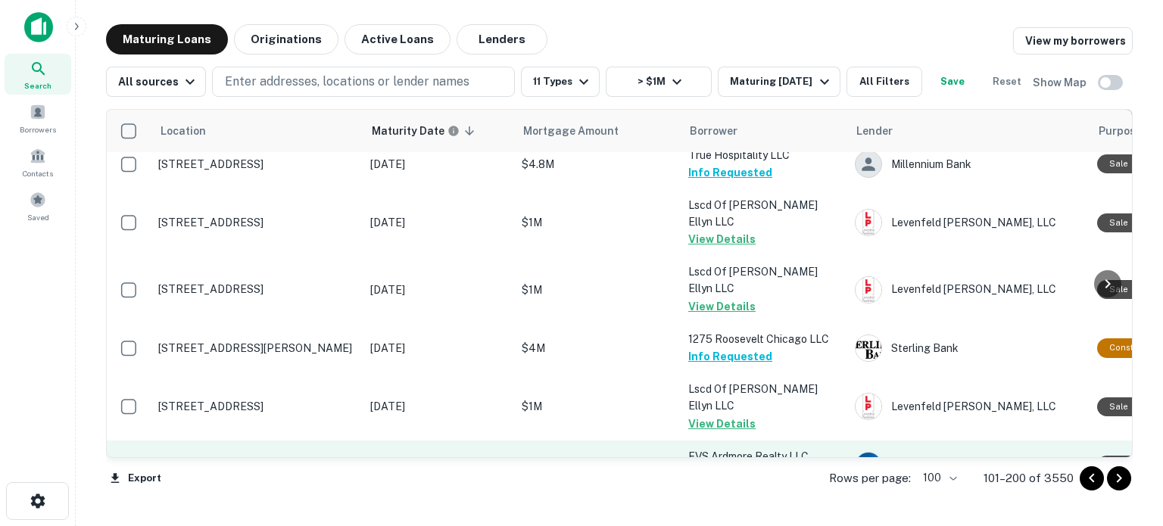
click at [711, 465] on button "Request Borrower Info" at bounding box center [749, 474] width 123 height 18
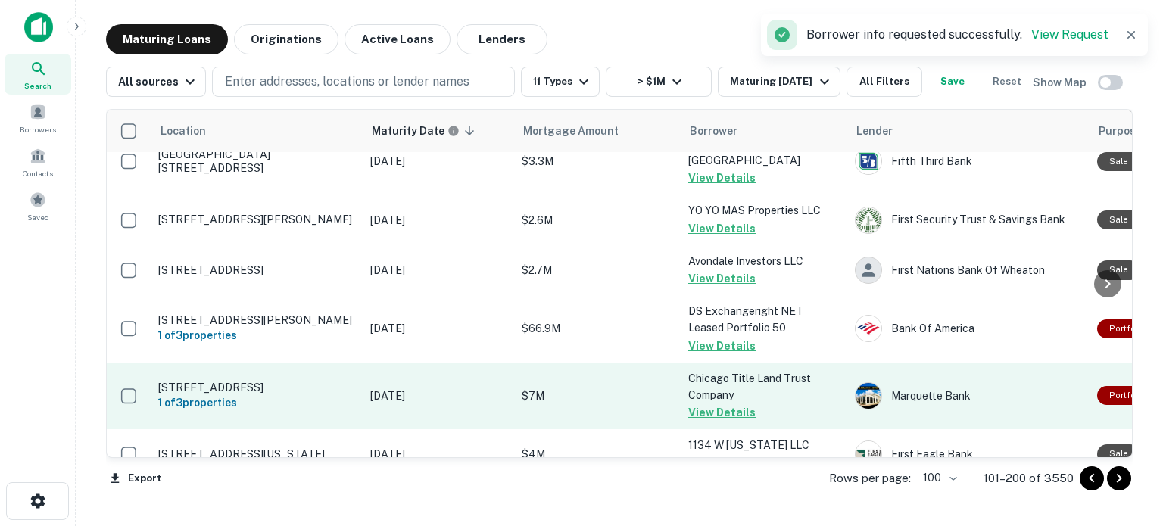
scroll to position [1498, 0]
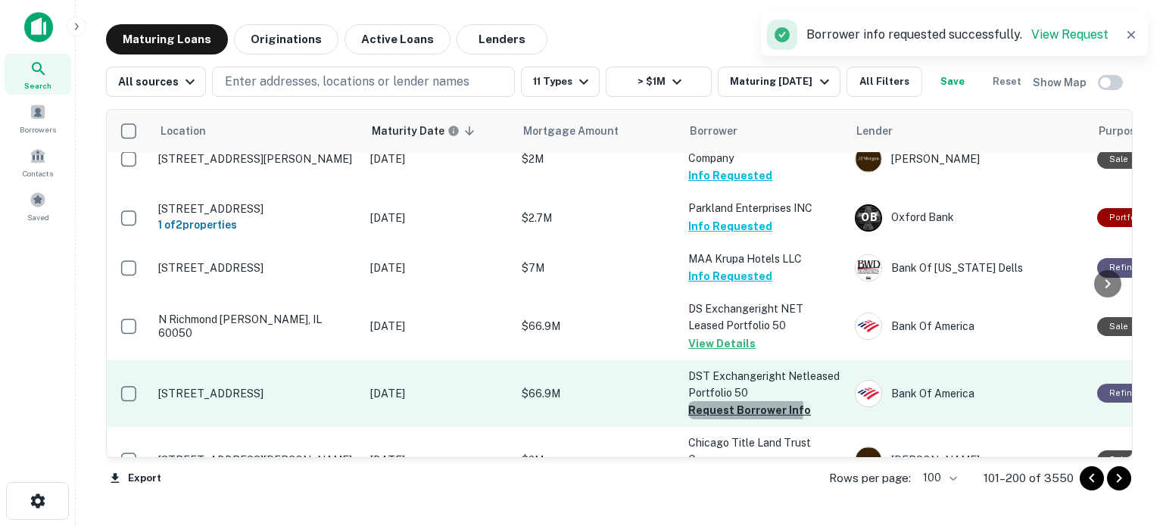
click at [700, 401] on button "Request Borrower Info" at bounding box center [749, 410] width 123 height 18
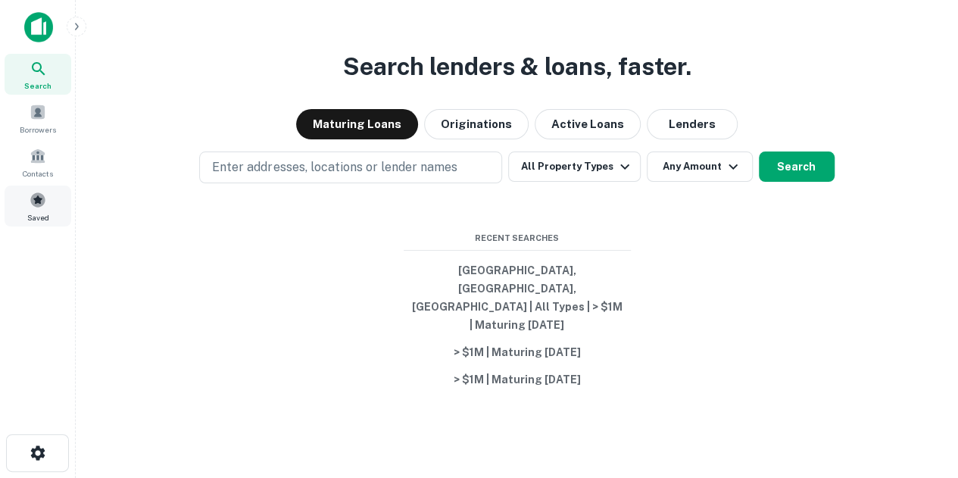
click at [48, 214] on span "Saved" at bounding box center [38, 217] width 22 height 12
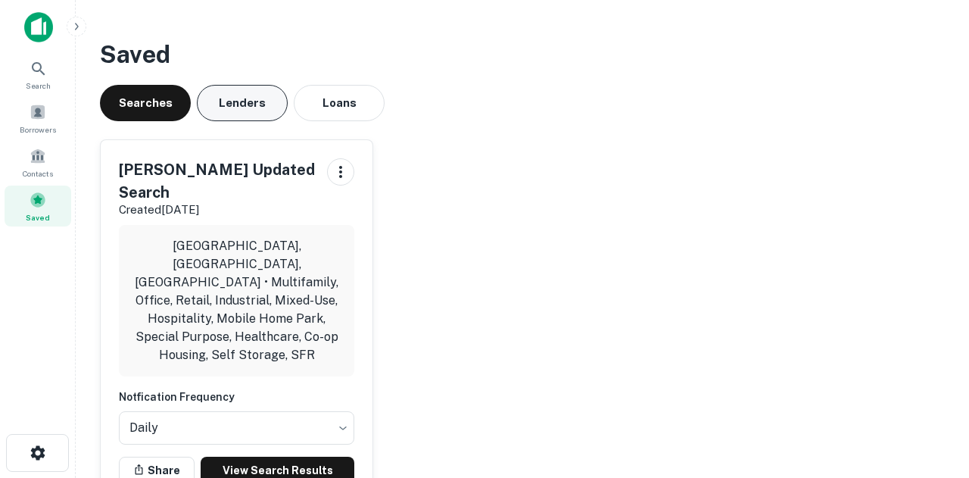
click at [268, 112] on button "Lenders" at bounding box center [242, 103] width 91 height 36
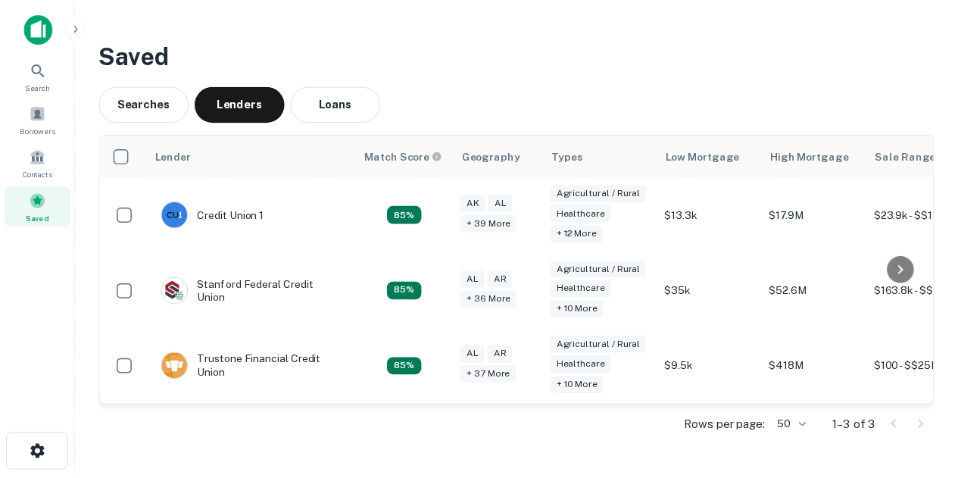
scroll to position [0, 167]
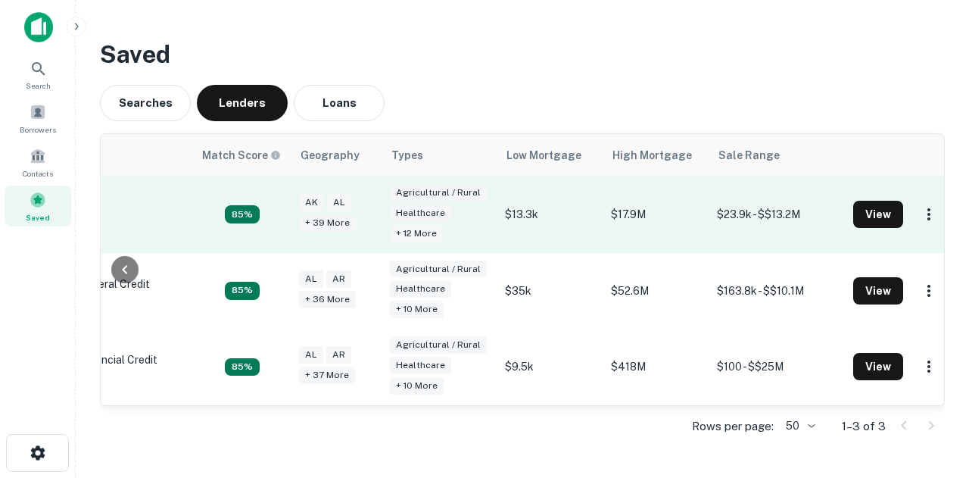
click at [883, 199] on td "View" at bounding box center [898, 214] width 104 height 76
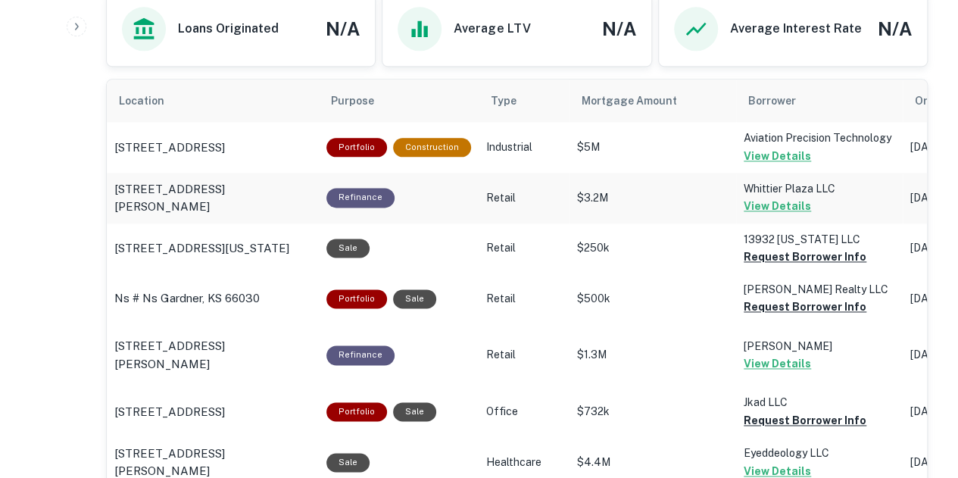
scroll to position [757, 0]
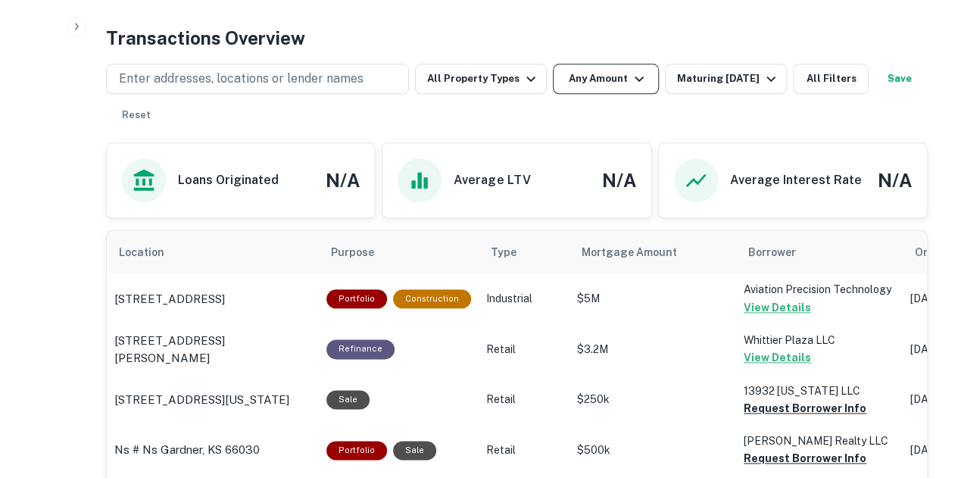
click at [636, 88] on button "Any Amount" at bounding box center [606, 79] width 106 height 30
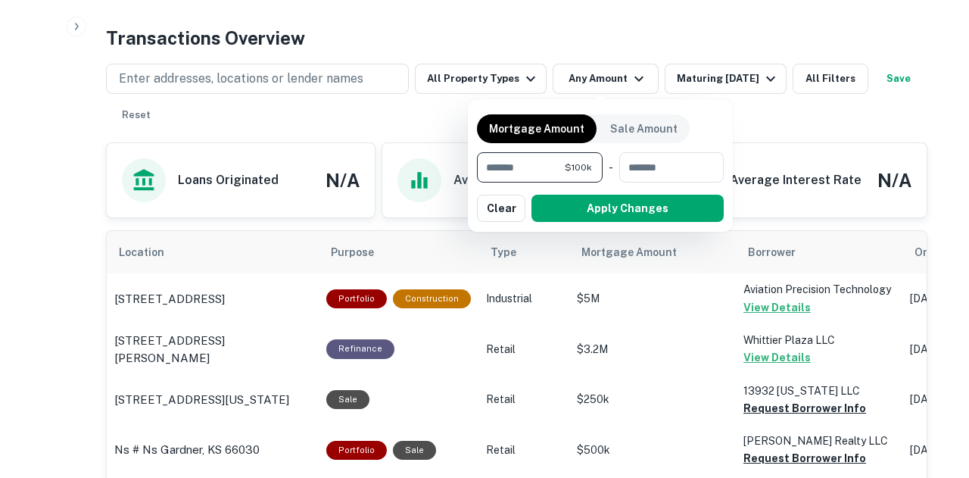
type input "*******"
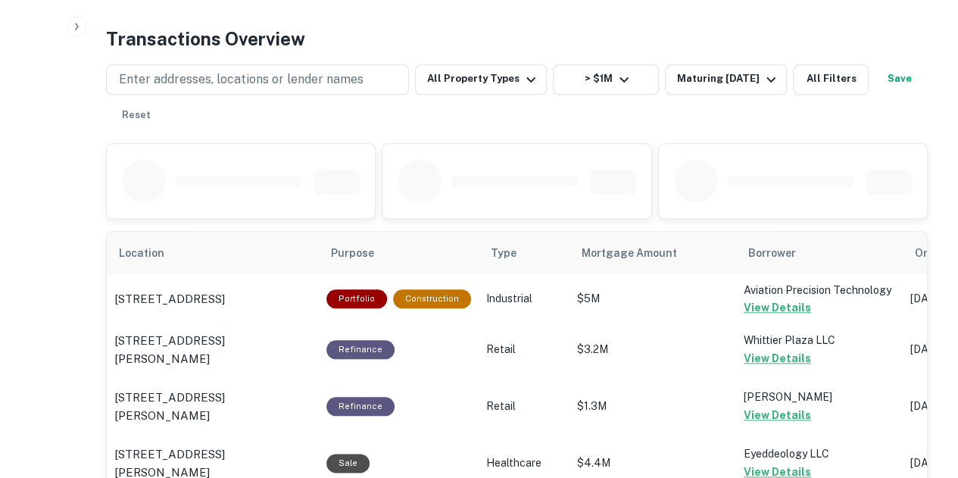
scroll to position [757, 0]
click at [727, 96] on div "Enter addresses, locations or lender names All Property Types > $1M Maturing In…" at bounding box center [517, 97] width 822 height 67
click at [741, 87] on button "Maturing [DATE]" at bounding box center [726, 79] width 122 height 30
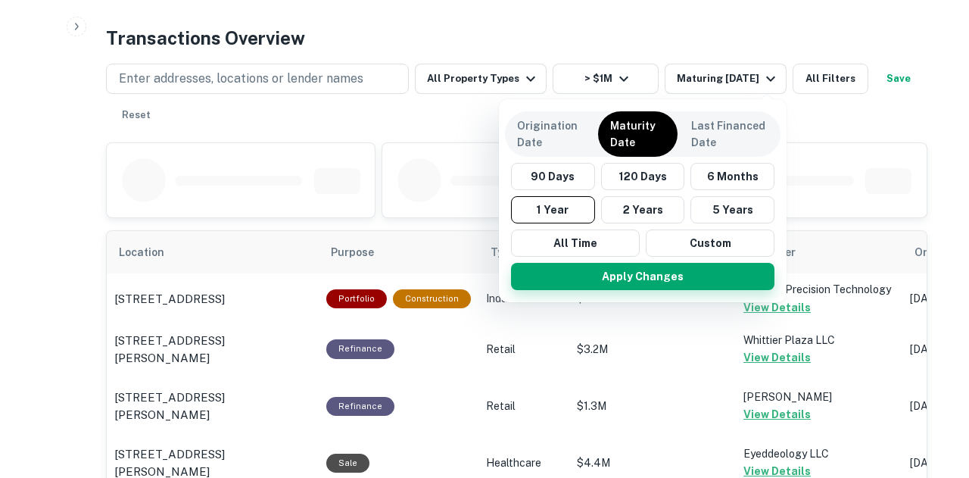
click at [663, 284] on button "Apply Changes" at bounding box center [643, 276] width 264 height 27
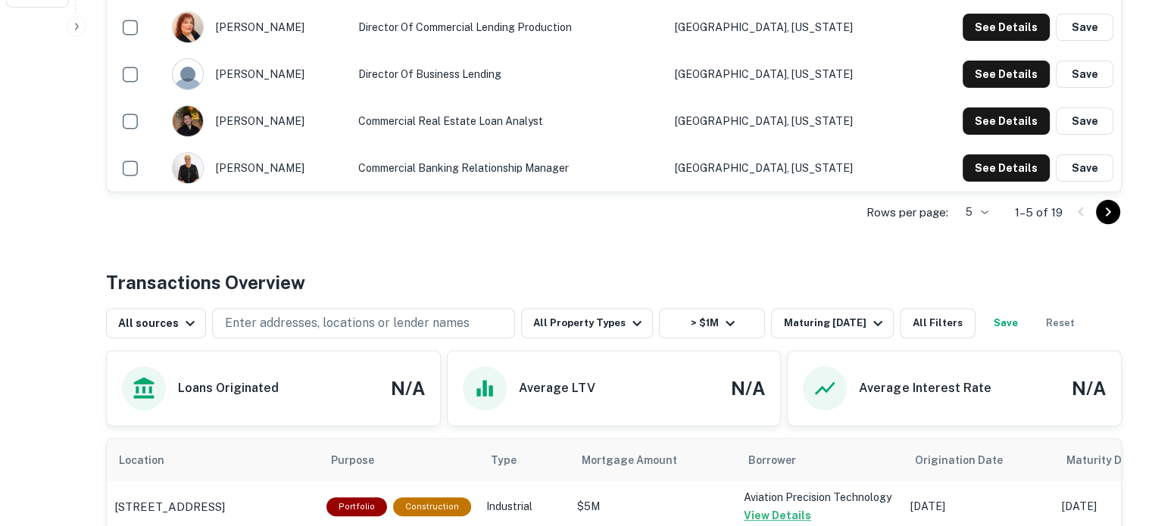
scroll to position [682, 0]
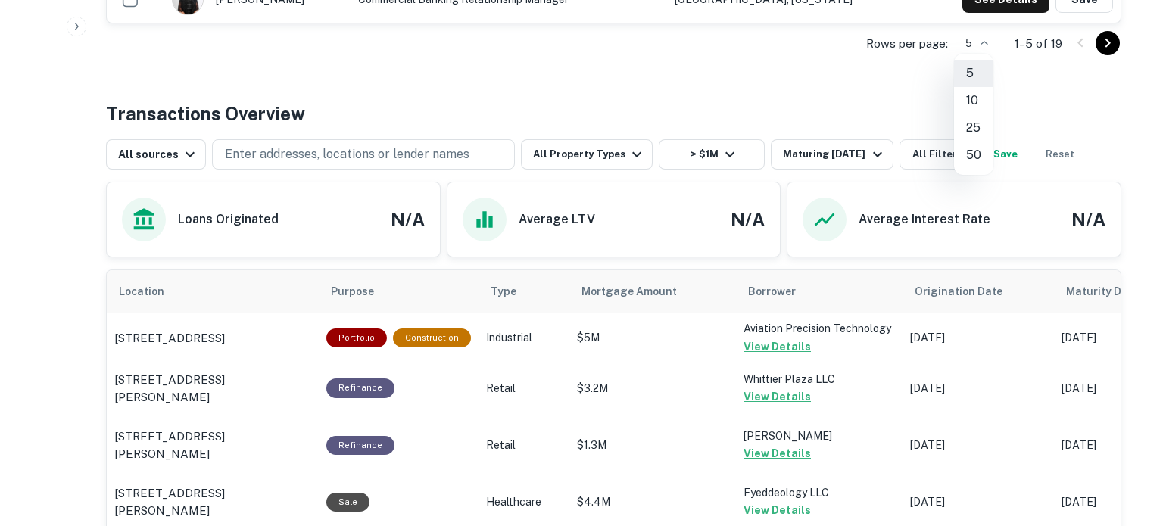
click at [969, 157] on li "50" at bounding box center [973, 155] width 39 height 27
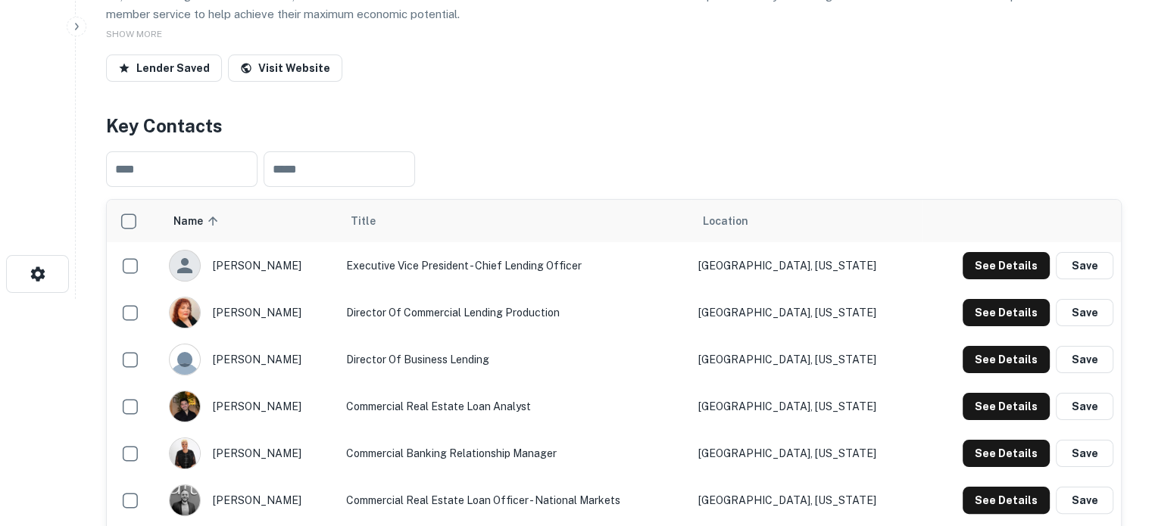
scroll to position [0, 0]
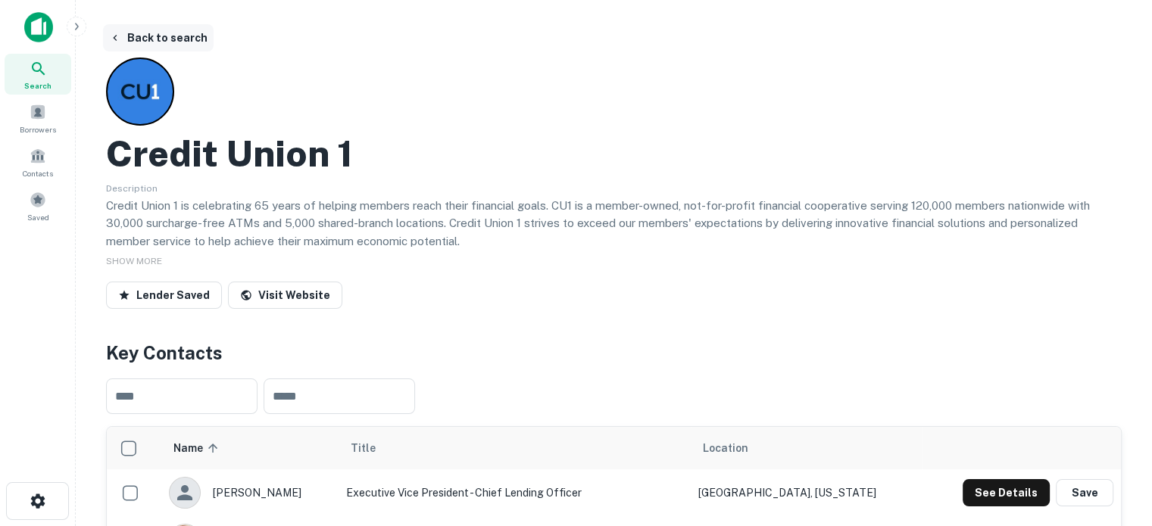
click at [166, 30] on button "Back to search" at bounding box center [158, 37] width 111 height 27
click at [51, 186] on div "Saved" at bounding box center [38, 206] width 67 height 41
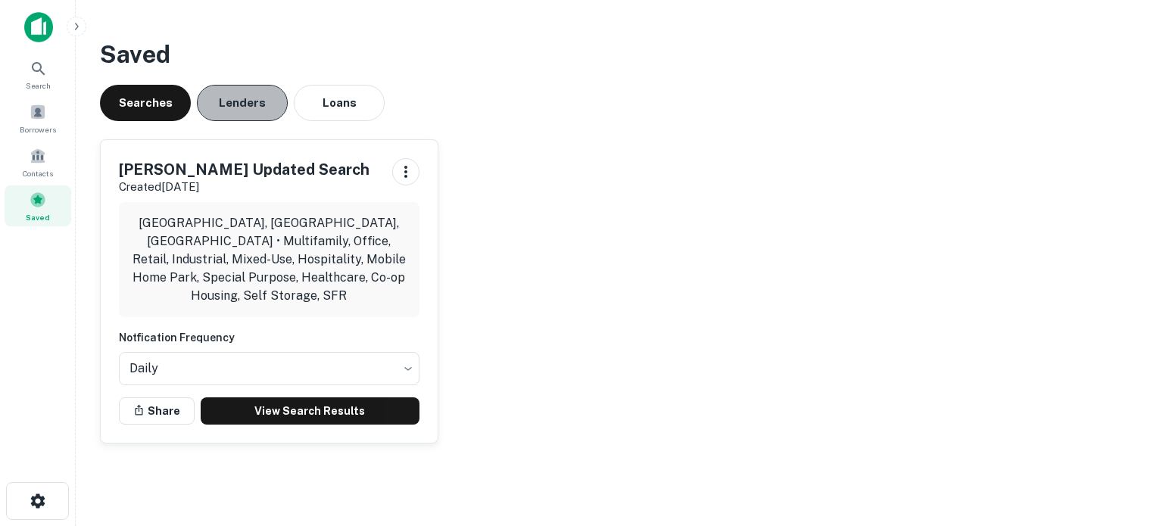
click at [217, 99] on button "Lenders" at bounding box center [242, 103] width 91 height 36
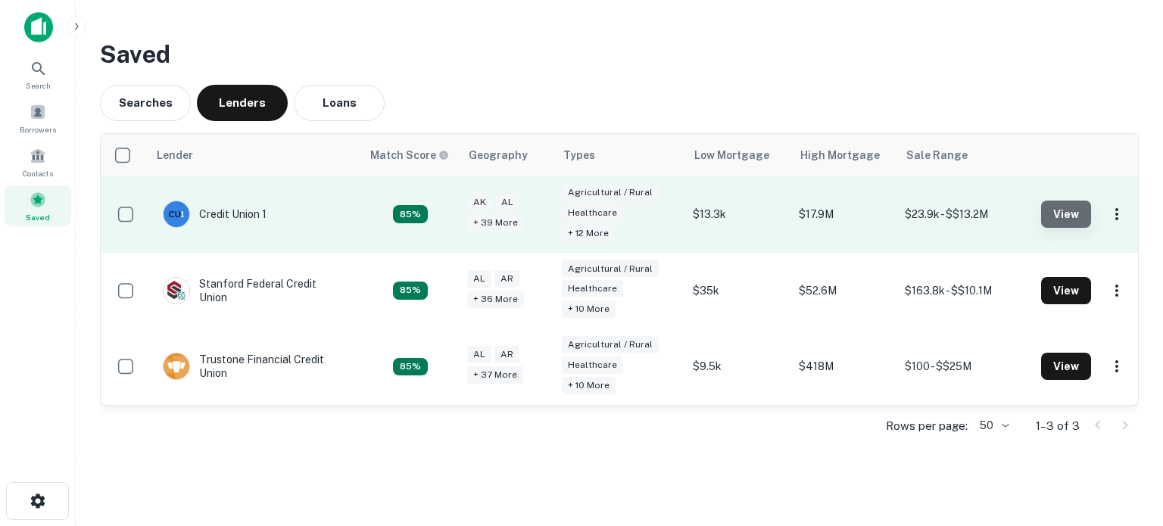
click at [1043, 206] on button "View" at bounding box center [1066, 214] width 50 height 27
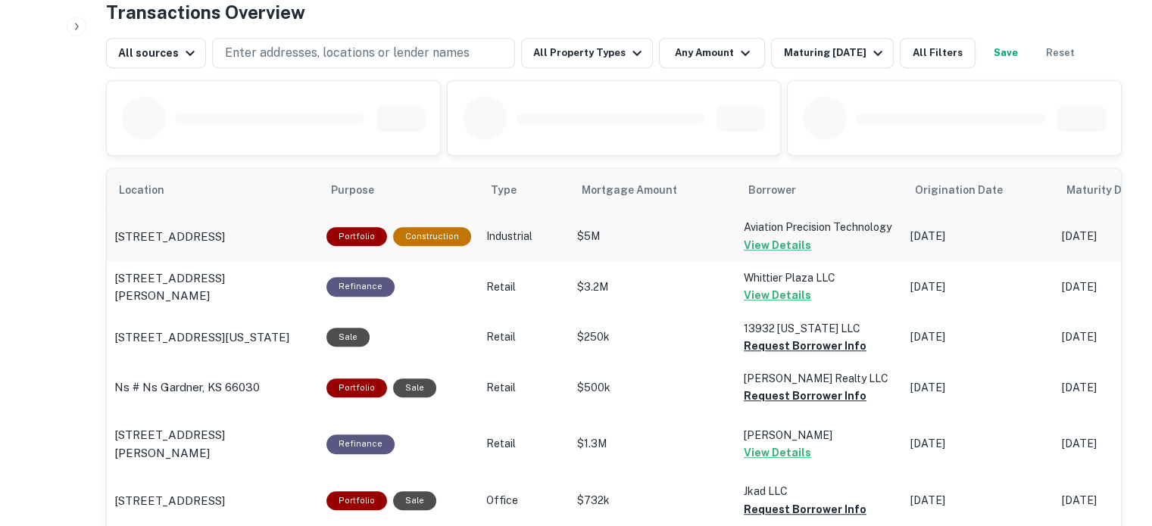
scroll to position [682, 0]
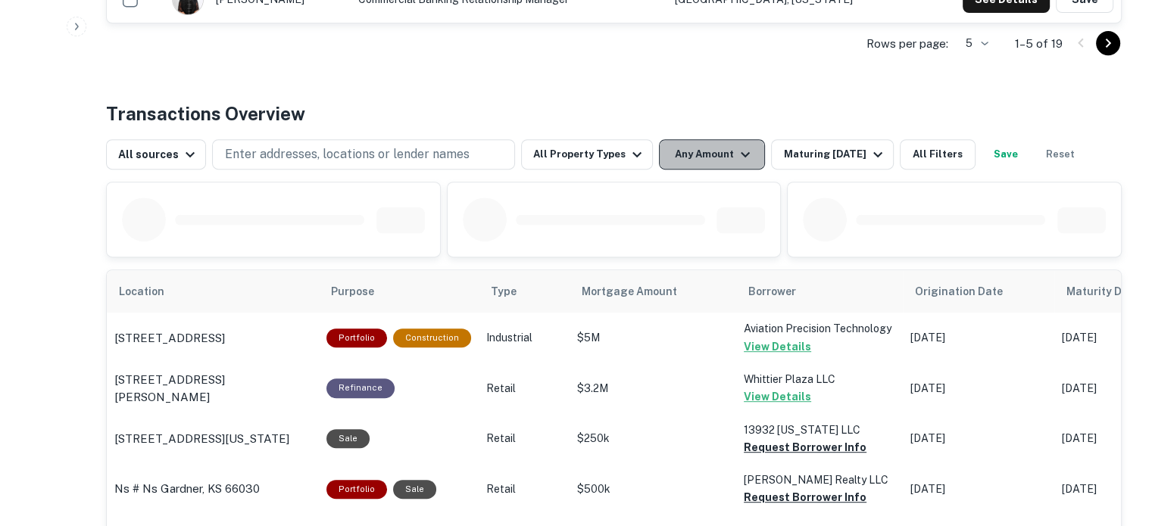
click at [737, 150] on icon "button" at bounding box center [745, 154] width 18 height 18
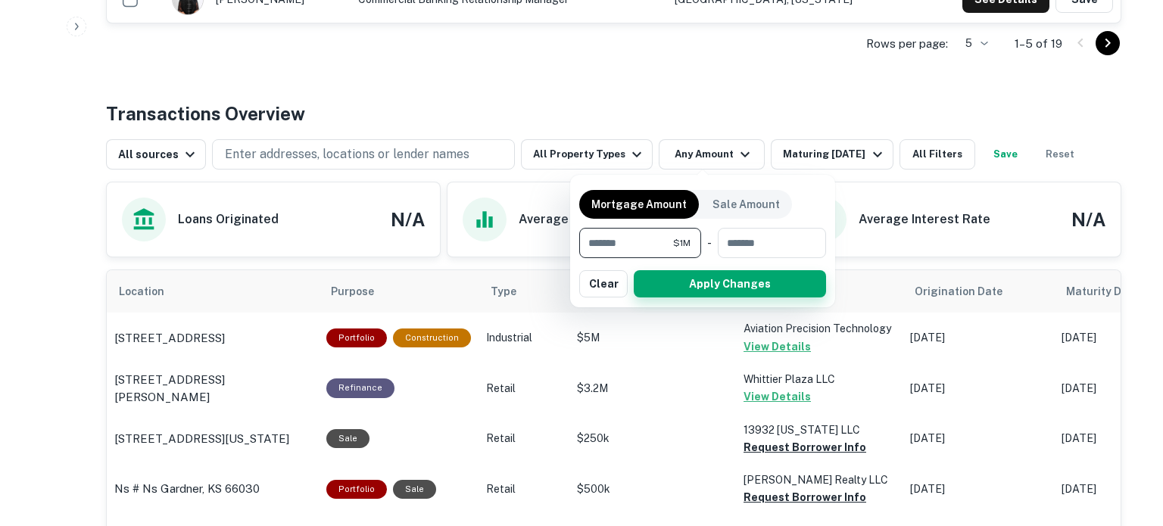
type input "*******"
click at [772, 282] on button "Apply Changes" at bounding box center [730, 283] width 192 height 27
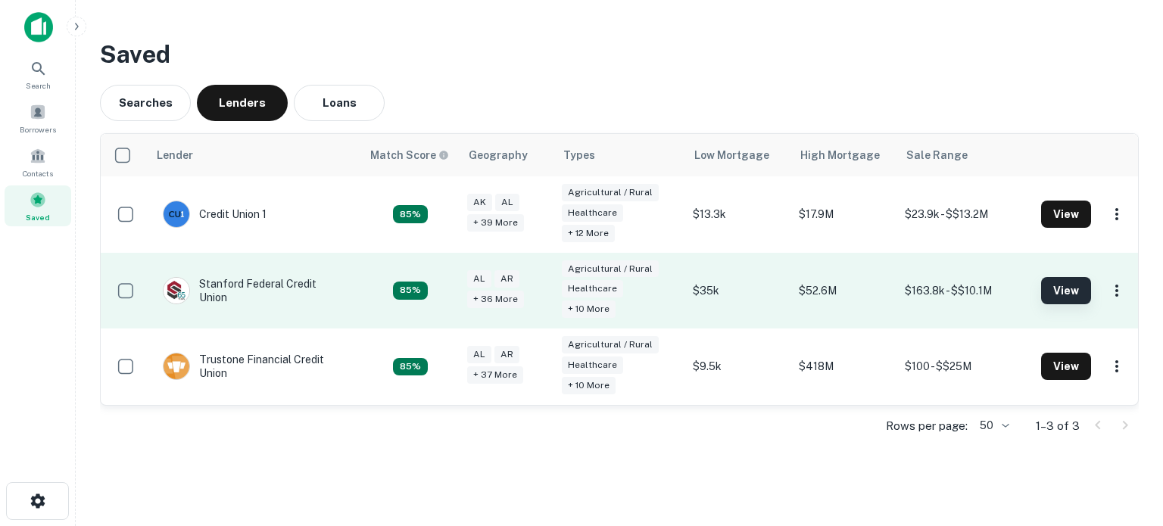
click at [1055, 283] on button "View" at bounding box center [1066, 290] width 50 height 27
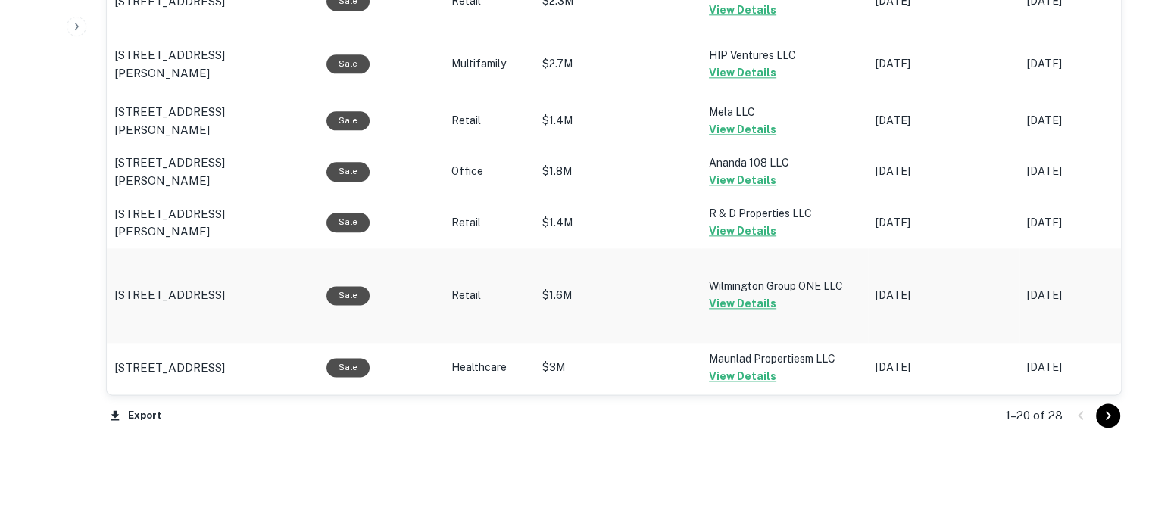
scroll to position [1936, 0]
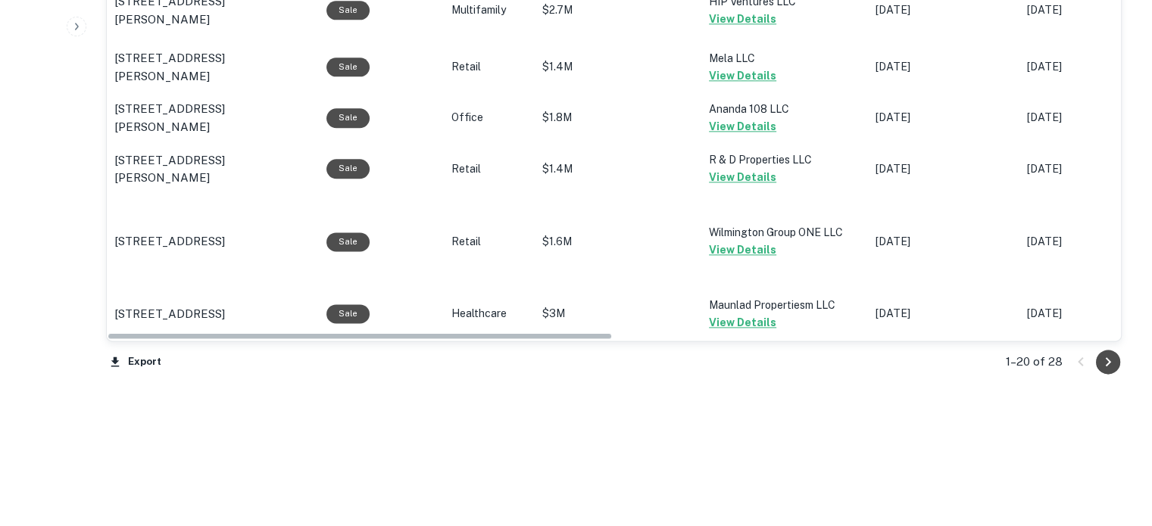
click at [1099, 353] on icon "Go to next page" at bounding box center [1108, 362] width 18 height 18
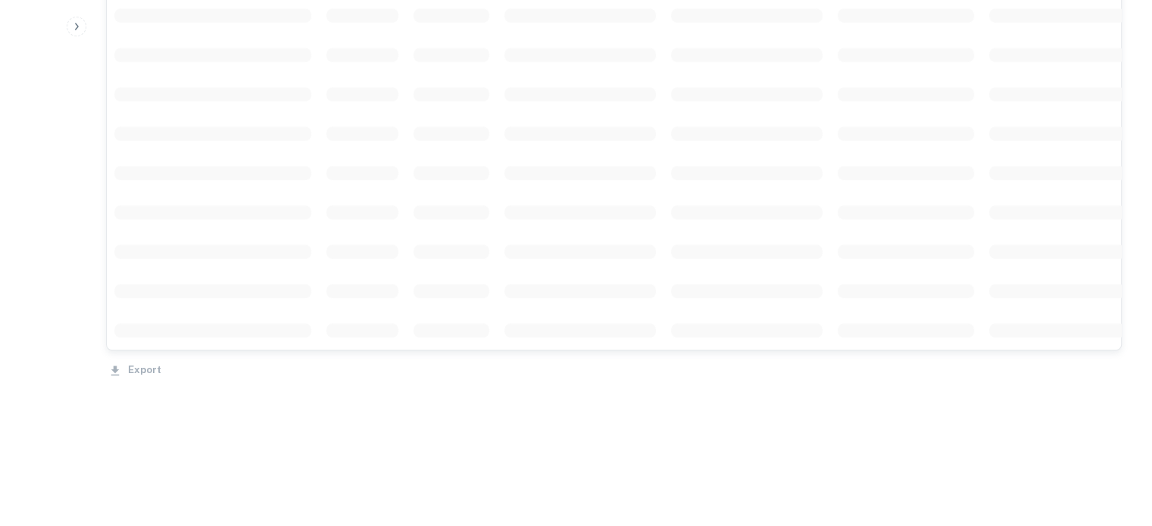
scroll to position [994, 0]
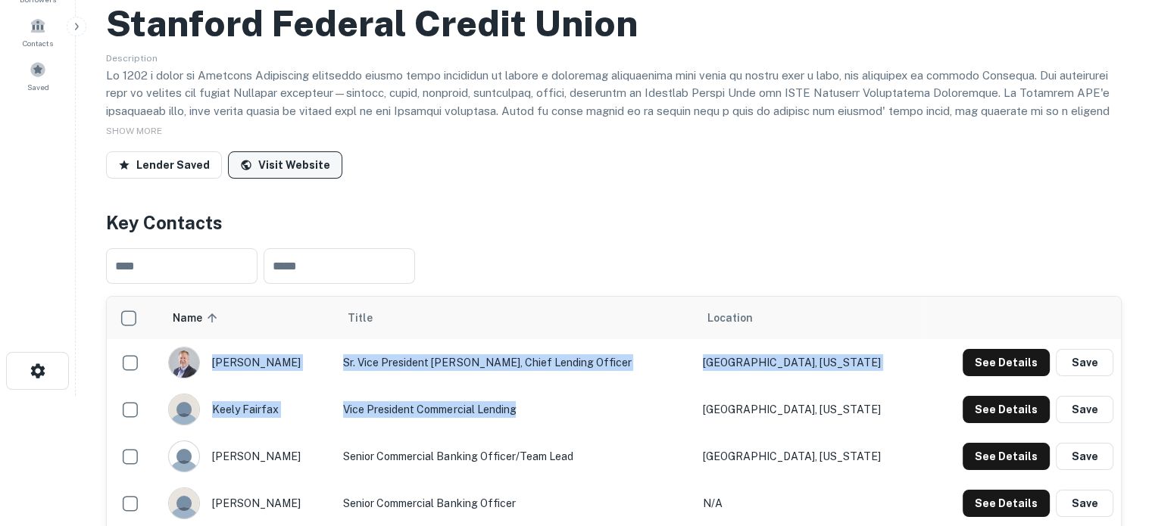
drag, startPoint x: 619, startPoint y: 316, endPoint x: 318, endPoint y: 151, distance: 342.6
click at [624, 292] on div "Key Contacts ​ ​ Name sorted ascending Title Location [PERSON_NAME] Vice Presid…" at bounding box center [613, 412] width 1015 height 407
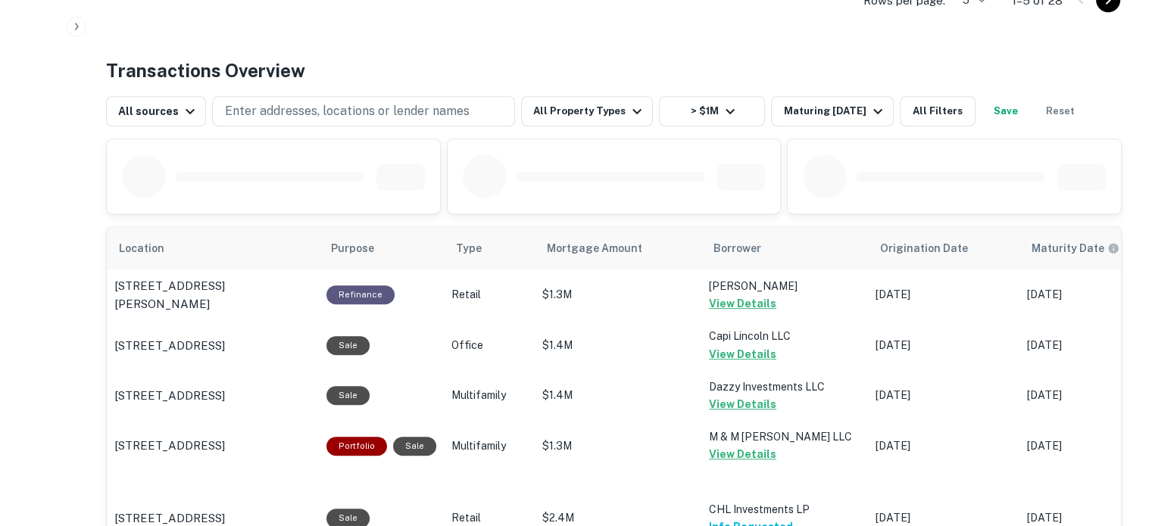
scroll to position [660, 0]
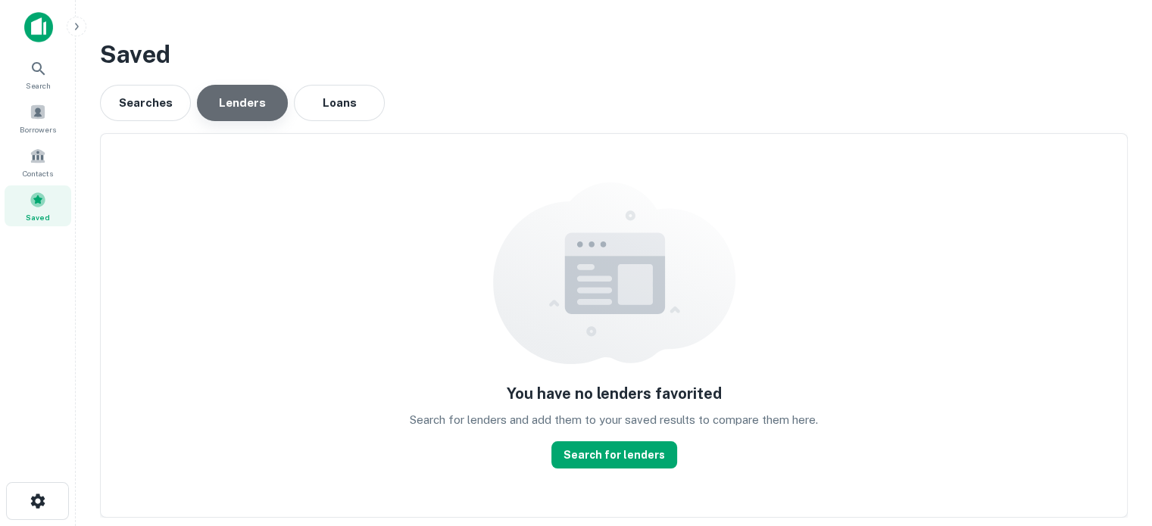
click at [212, 108] on button "Lenders" at bounding box center [242, 103] width 91 height 36
click at [224, 114] on button "Lenders" at bounding box center [242, 103] width 91 height 36
click at [61, 223] on div "Saved" at bounding box center [38, 206] width 67 height 41
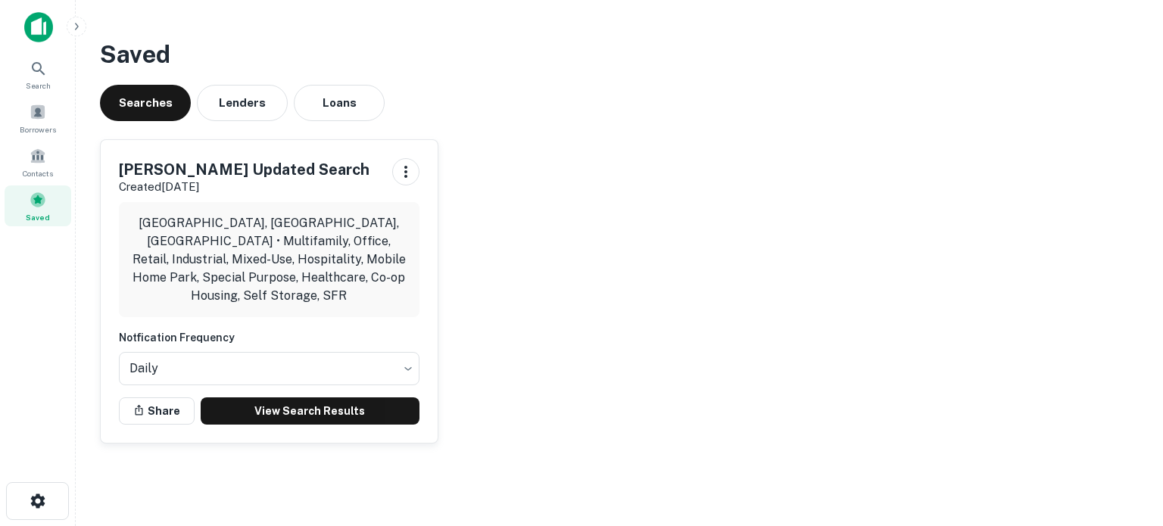
click at [282, 89] on div "Searches Lenders Loans" at bounding box center [619, 103] width 1039 height 36
click at [238, 125] on div "Saved Searches Lenders Loans Dean's Updated Search Created Jul 23rd, 2025 Chica…" at bounding box center [619, 246] width 1063 height 444
click at [239, 121] on div "Saved Searches Lenders Loans Dean's Updated Search Created Jul 23rd, 2025 Chica…" at bounding box center [619, 246] width 1063 height 444
click at [242, 120] on button "Lenders" at bounding box center [242, 103] width 91 height 36
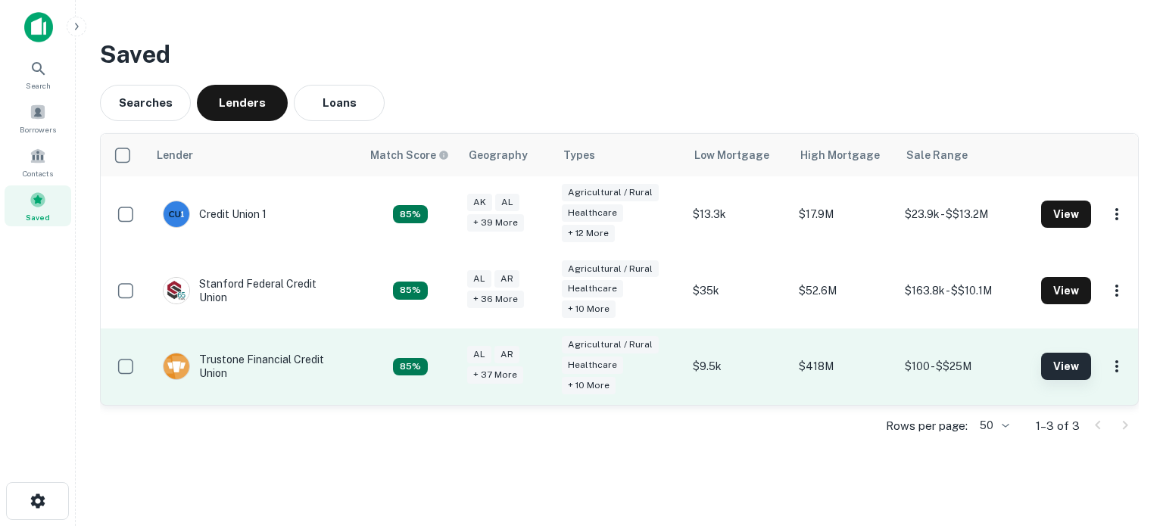
click at [1054, 359] on button "View" at bounding box center [1066, 366] width 50 height 27
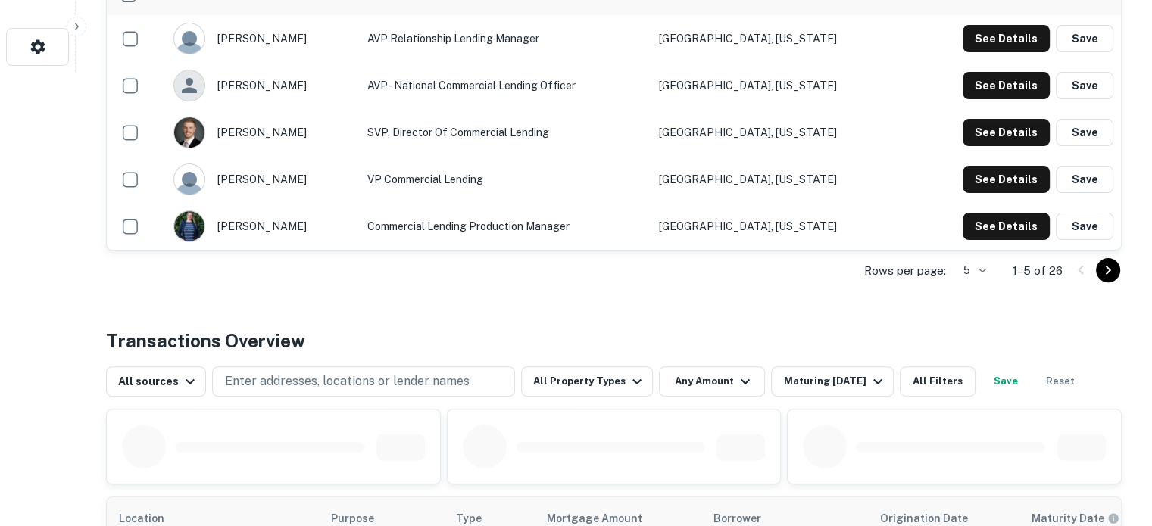
scroll to position [757, 0]
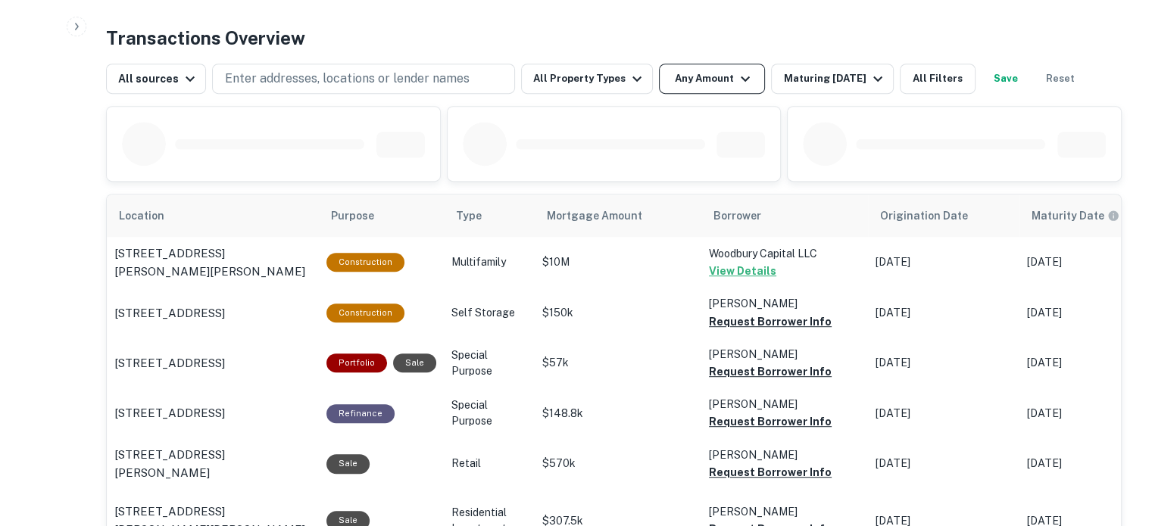
click at [710, 74] on button "Any Amount" at bounding box center [712, 79] width 106 height 30
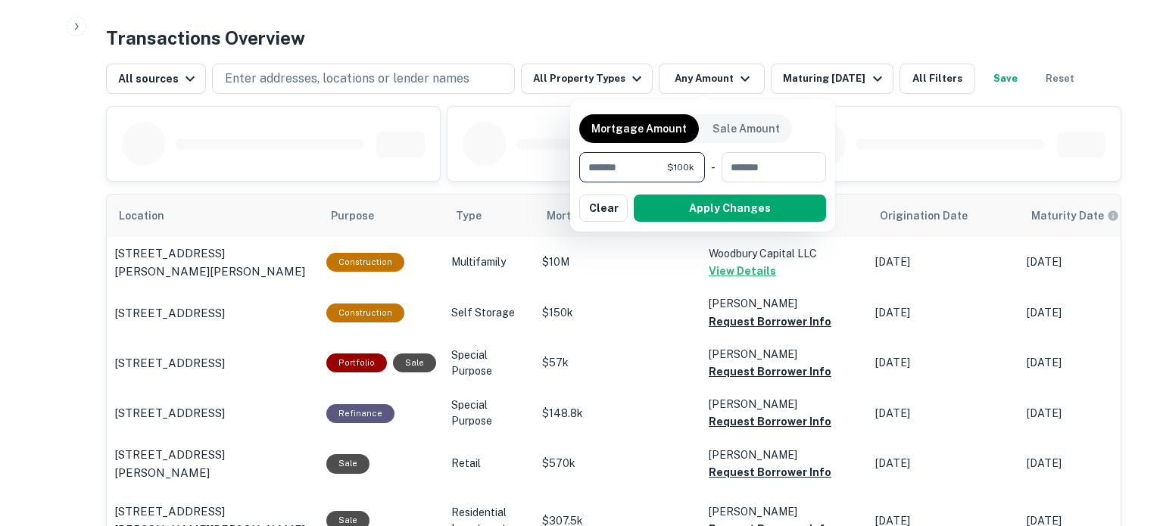
type input "*******"
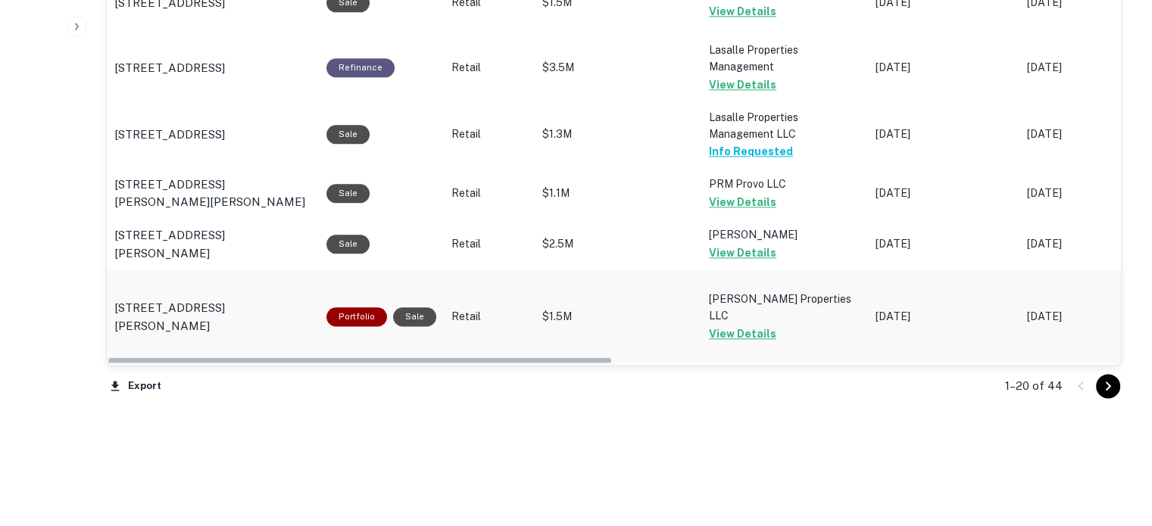
scroll to position [1860, 0]
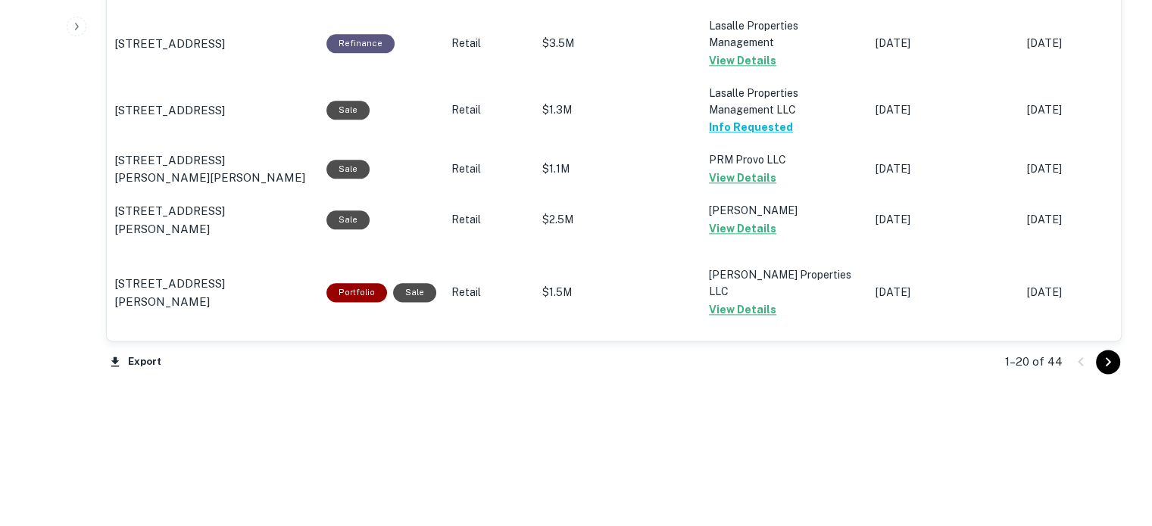
click at [1118, 372] on div at bounding box center [1093, 362] width 51 height 24
click at [1115, 357] on icon "Go to next page" at bounding box center [1108, 362] width 18 height 18
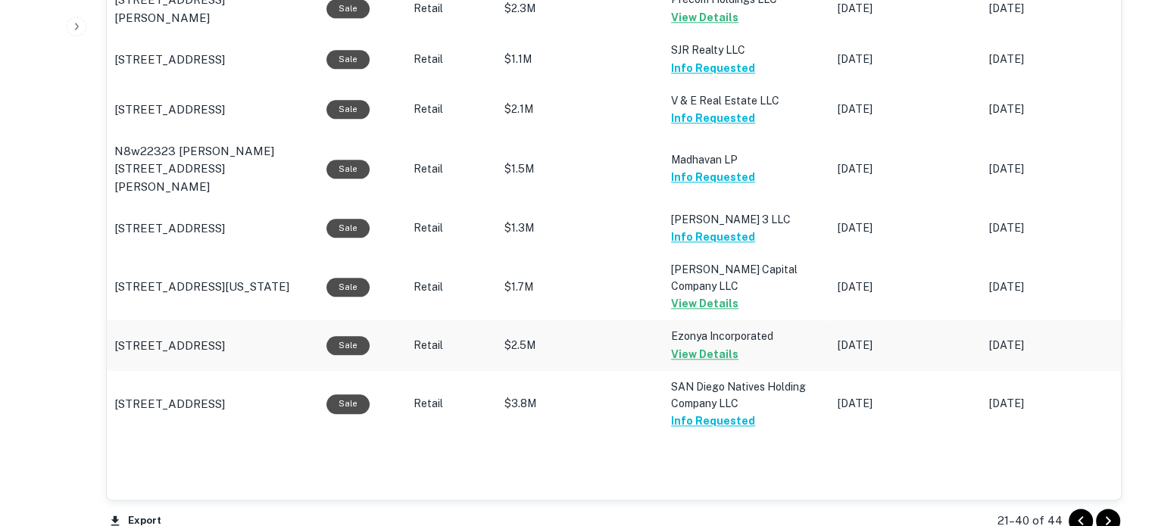
scroll to position [1851, 0]
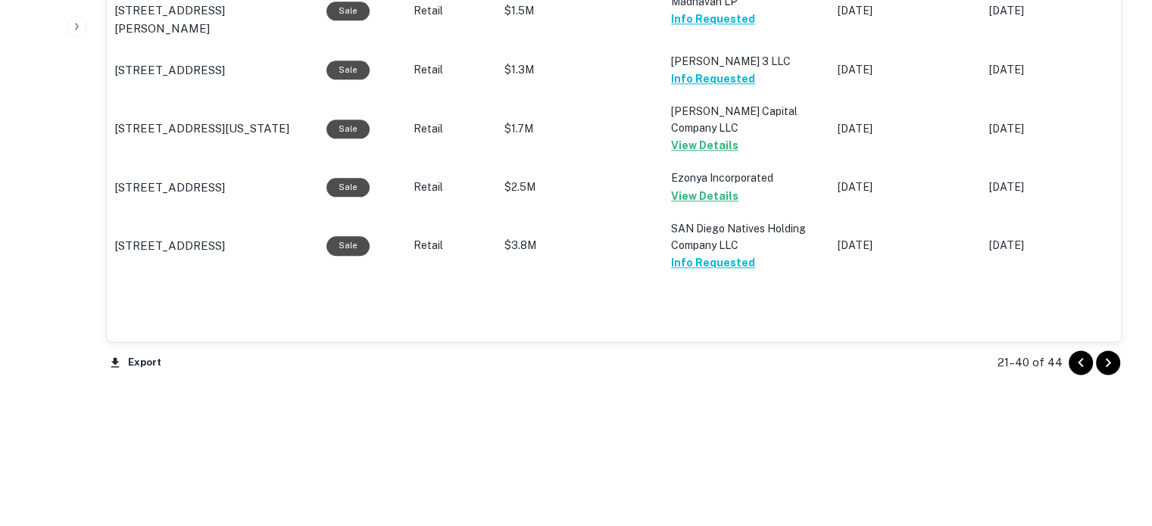
click at [1110, 345] on div "21–40 of 44" at bounding box center [1050, 362] width 142 height 41
click at [1117, 360] on button "Go to next page" at bounding box center [1108, 363] width 24 height 24
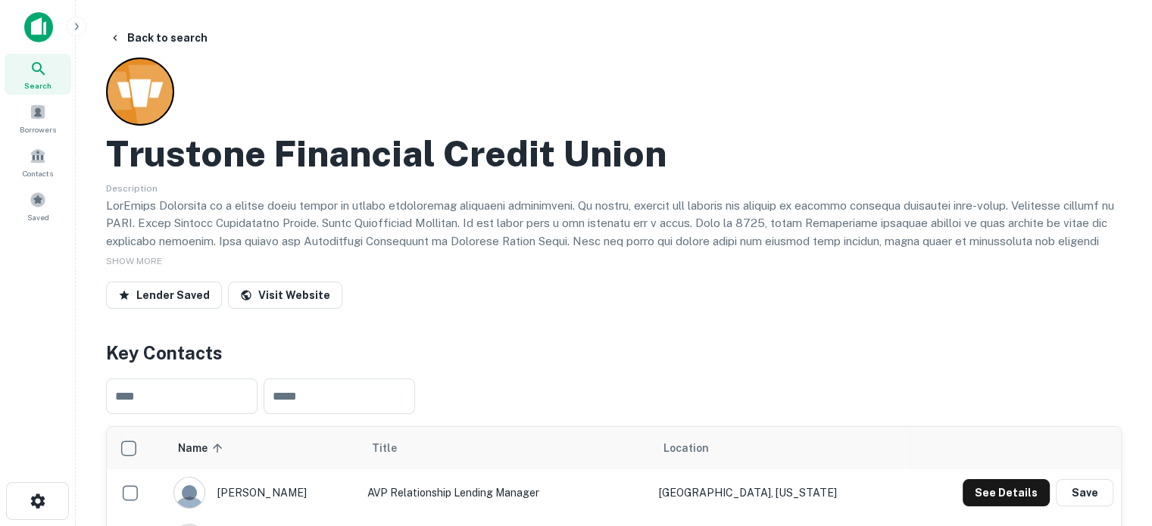
click at [48, 30] on img at bounding box center [38, 27] width 29 height 30
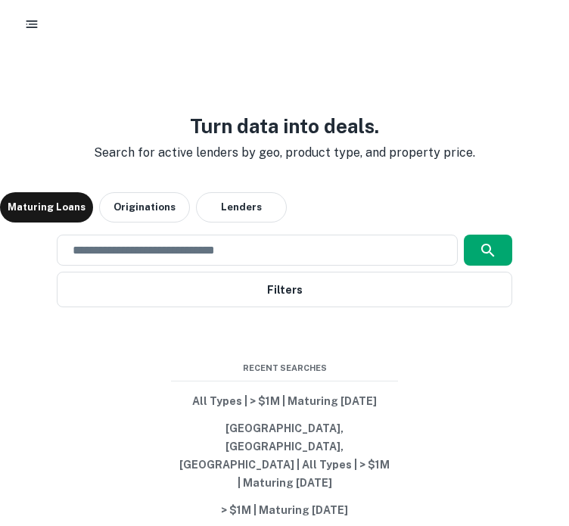
click at [33, 27] on rect "button" at bounding box center [32, 28] width 11 height 2
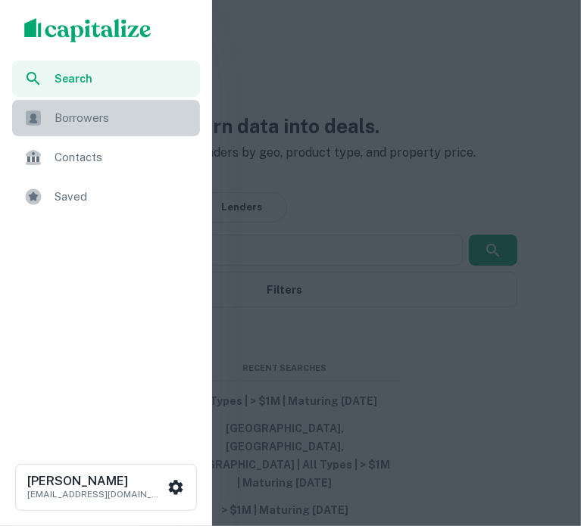
click at [139, 135] on div "Borrowers" at bounding box center [106, 118] width 188 height 36
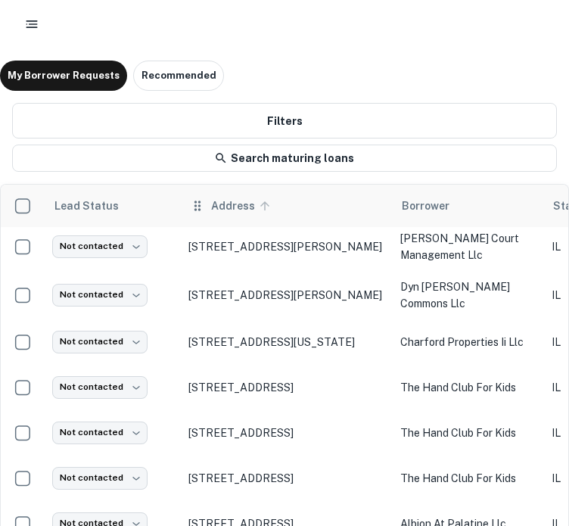
scroll to position [530, 0]
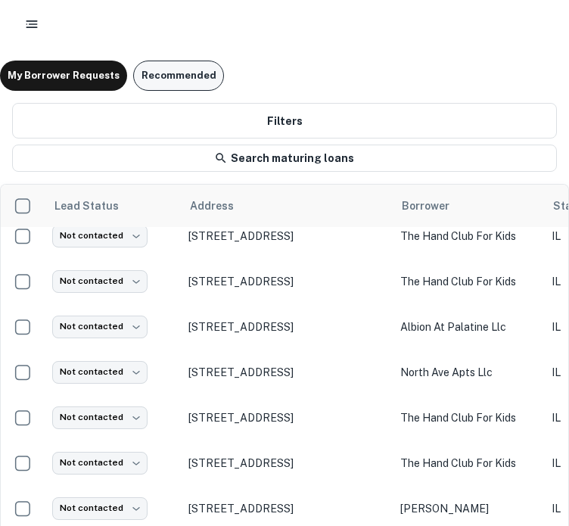
click at [144, 74] on button "Recommended" at bounding box center [178, 76] width 91 height 30
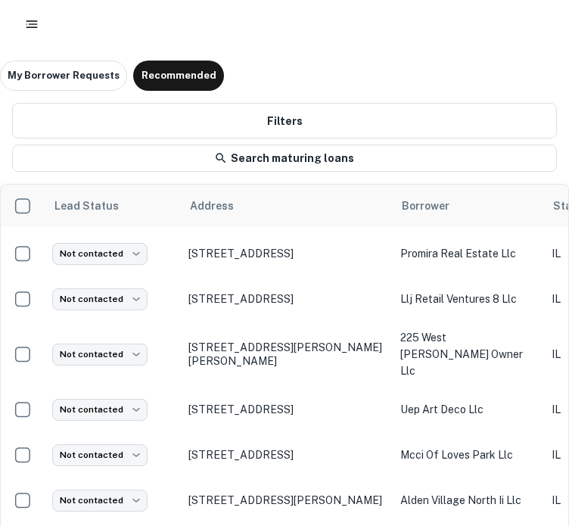
click at [559, 20] on div at bounding box center [284, 24] width 569 height 48
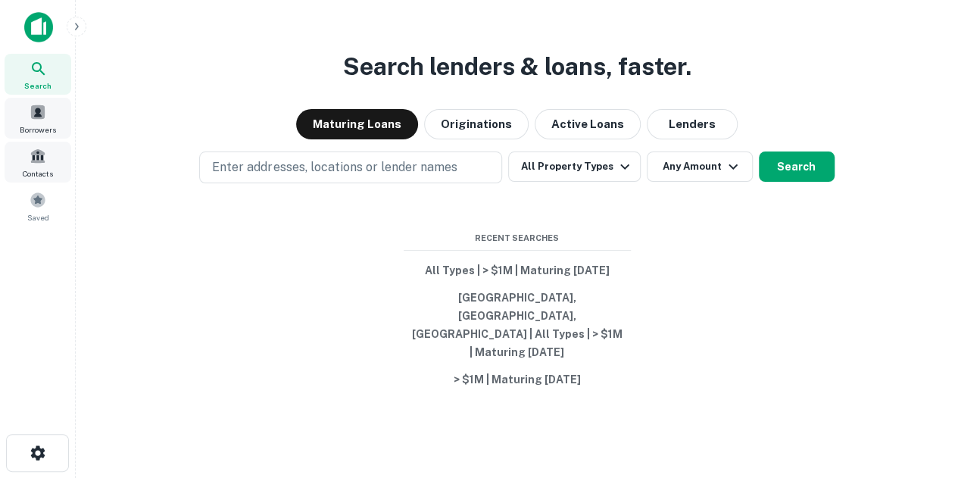
click at [24, 145] on div "Contacts" at bounding box center [38, 162] width 67 height 41
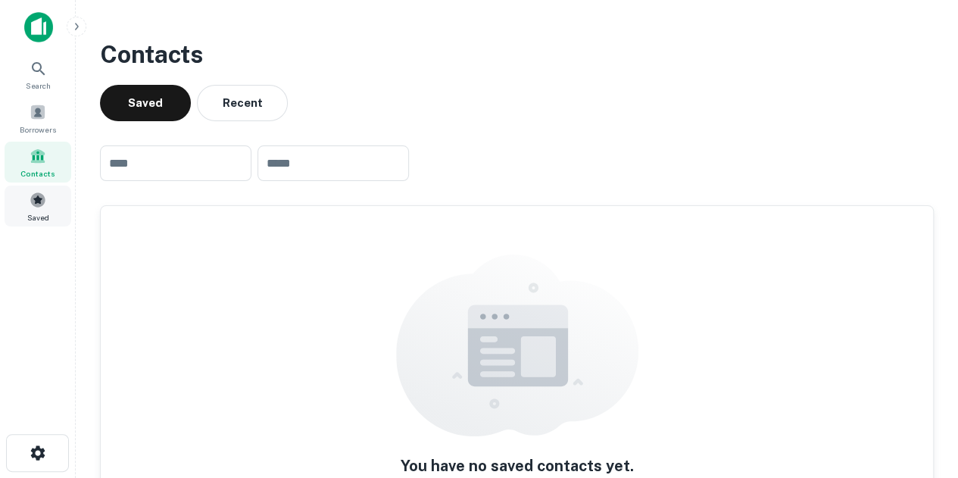
click at [40, 204] on span at bounding box center [38, 200] width 17 height 17
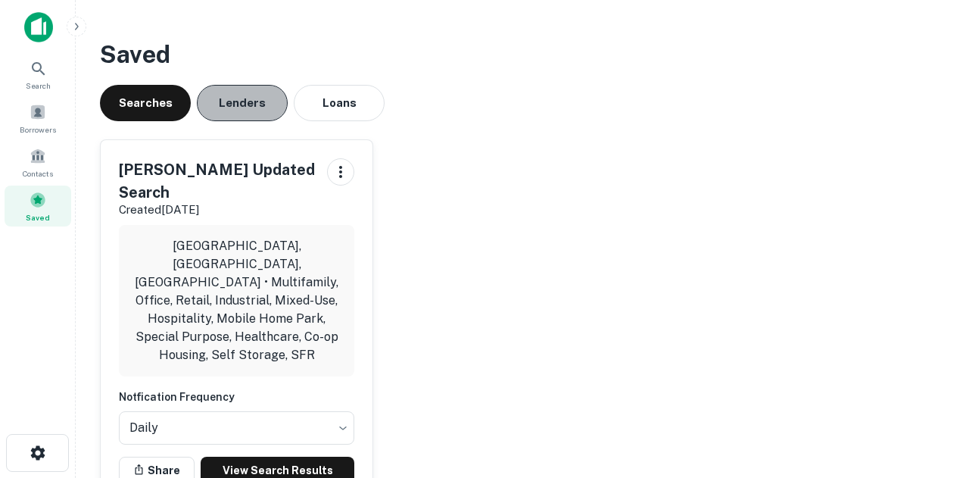
click at [273, 106] on button "Lenders" at bounding box center [242, 103] width 91 height 36
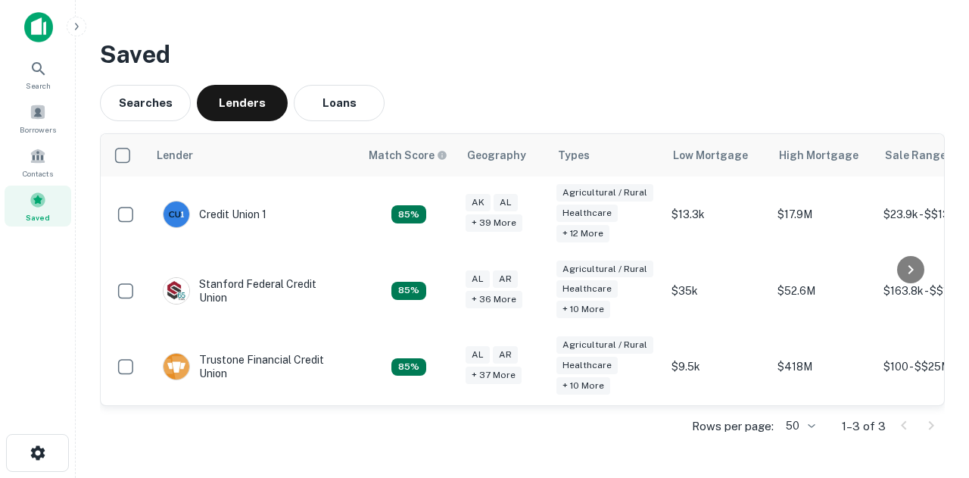
scroll to position [0, 70]
